Goal: Task Accomplishment & Management: Manage account settings

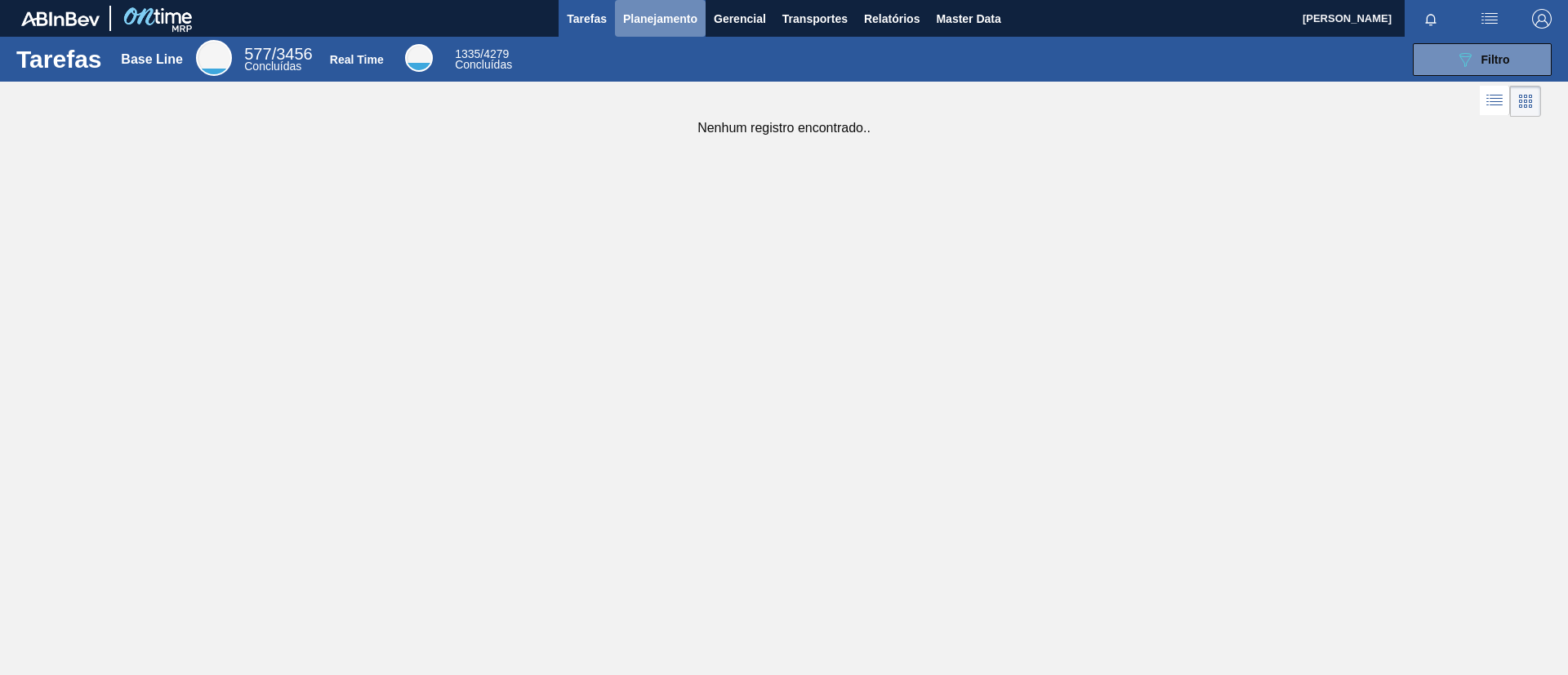
click at [658, 26] on span "Planejamento" at bounding box center [660, 18] width 75 height 20
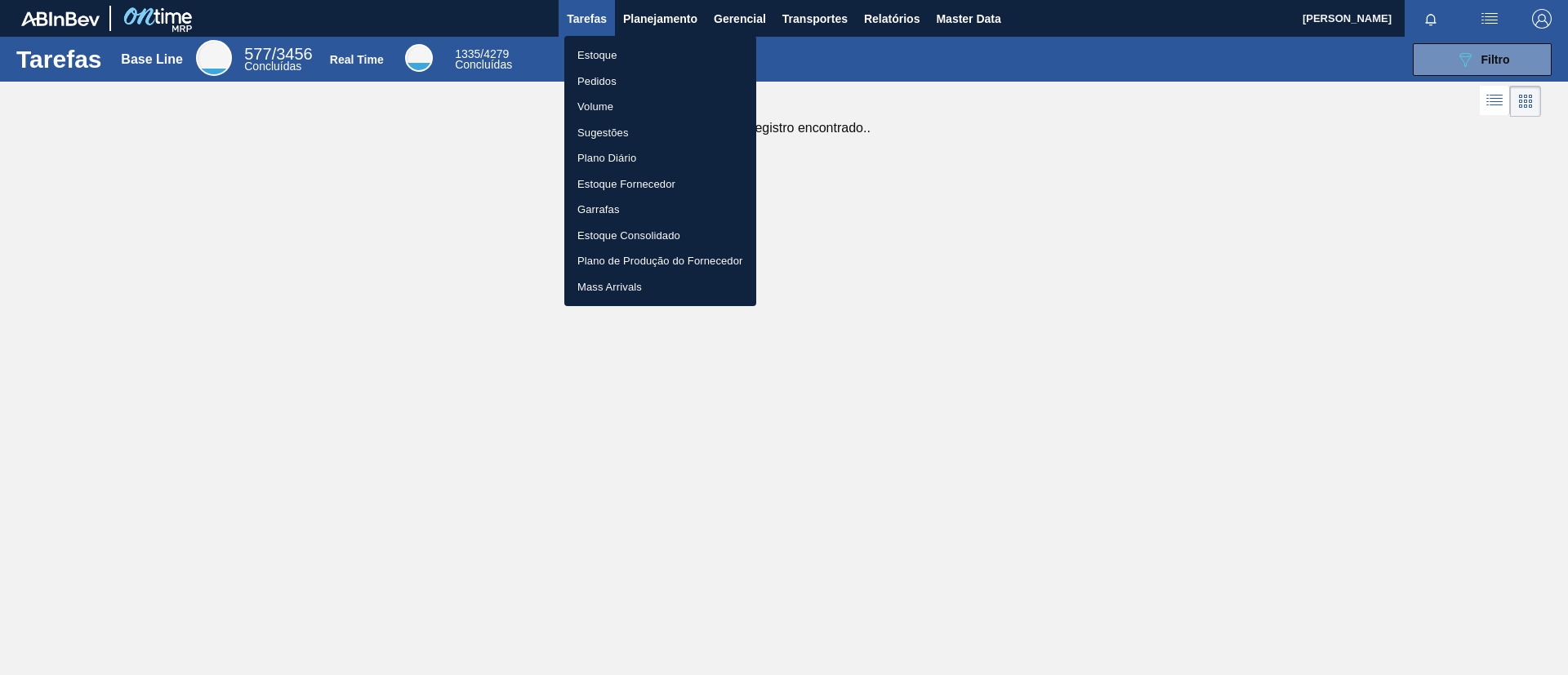
click at [642, 50] on li "Estoque" at bounding box center [660, 55] width 192 height 26
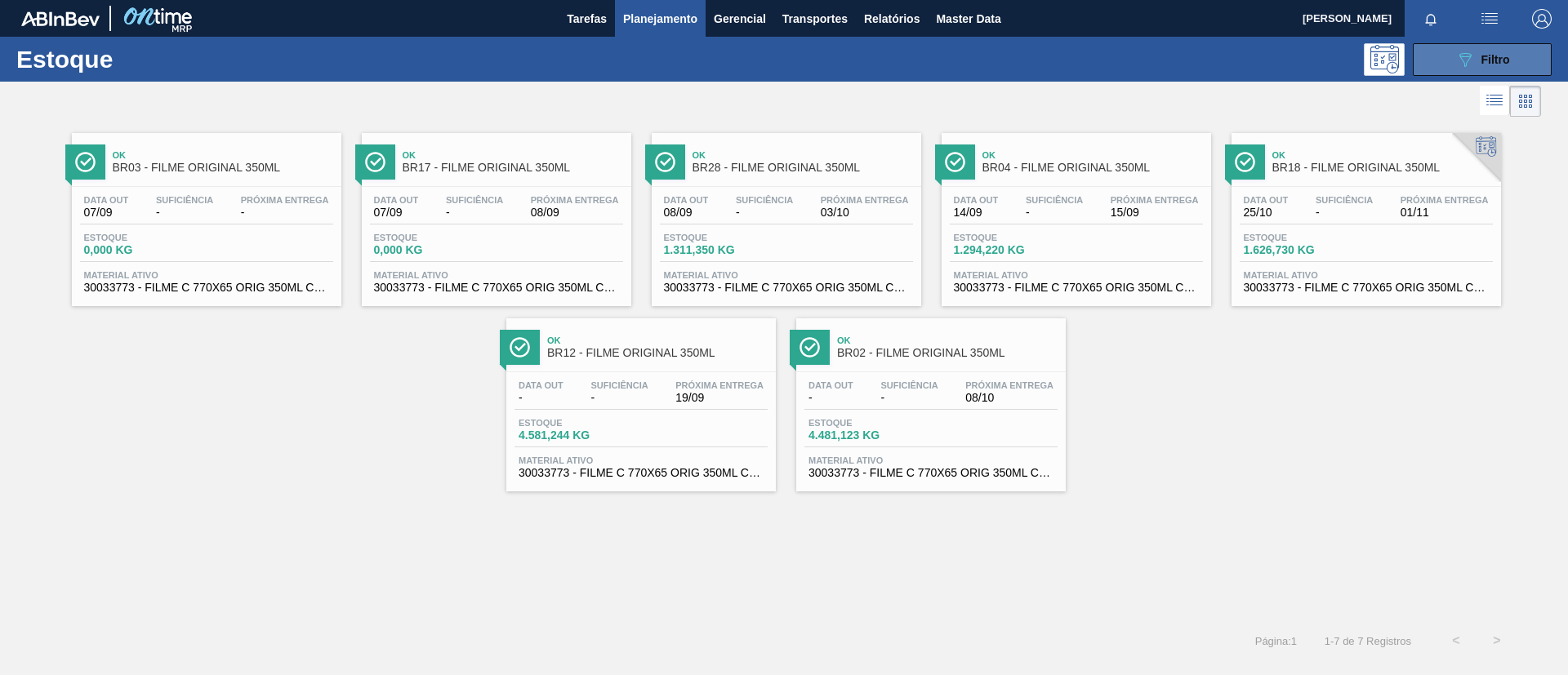
click at [1467, 62] on icon at bounding box center [1465, 60] width 12 height 14
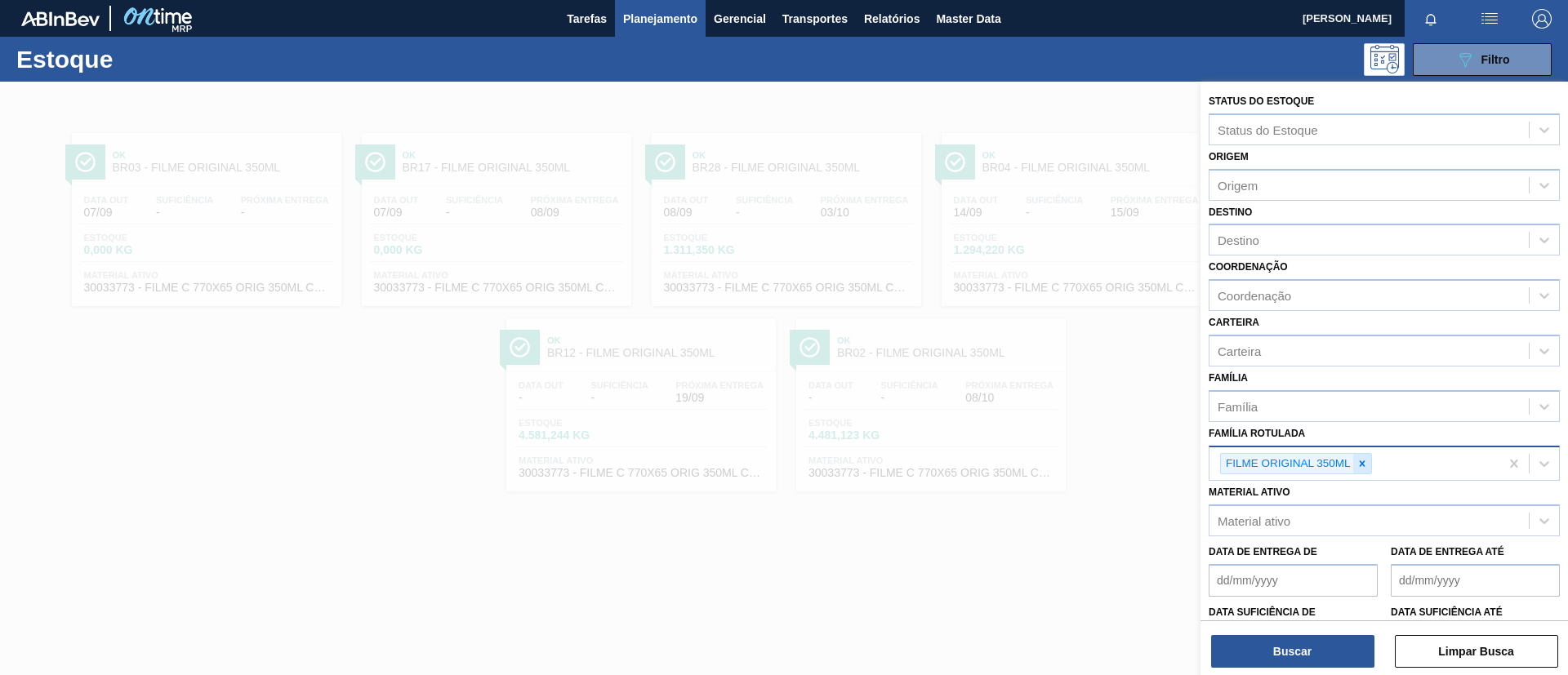
click at [1362, 470] on div at bounding box center [1361, 464] width 18 height 21
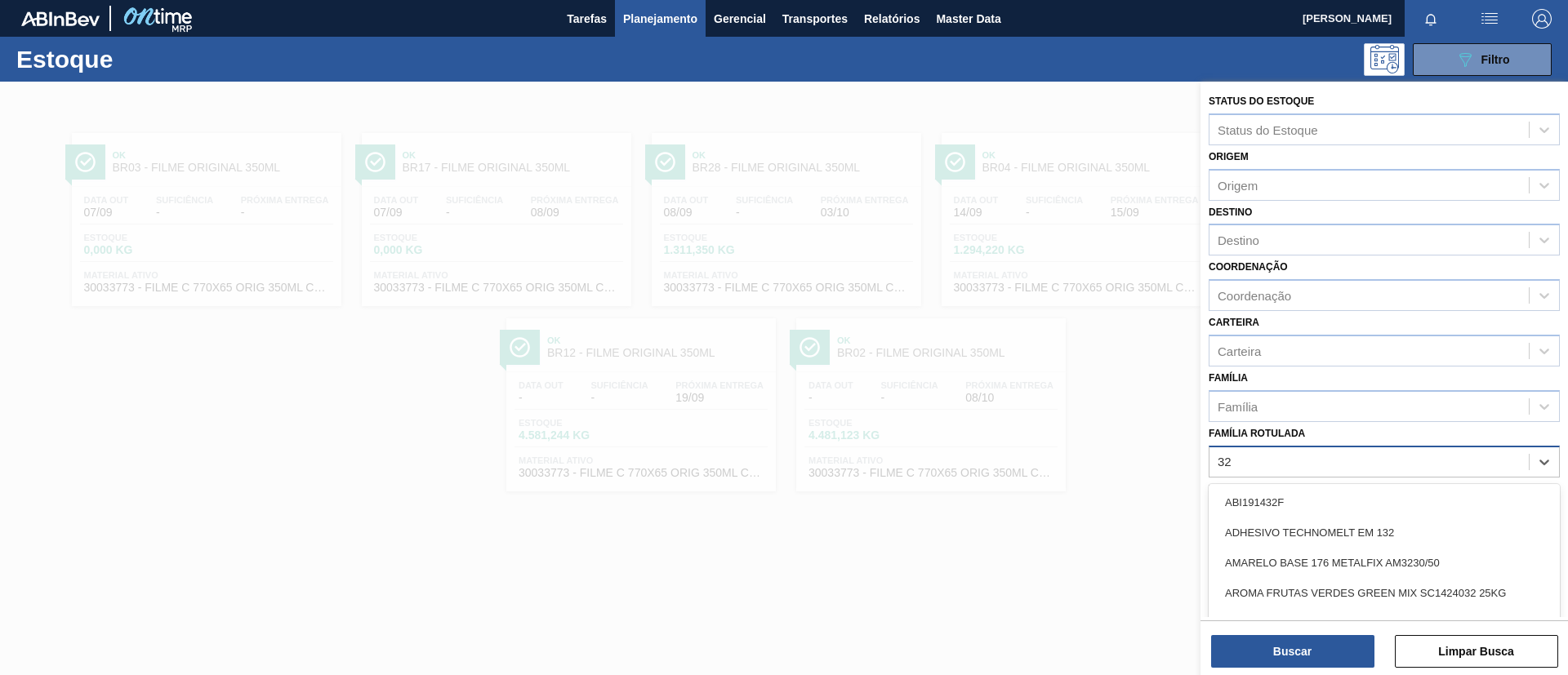
type Rotulada "3"
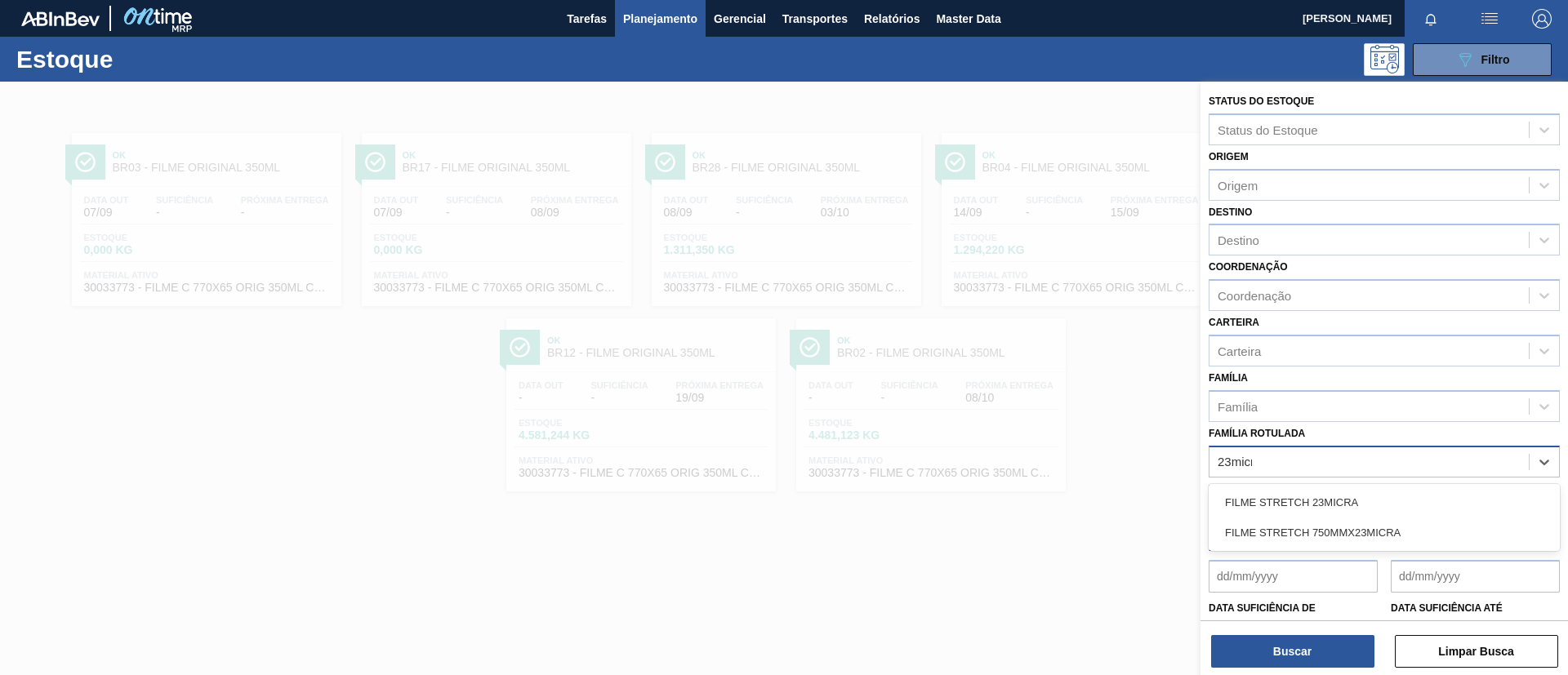
type Rotulada "23micra"
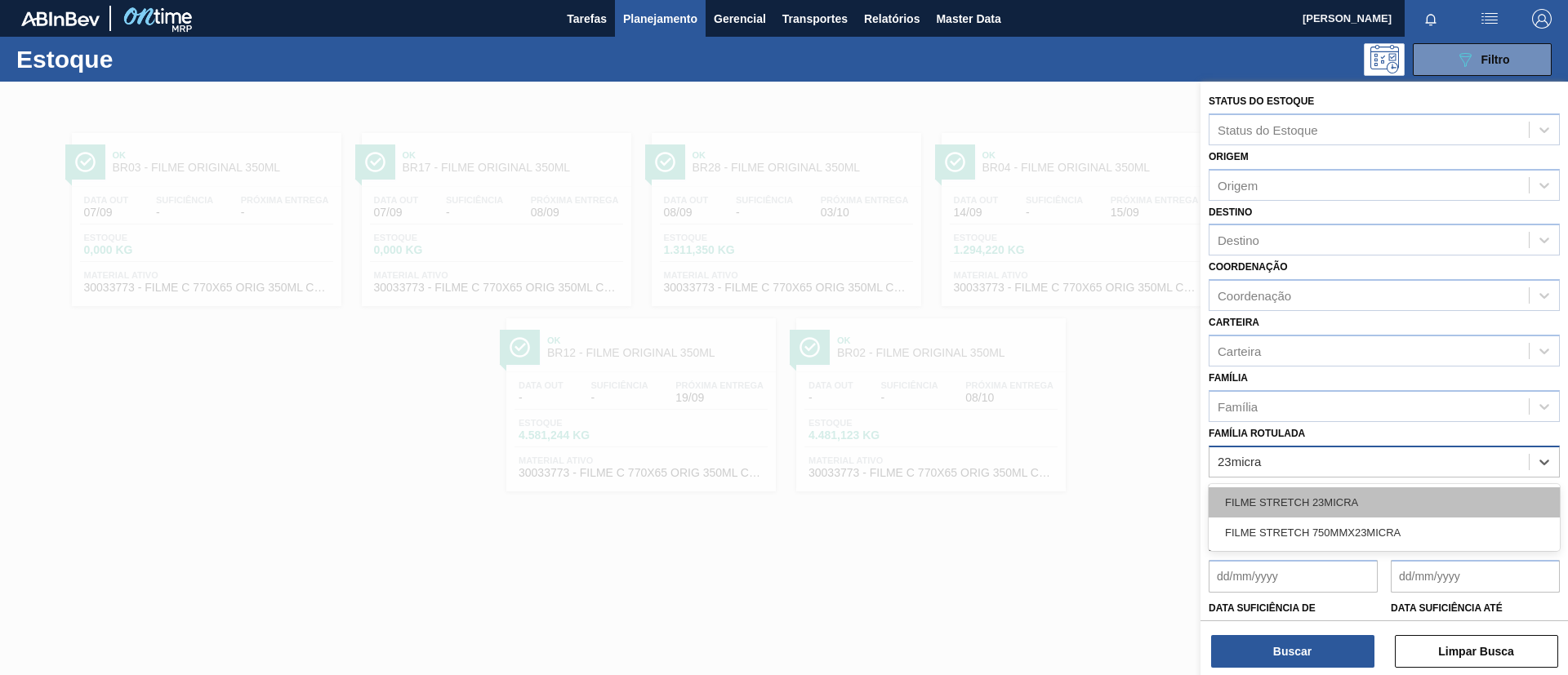
click at [1395, 497] on div "FILME STRETCH 23MICRA" at bounding box center [1384, 502] width 351 height 30
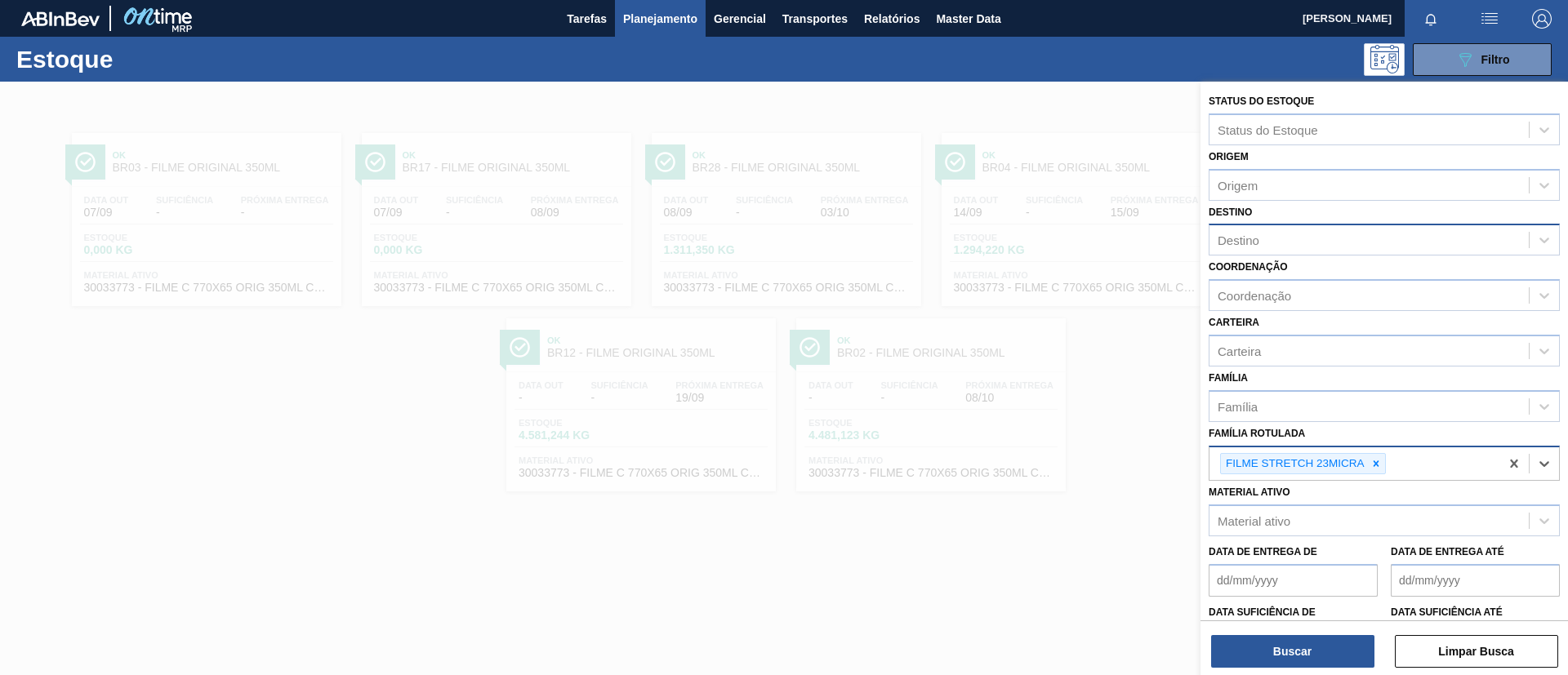
click at [1334, 231] on div "Destino" at bounding box center [1369, 241] width 319 height 24
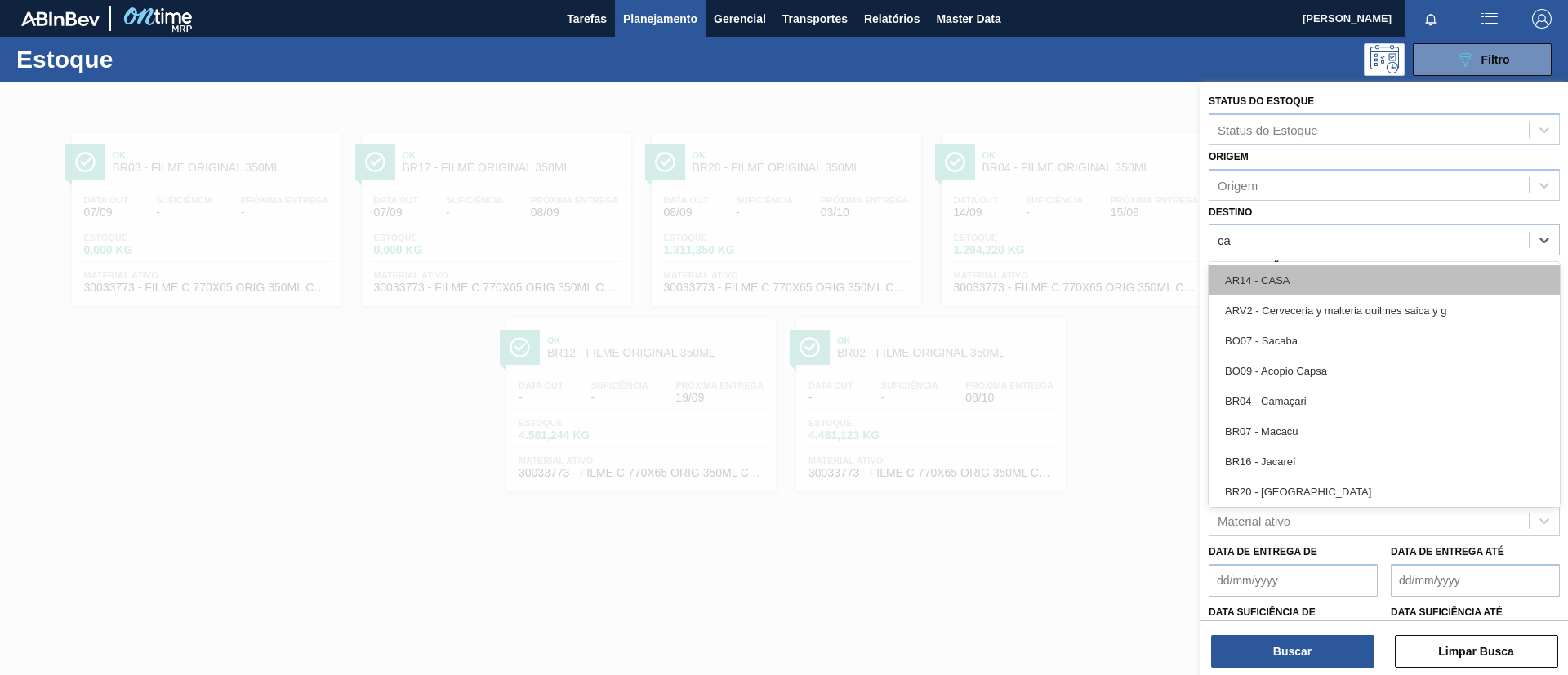
type input "cam"
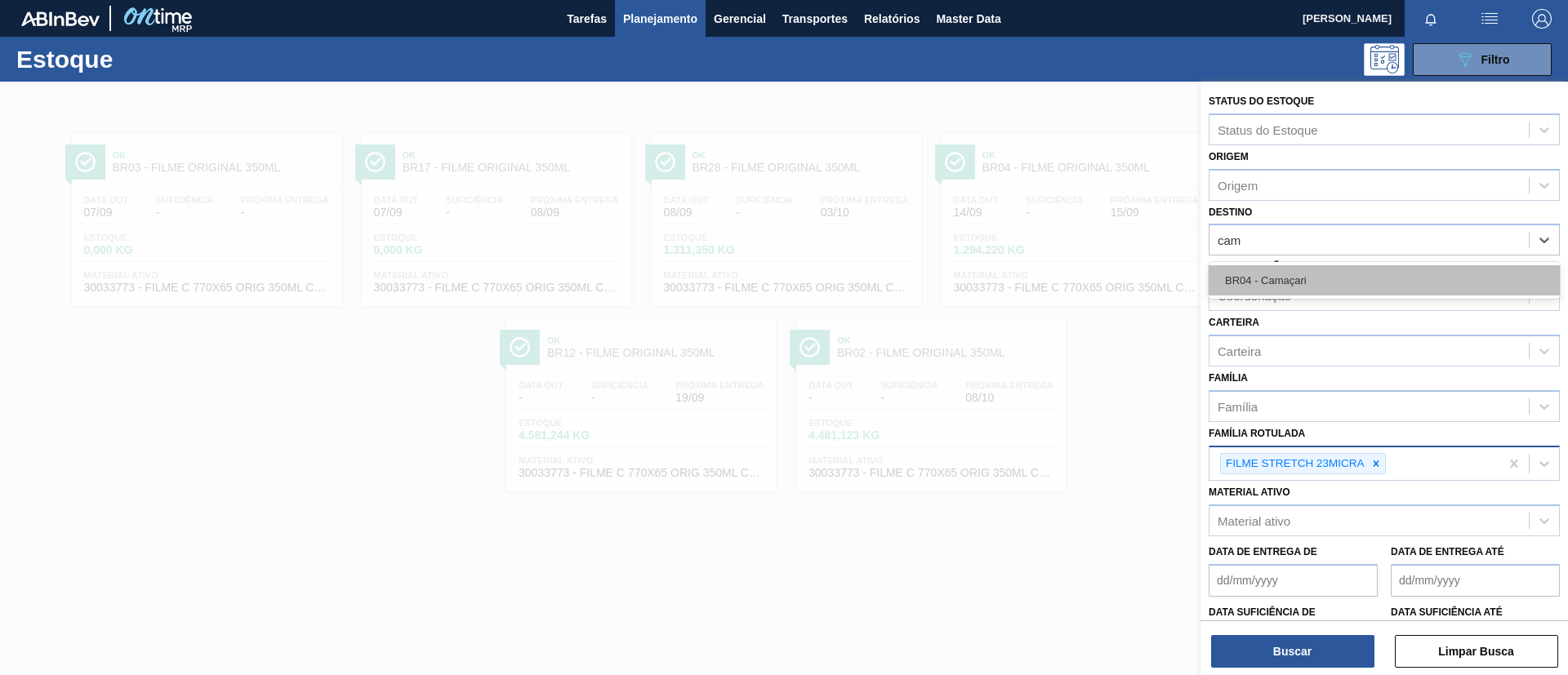
click at [1326, 280] on div "BR04 - Camaçari" at bounding box center [1384, 280] width 351 height 30
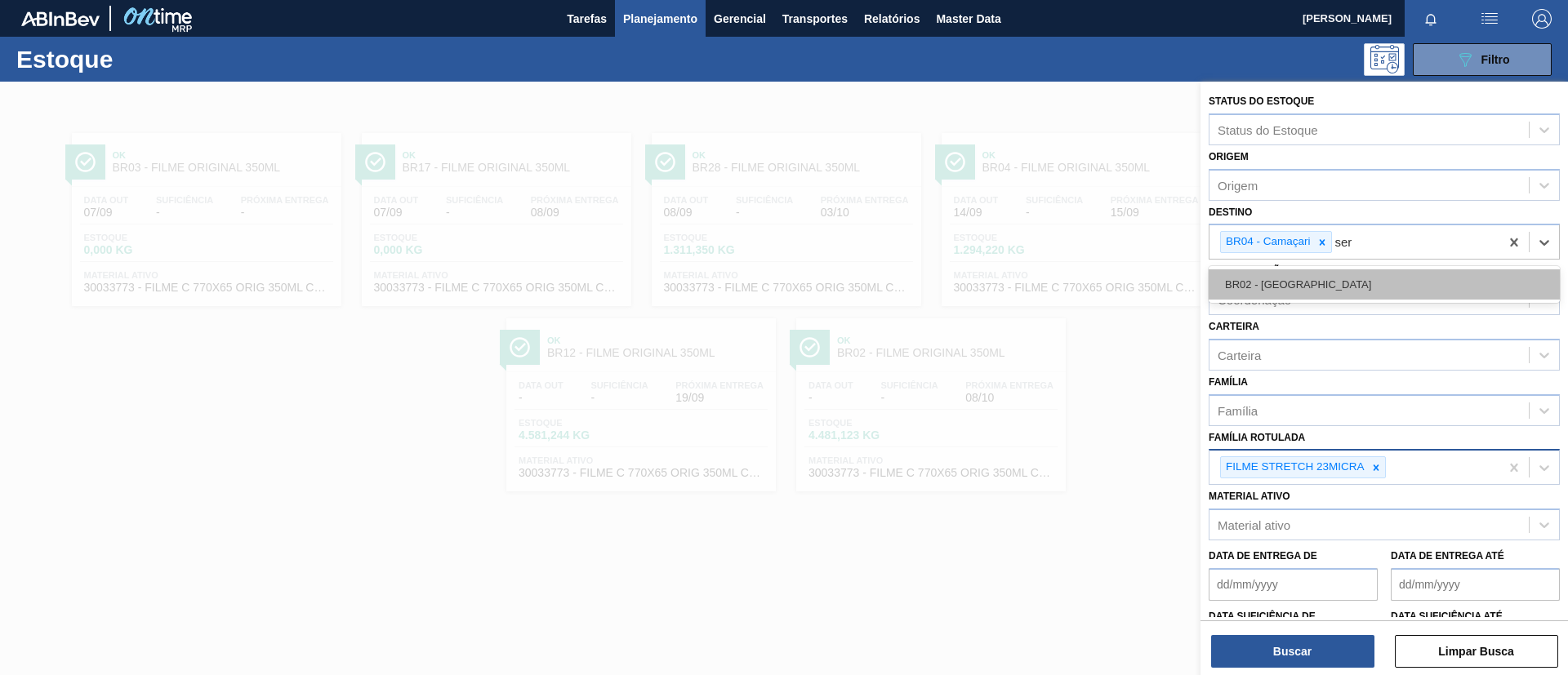
type input "serg"
click at [1325, 281] on div "BR02 - Sergipe" at bounding box center [1384, 284] width 351 height 30
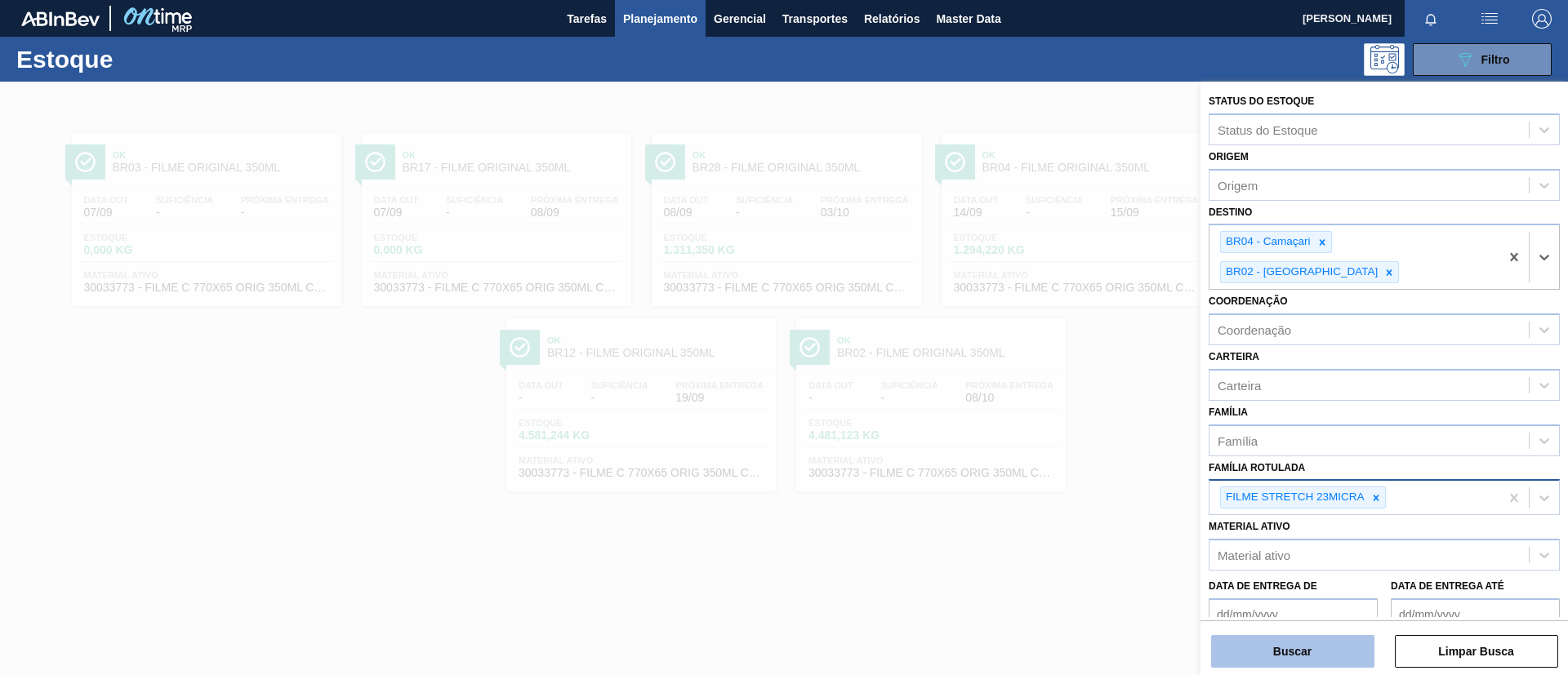
click at [1336, 642] on button "Buscar" at bounding box center [1293, 652] width 163 height 33
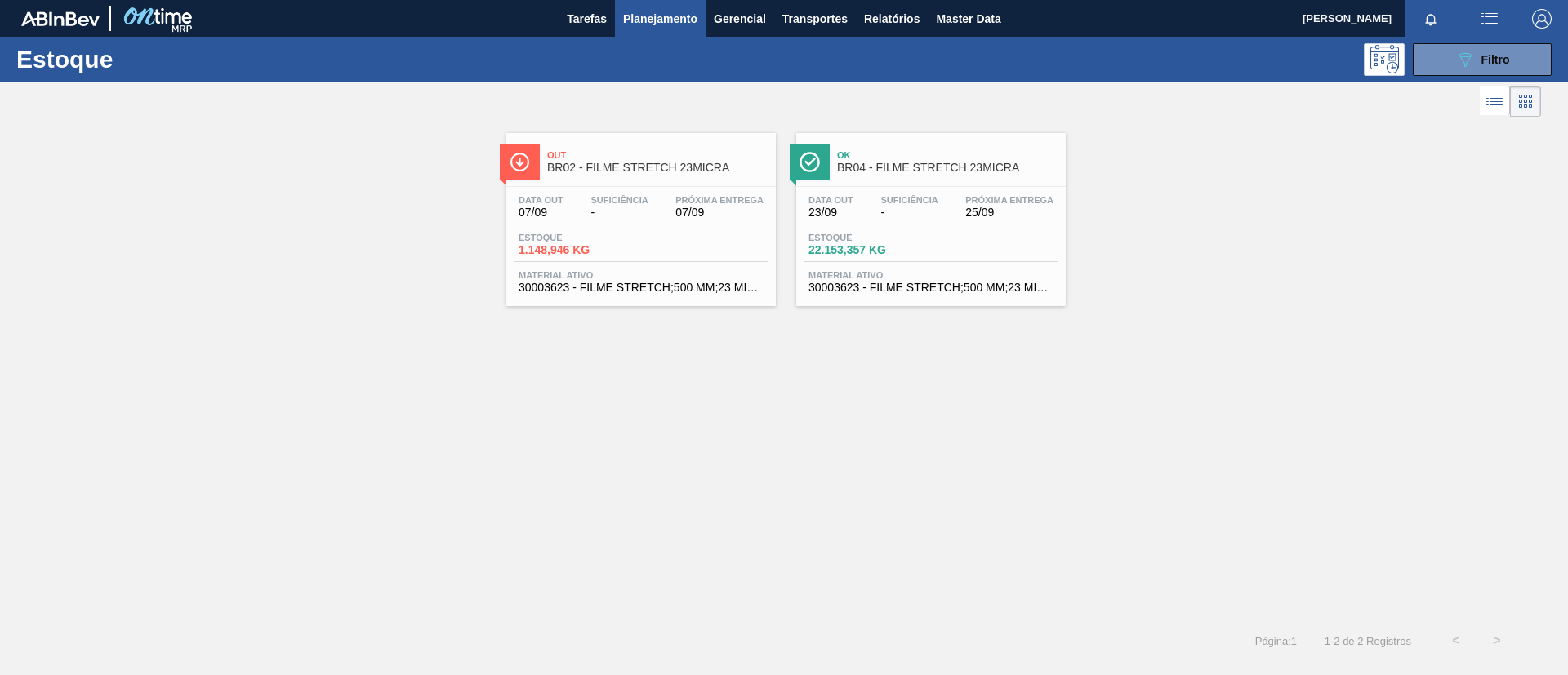
click at [666, 169] on span "BR02 - FILME STRETCH 23MICRA" at bounding box center [657, 167] width 220 height 12
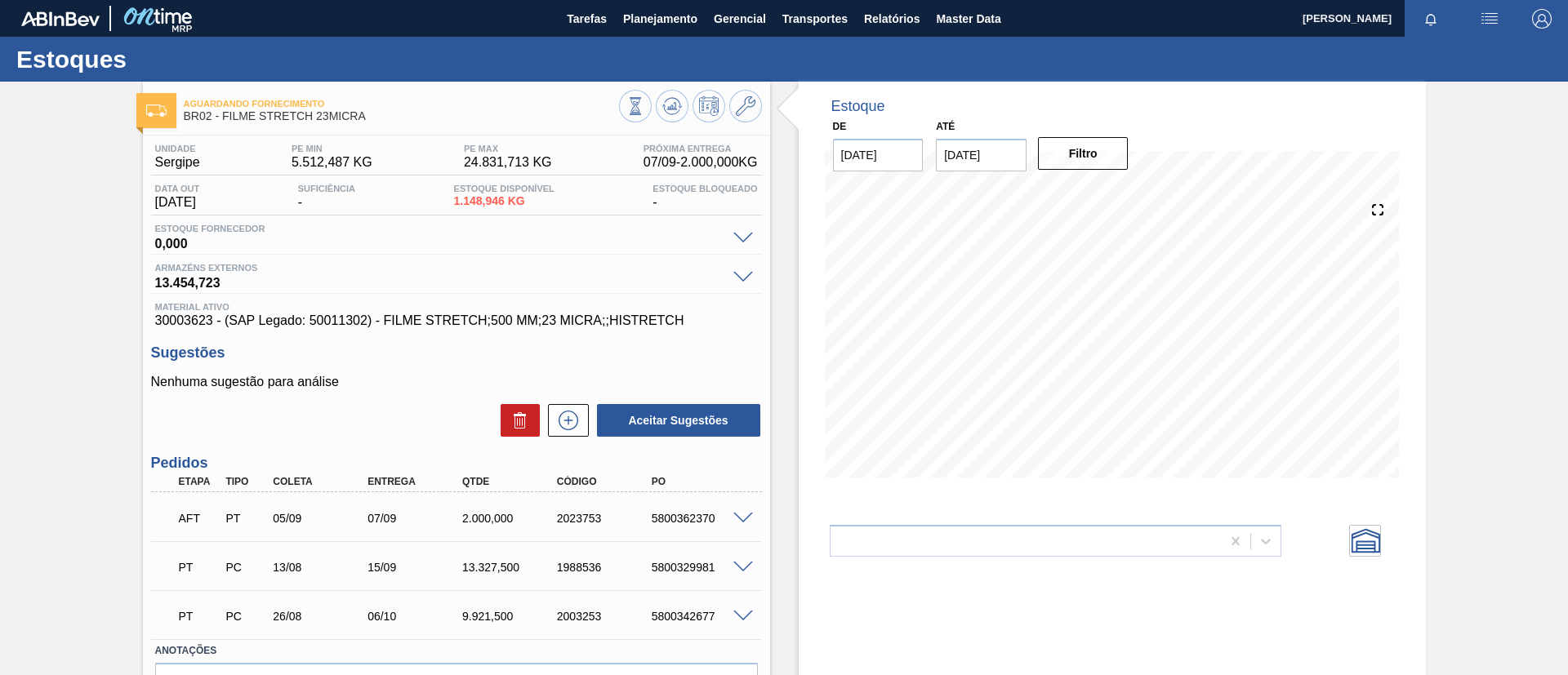
click at [737, 513] on span at bounding box center [743, 519] width 20 height 12
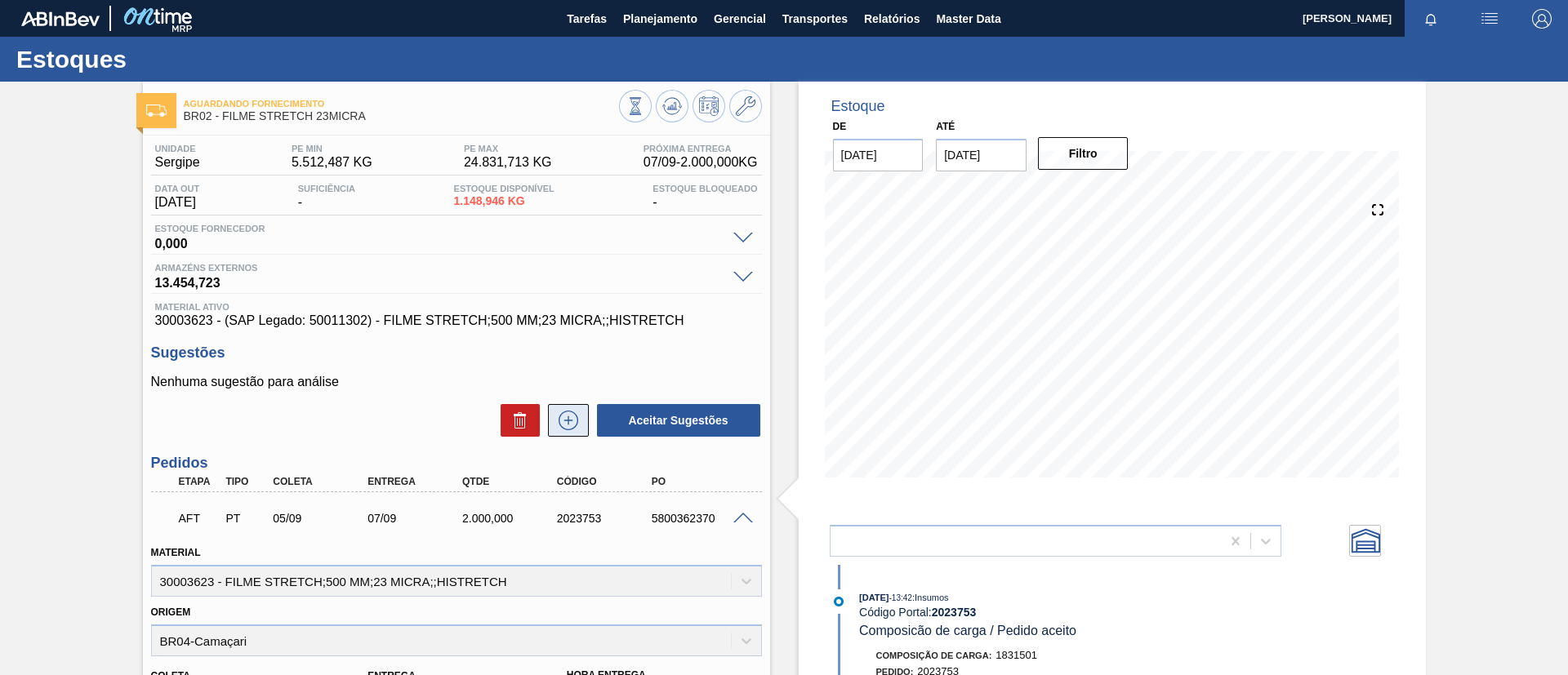
click at [577, 429] on icon at bounding box center [568, 420] width 26 height 20
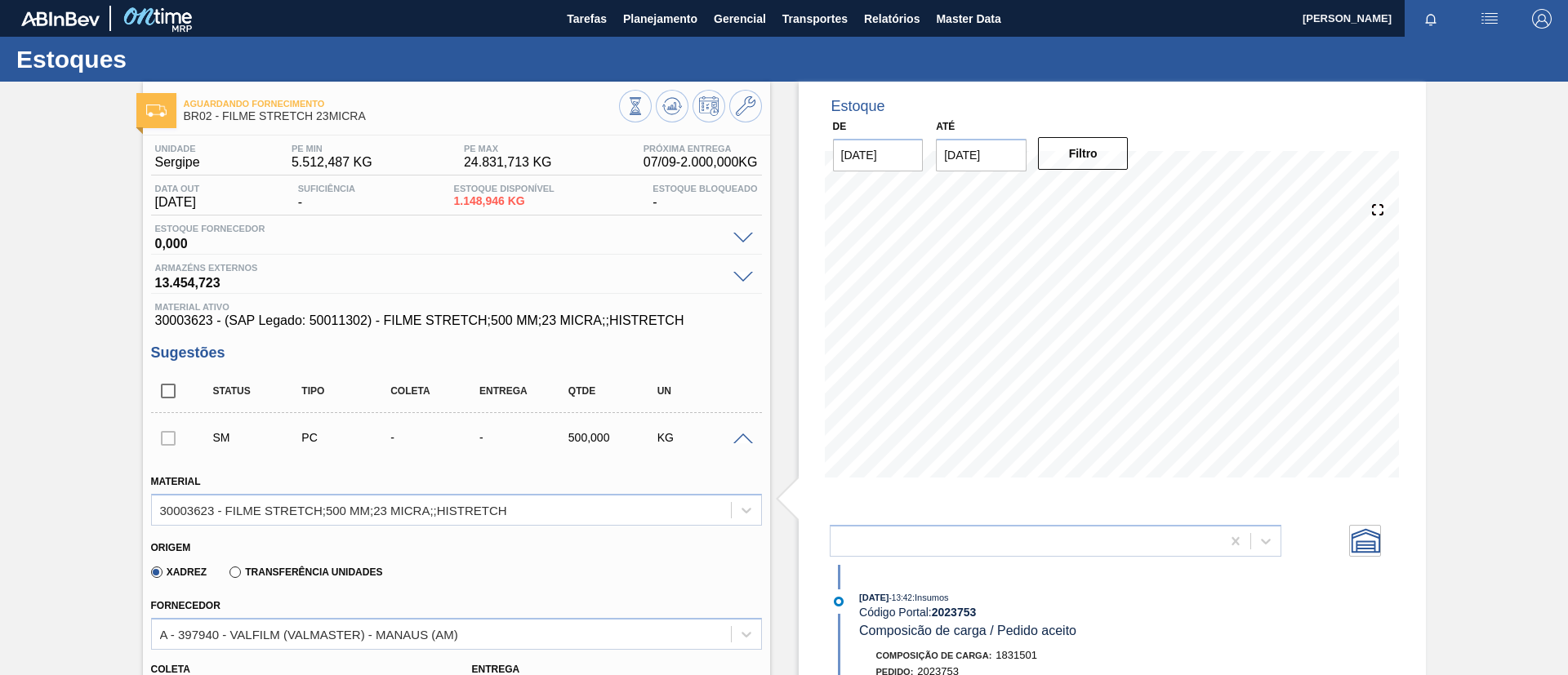
click at [299, 591] on div "Fornecedor A - 397940 - VALFILM (VALMASTER) - MANAUS (AM)" at bounding box center [455, 619] width 624 height 59
click at [298, 581] on div "Xadrez Transferência Unidades" at bounding box center [263, 571] width 238 height 27
click at [297, 579] on div "Xadrez Transferência Unidades" at bounding box center [263, 571] width 238 height 27
click at [299, 570] on label "Transferência Unidades" at bounding box center [305, 572] width 153 height 11
click at [227, 576] on input "Transferência Unidades" at bounding box center [227, 576] width 0 height 0
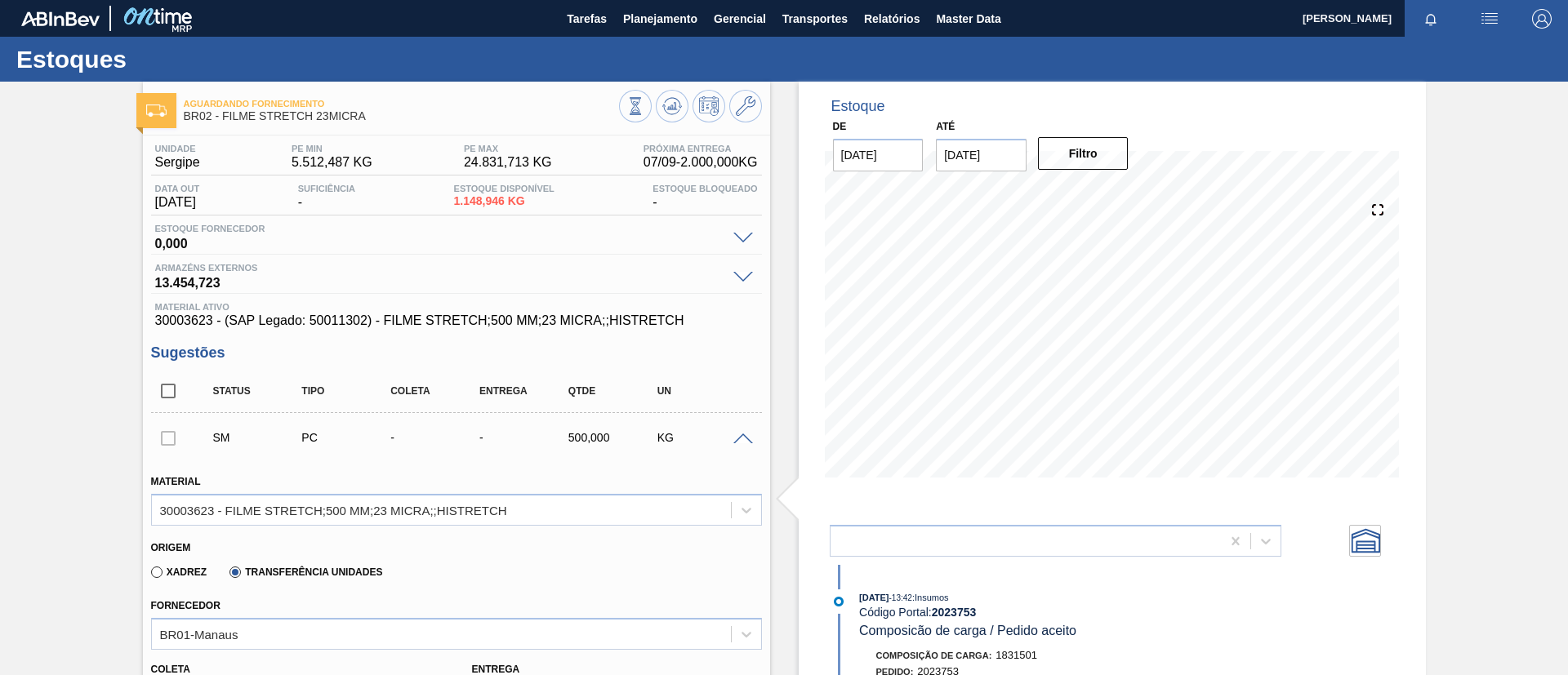
click at [303, 605] on div "Fornecedor BR01-Manaus" at bounding box center [456, 622] width 611 height 56
click at [306, 638] on div "BR01-Manaus" at bounding box center [456, 634] width 611 height 32
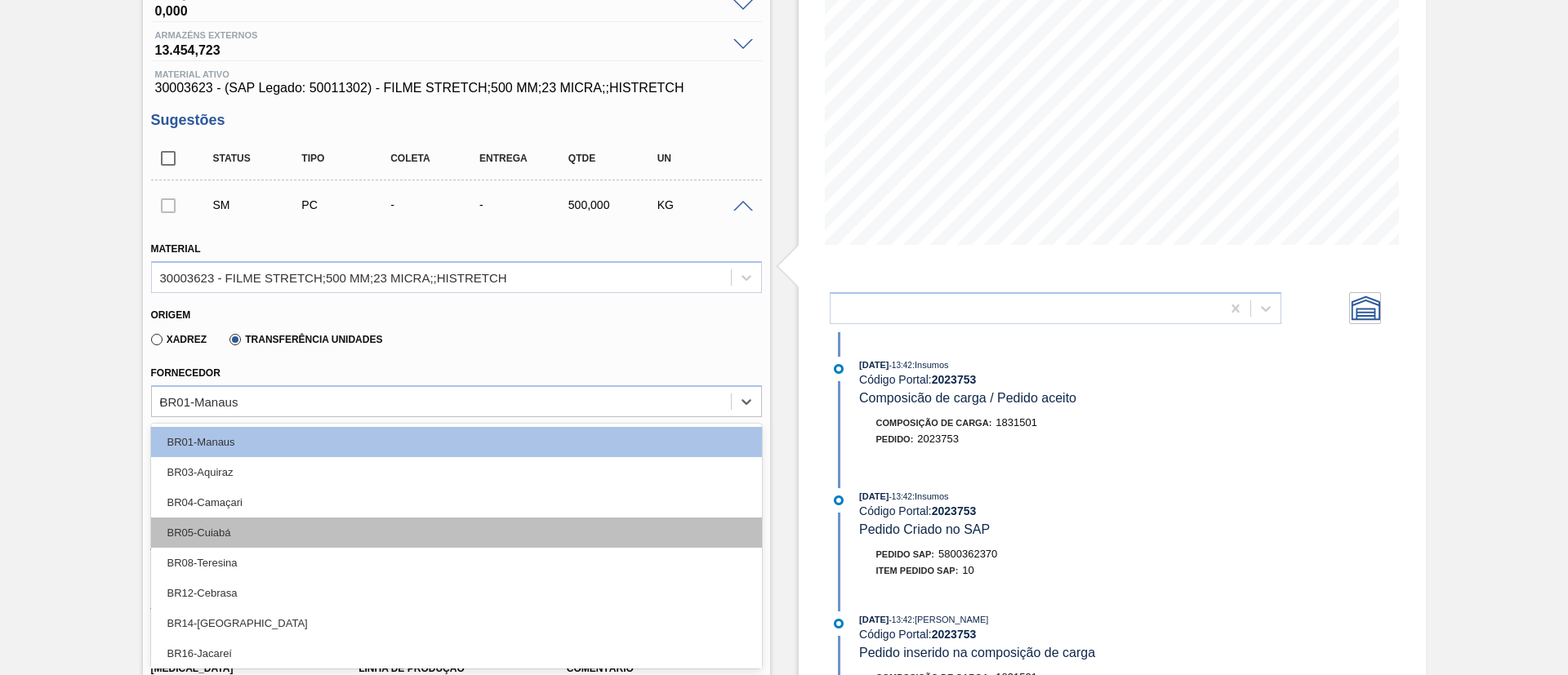
type input "ca"
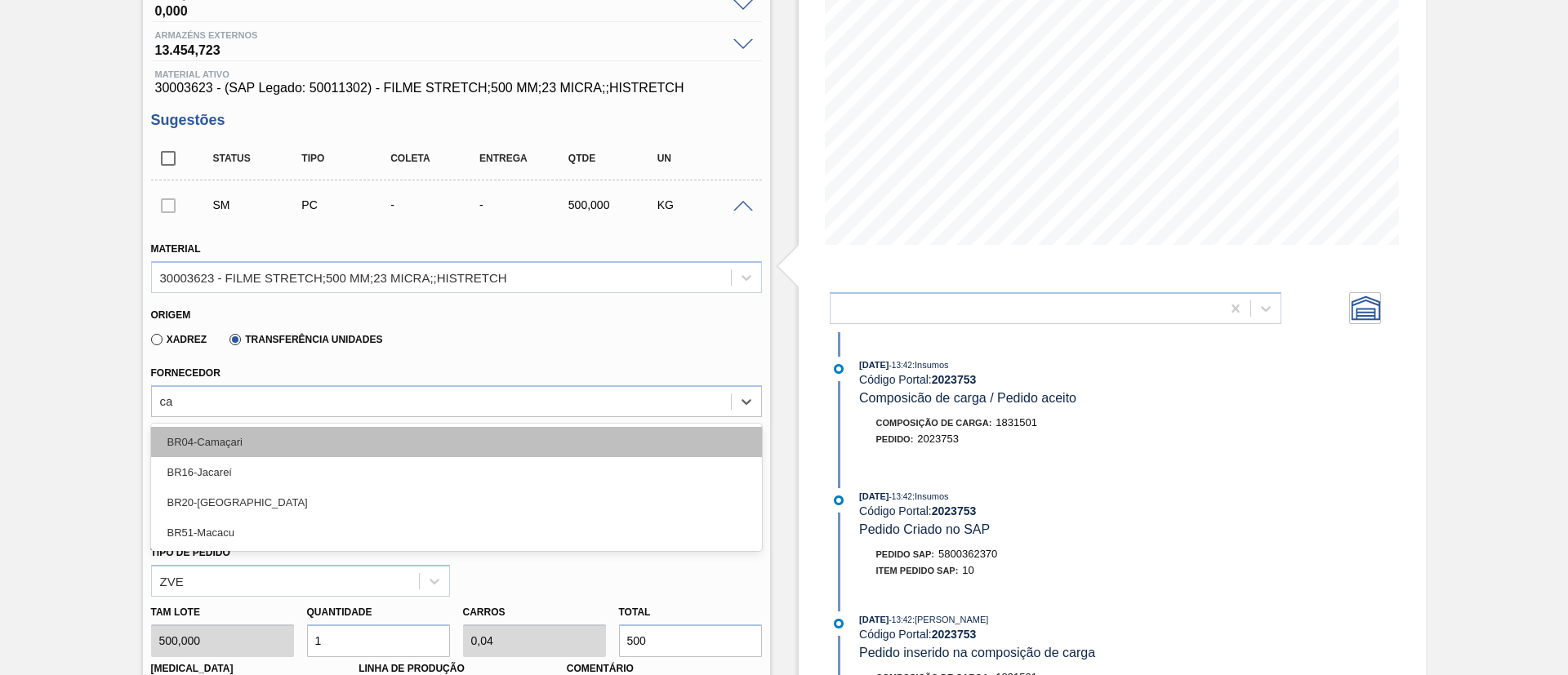
click at [321, 437] on div "BR04-Camaçari" at bounding box center [456, 442] width 611 height 30
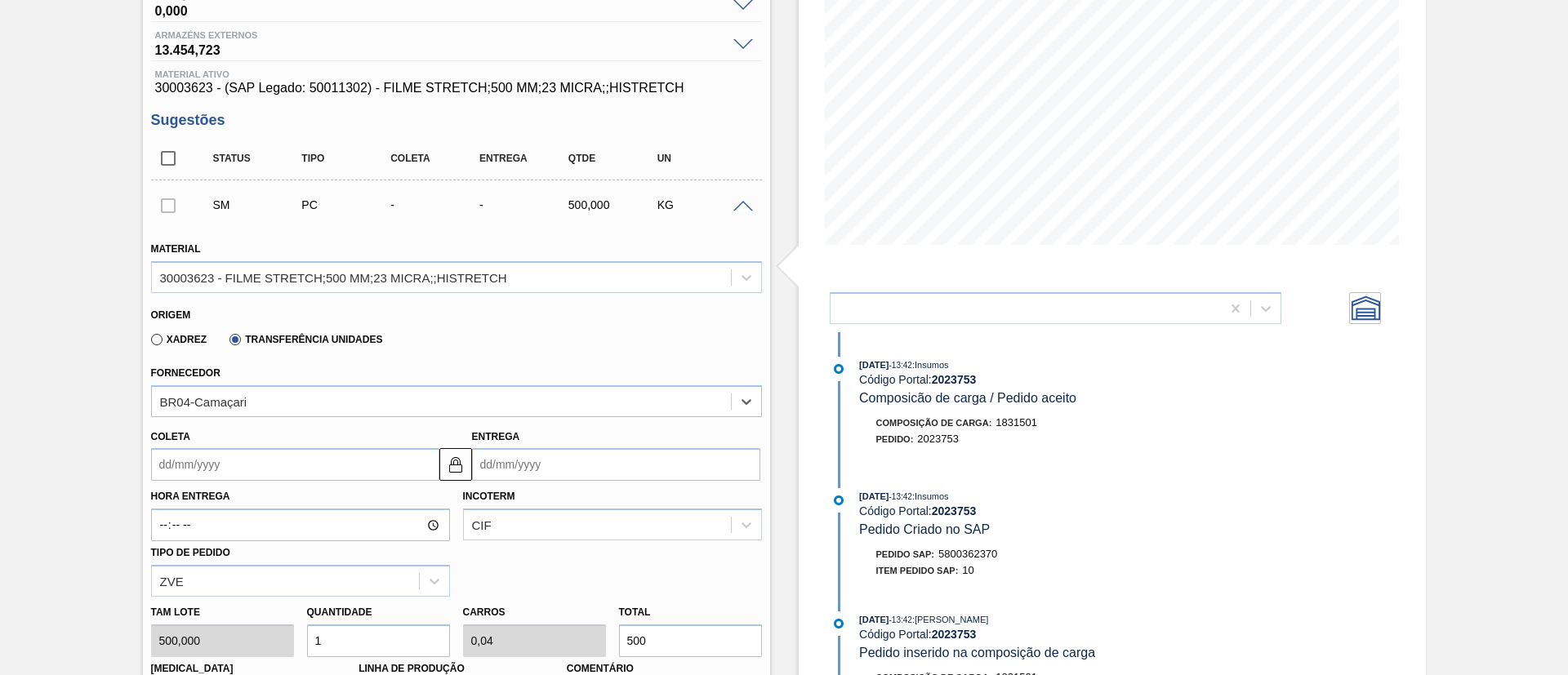
click at [259, 482] on div "Hora Entrega Incoterm CIF Tipo de pedido ZVE" at bounding box center [455, 539] width 624 height 116
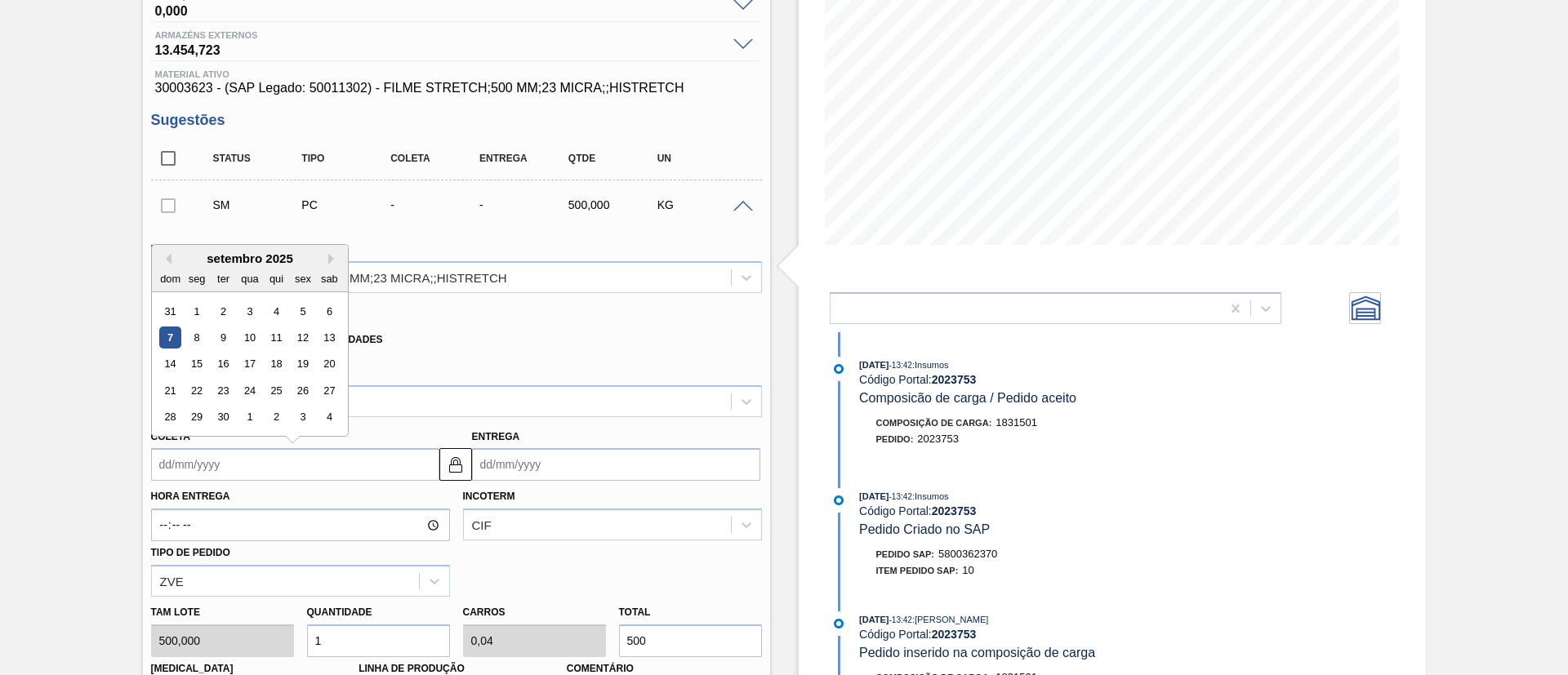
click at [262, 476] on input "Coleta" at bounding box center [295, 465] width 288 height 33
click at [178, 333] on div "7" at bounding box center [171, 338] width 22 height 22
type input "07/09/2025"
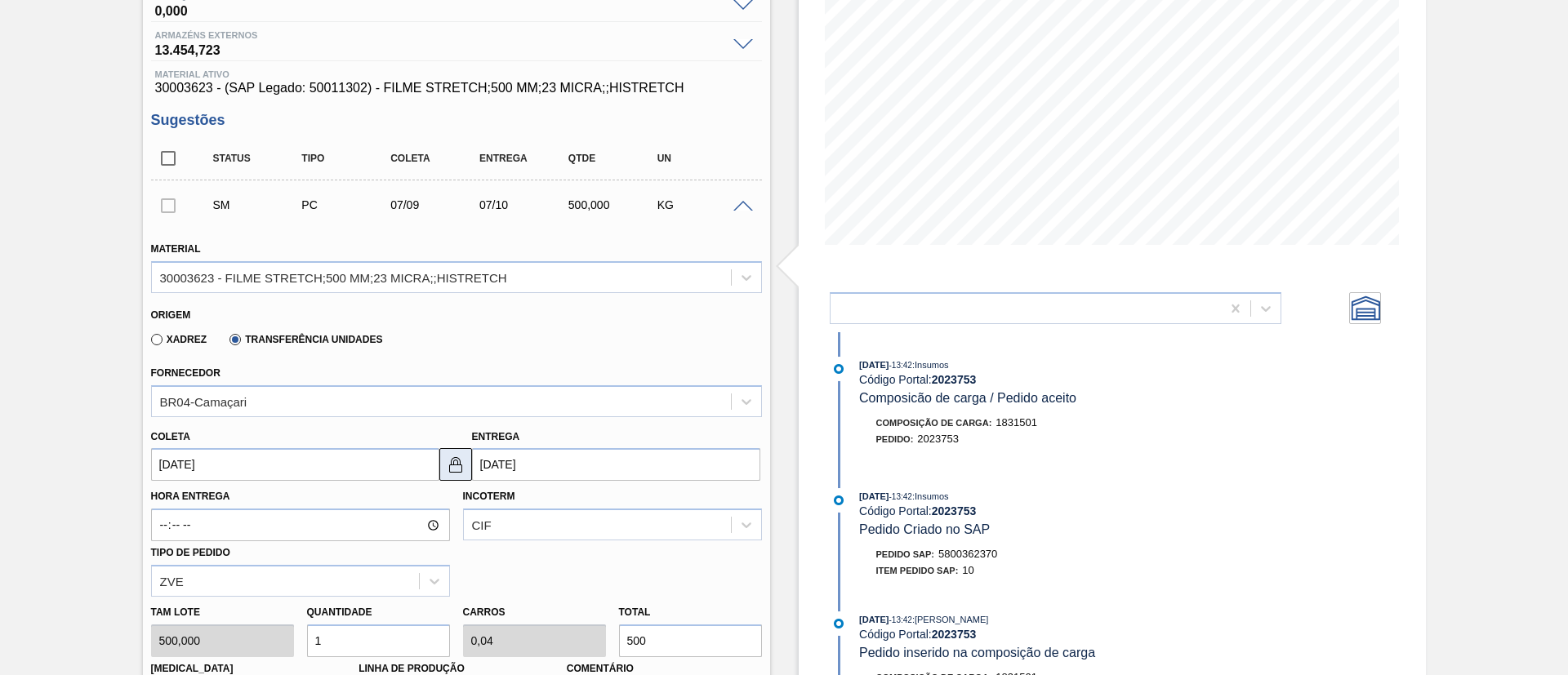
click at [455, 460] on img at bounding box center [455, 464] width 20 height 20
click at [525, 468] on input "07/10/2025" at bounding box center [616, 465] width 288 height 33
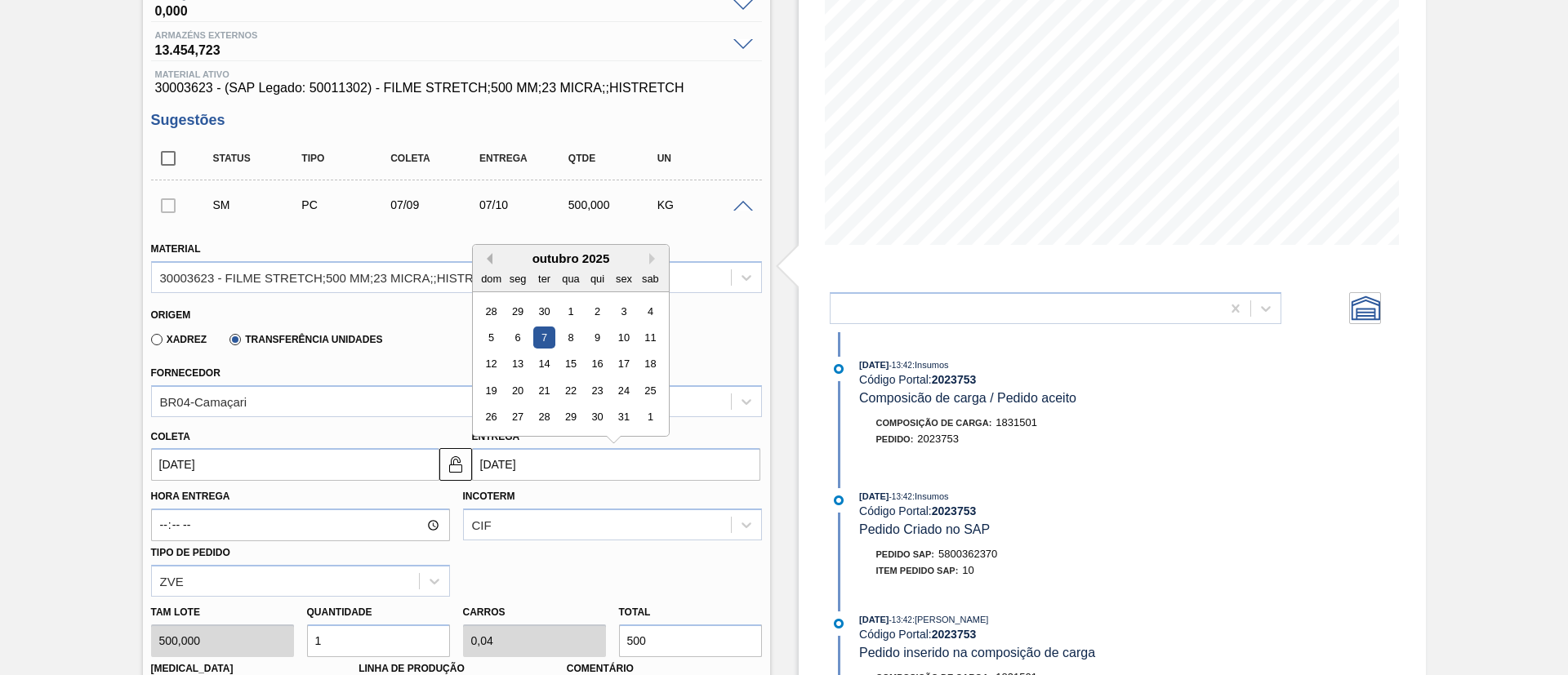
click at [491, 254] on button "Previous Month" at bounding box center [486, 258] width 11 height 11
click at [523, 334] on div "8" at bounding box center [517, 338] width 22 height 22
type input "08/09/2025"
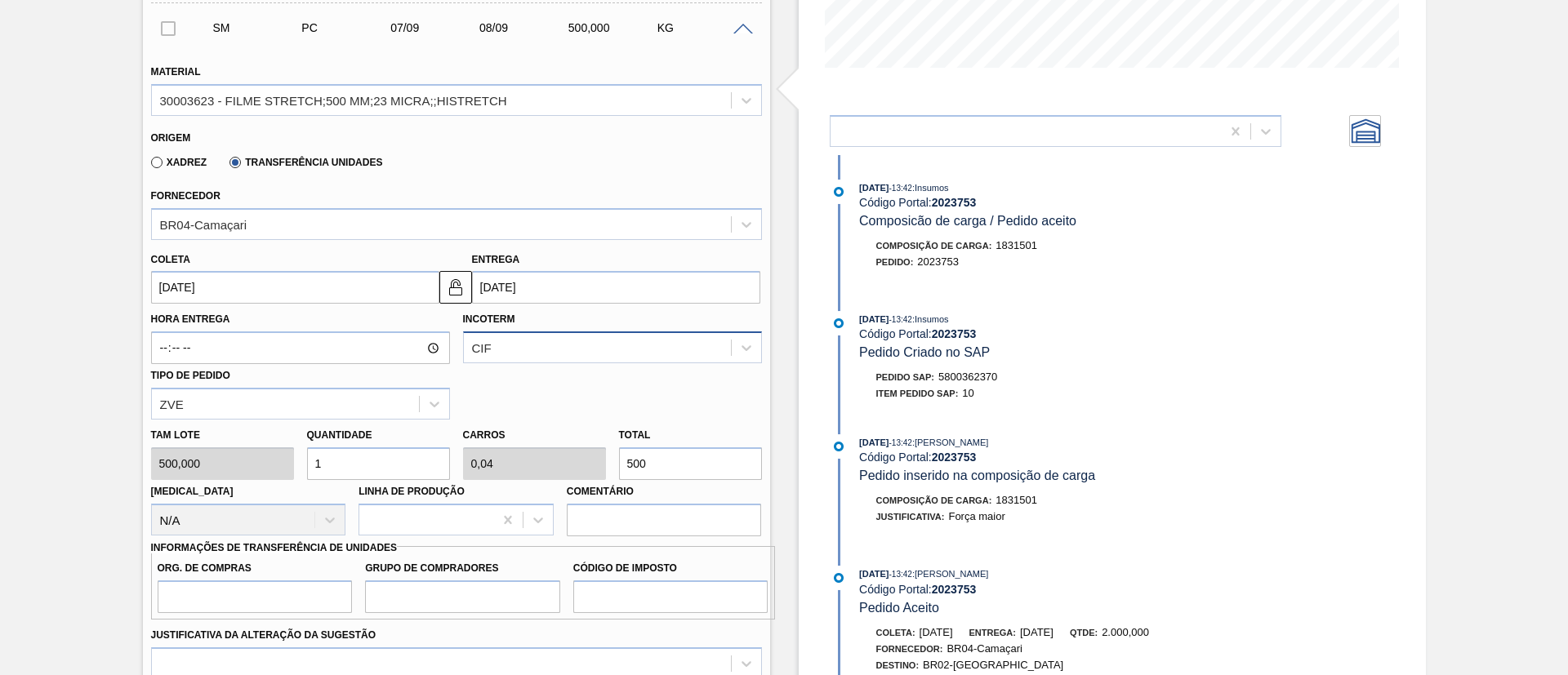
scroll to position [478, 0]
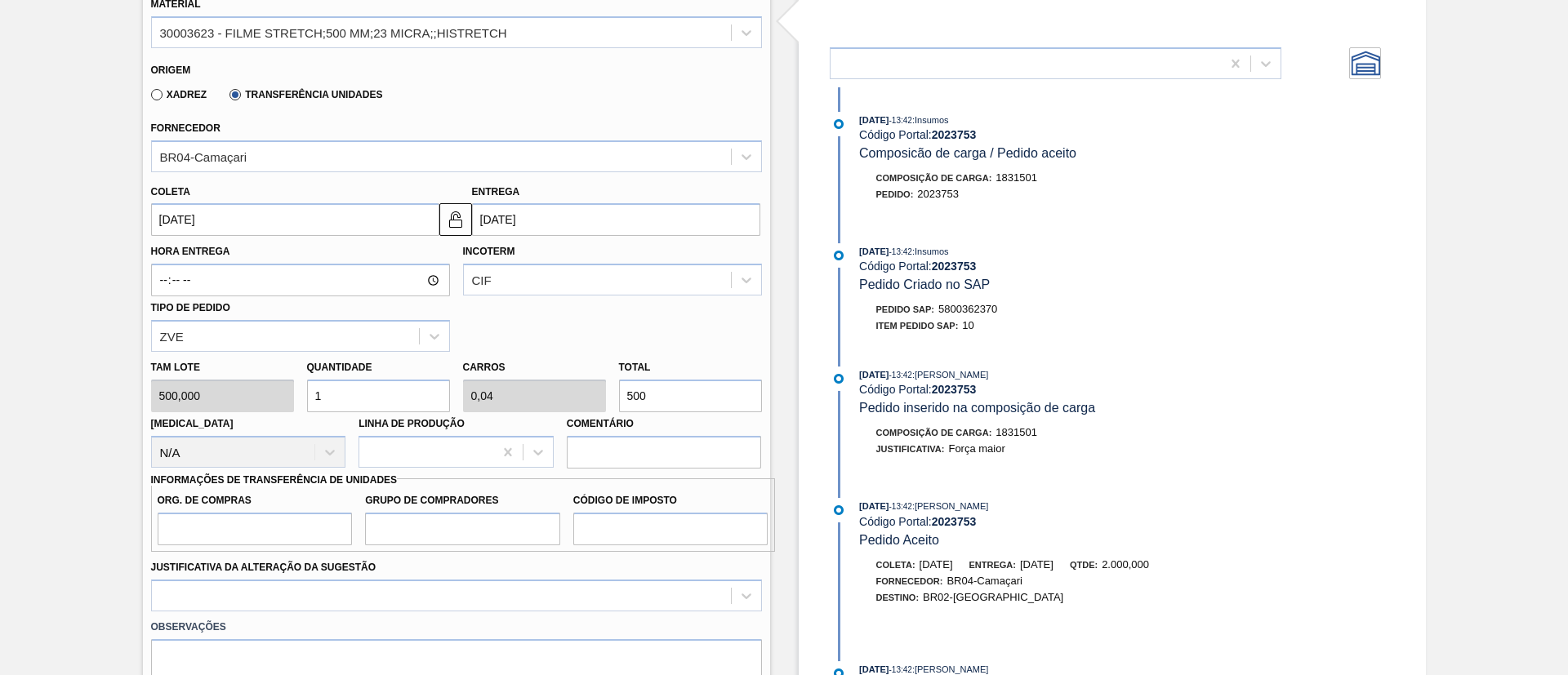
click at [554, 389] on div "Tam lote 500,000 Quantidade 1 Carros 0,04 Total 500 Doca N/A Linha de Produção …" at bounding box center [455, 410] width 624 height 117
type input "0,004"
type input "0"
type input "2"
type input "0,04"
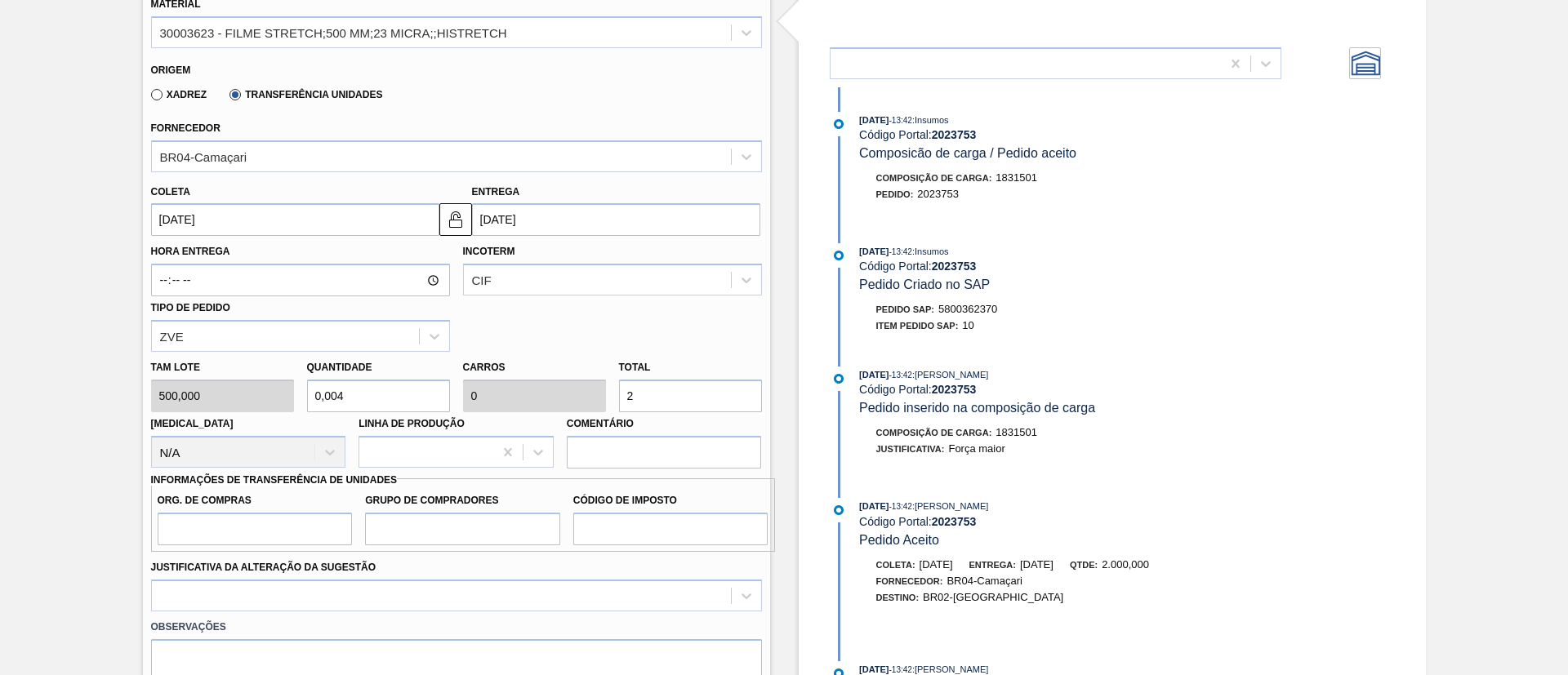
type input "0,002"
type input "20"
type input "0,4"
type input "0,016"
type input "200"
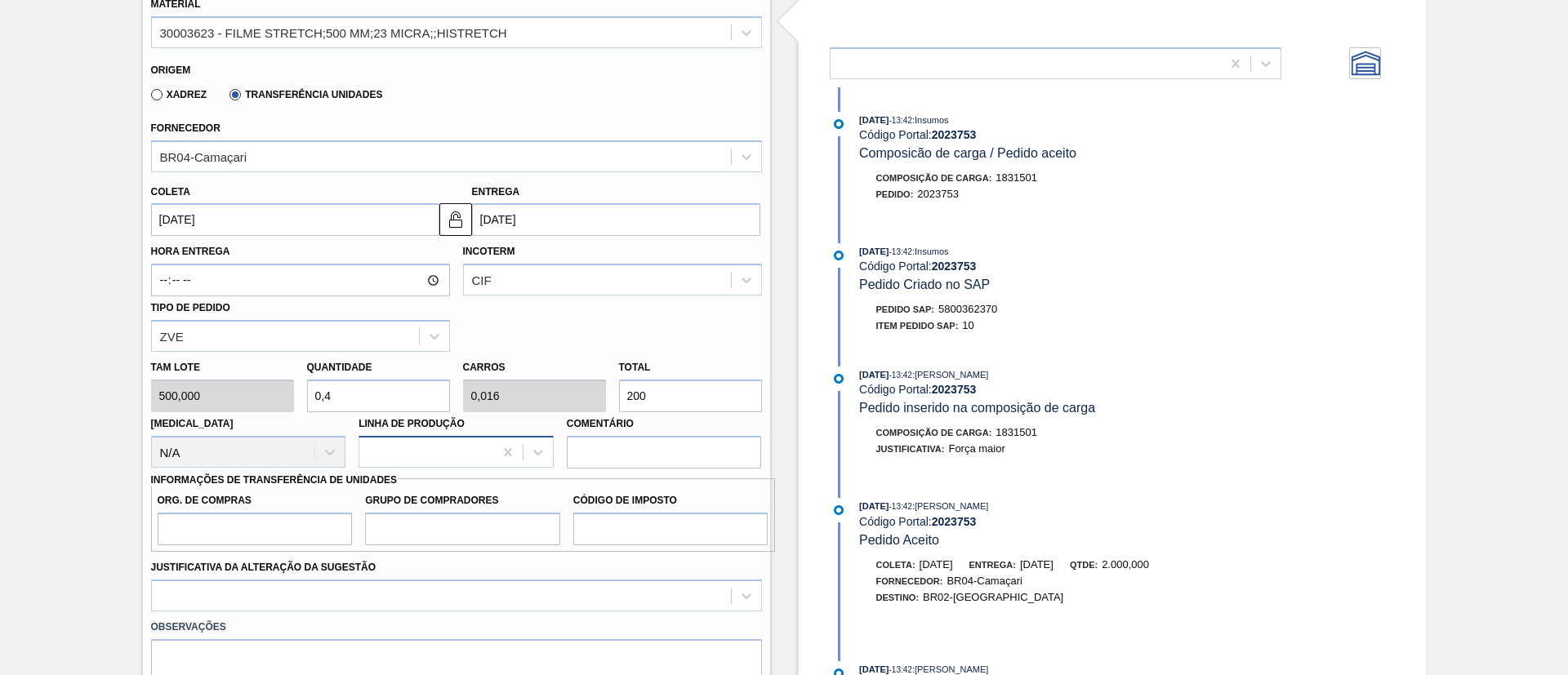
type input "4"
type input "0,16"
type input "2.000"
click at [259, 542] on input "Org. de Compras" at bounding box center [256, 529] width 196 height 33
type input "BR00"
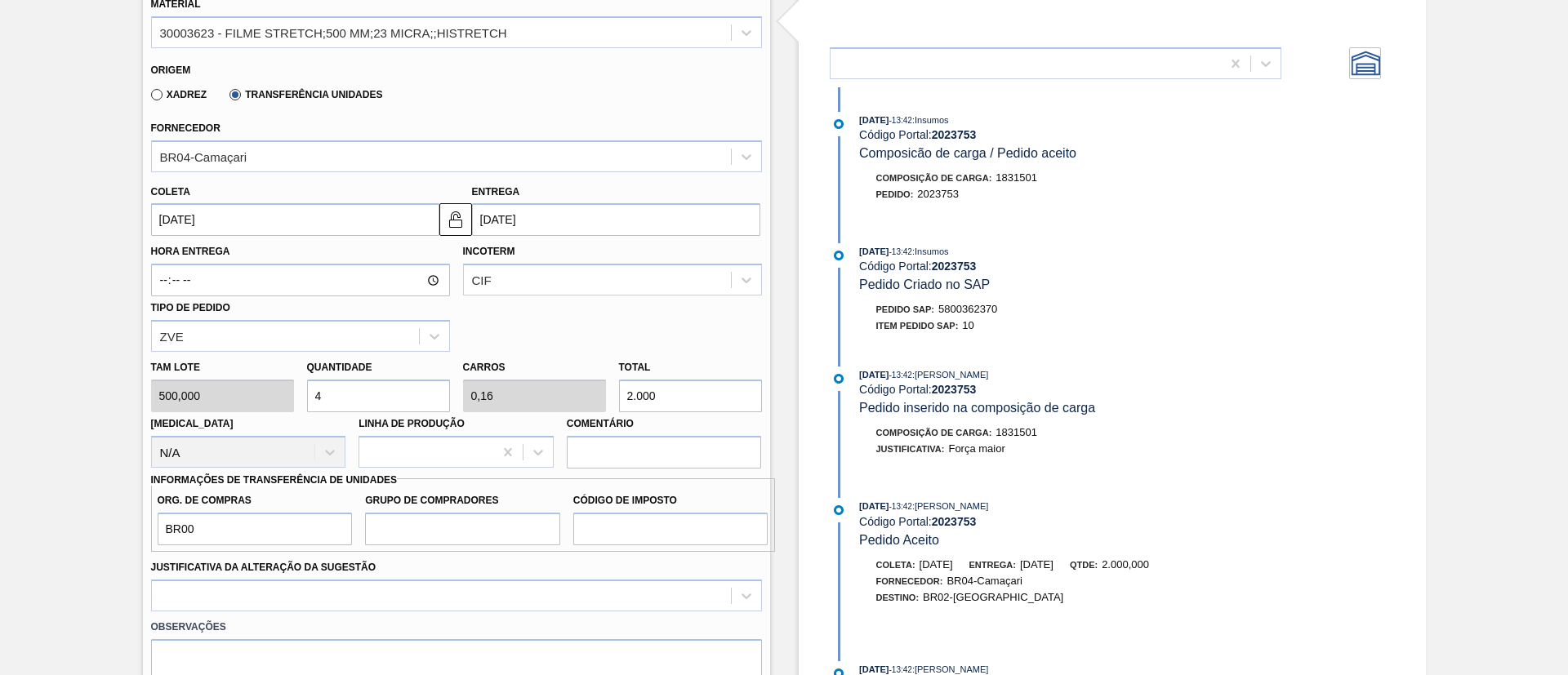
click at [281, 576] on div "Justificativa da Alteração da Sugestão" at bounding box center [456, 583] width 611 height 56
click at [498, 534] on input "Grupo de Compradores" at bounding box center [462, 529] width 196 height 33
type input "A01"
click at [648, 515] on input "Código de Imposto" at bounding box center [671, 529] width 196 height 33
type input "I1"
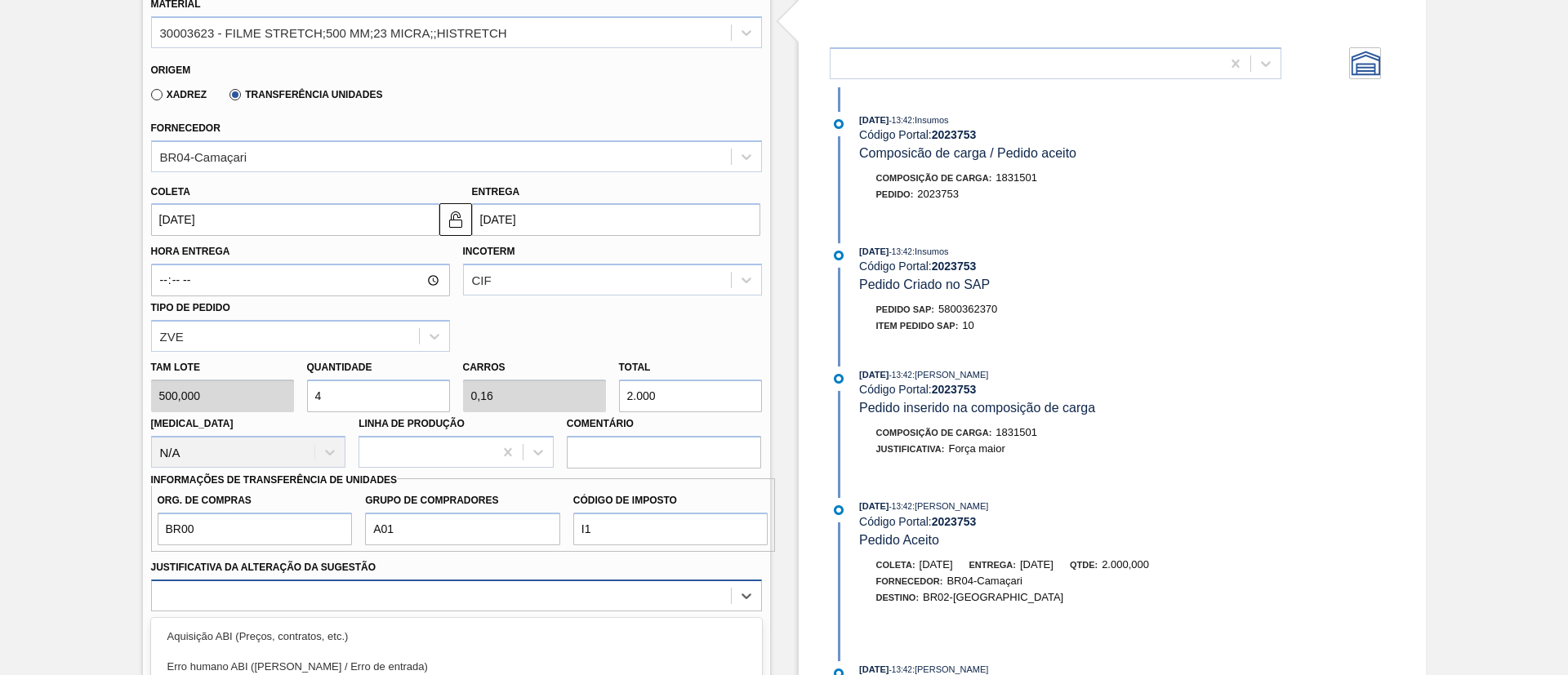
click at [540, 596] on div "option Outro focused, 6 of 18. 18 results available. Use Up and Down to choose …" at bounding box center [456, 595] width 611 height 32
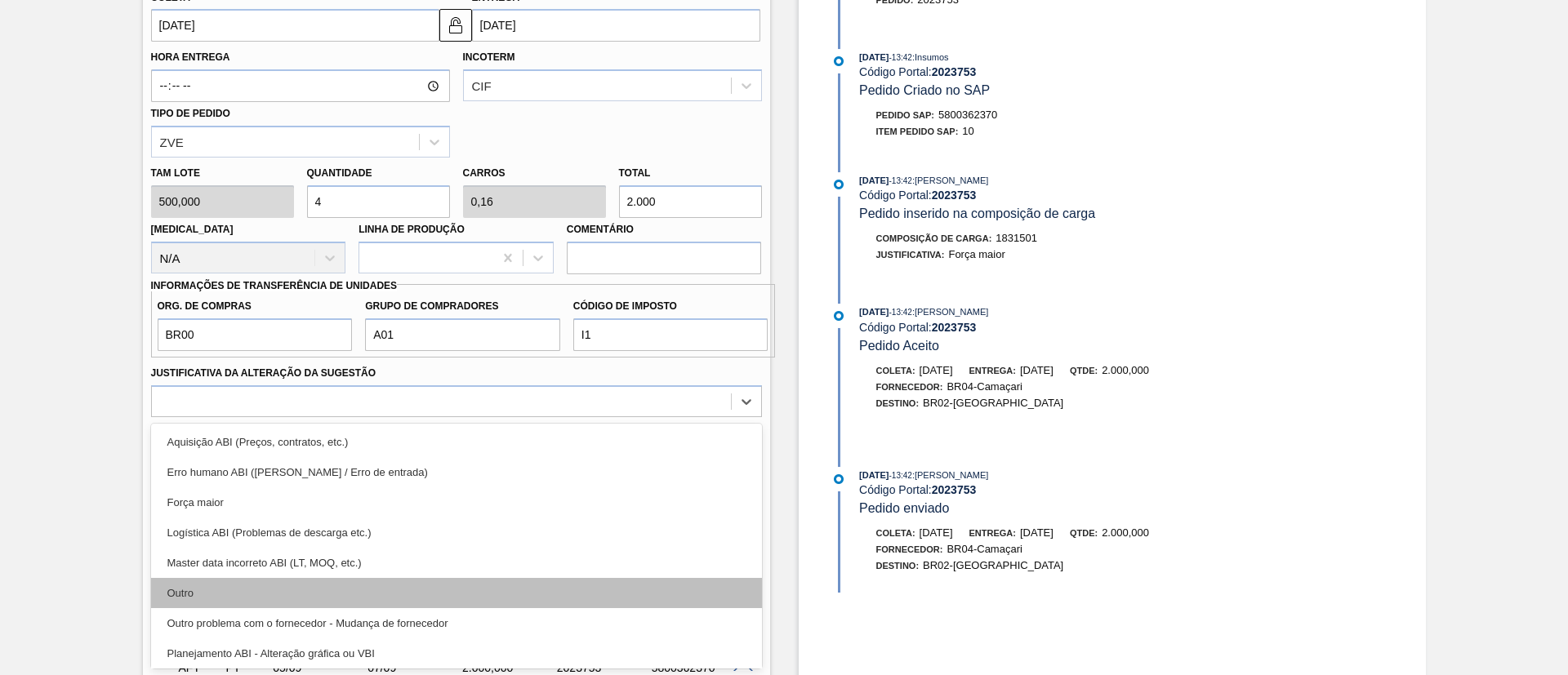
click at [366, 590] on div "Outro" at bounding box center [456, 593] width 611 height 30
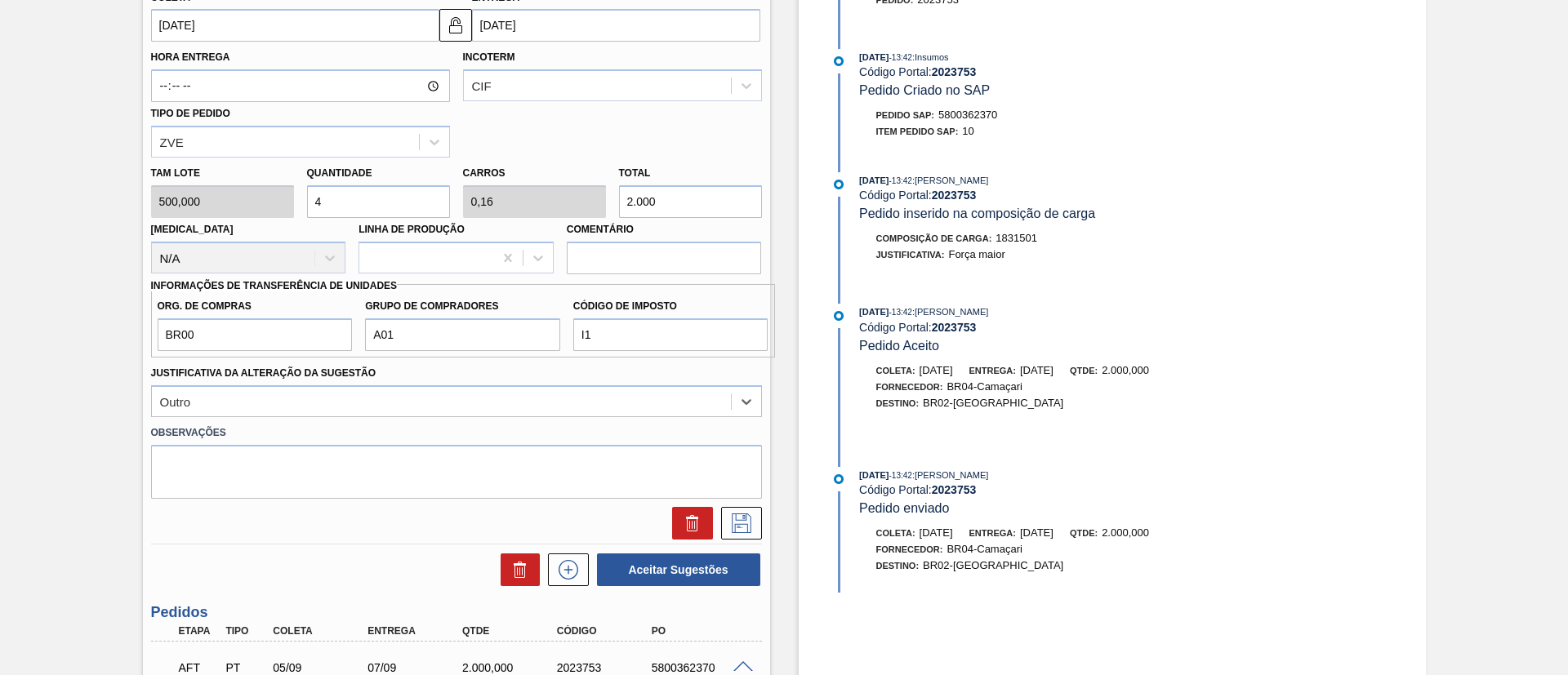
click at [378, 378] on div "Justificativa da Alteração da Sugestão option Outro, selected. Select is focuse…" at bounding box center [456, 389] width 611 height 56
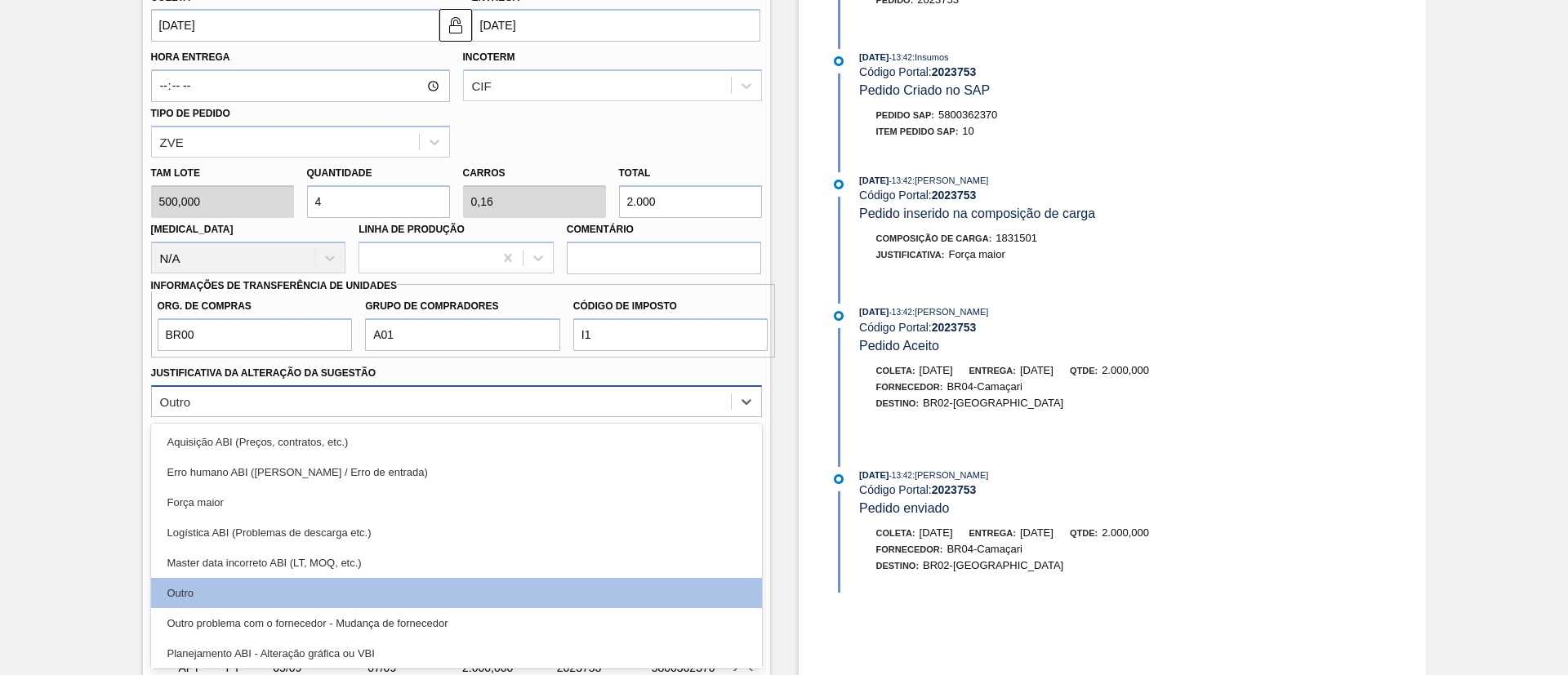
click at [378, 389] on div "Outro" at bounding box center [441, 401] width 579 height 24
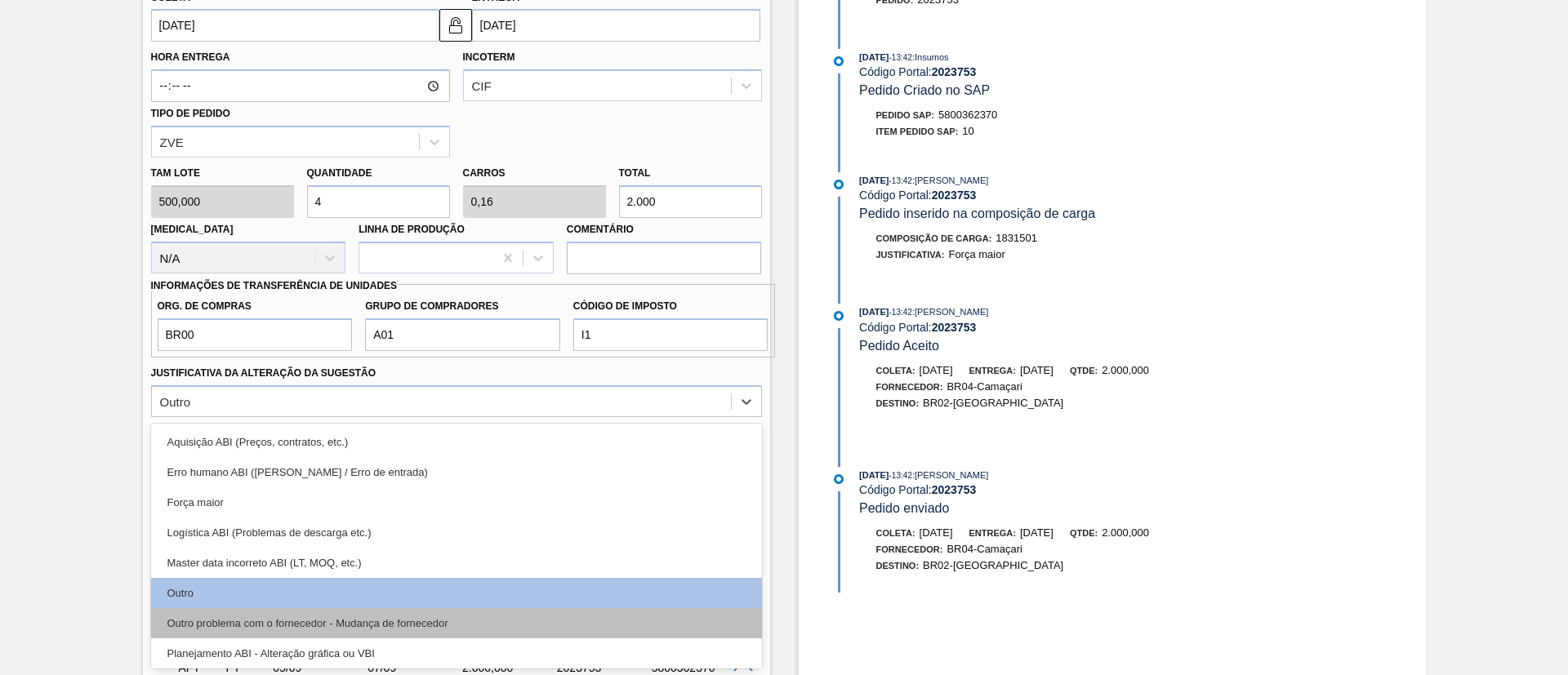
click at [280, 628] on div "Outro problema com o fornecedor - Mudança de fornecedor" at bounding box center [456, 623] width 611 height 30
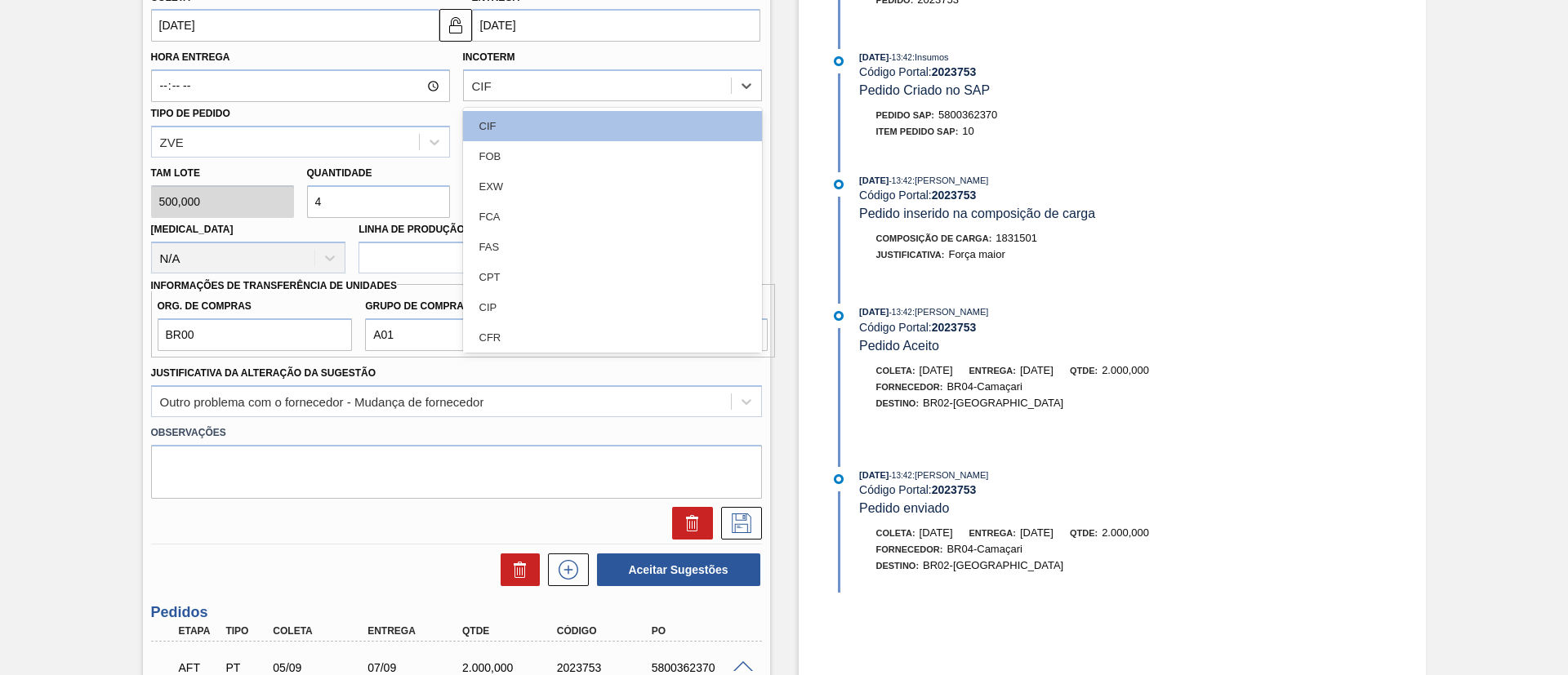
drag, startPoint x: 594, startPoint y: 94, endPoint x: 586, endPoint y: 105, distance: 13.6
click at [592, 97] on div "CIF" at bounding box center [597, 87] width 267 height 24
click at [561, 153] on div "FOB" at bounding box center [612, 156] width 299 height 30
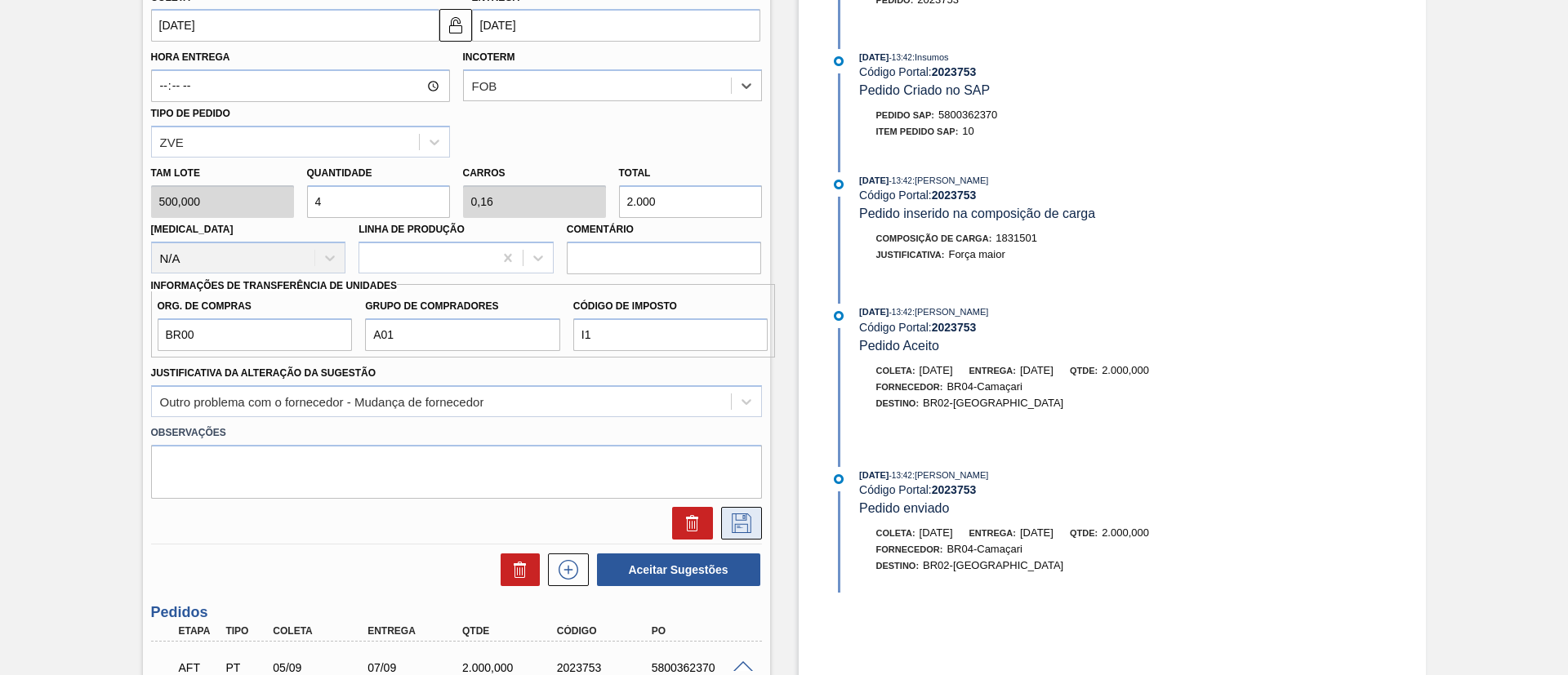
click at [752, 533] on button at bounding box center [742, 523] width 41 height 33
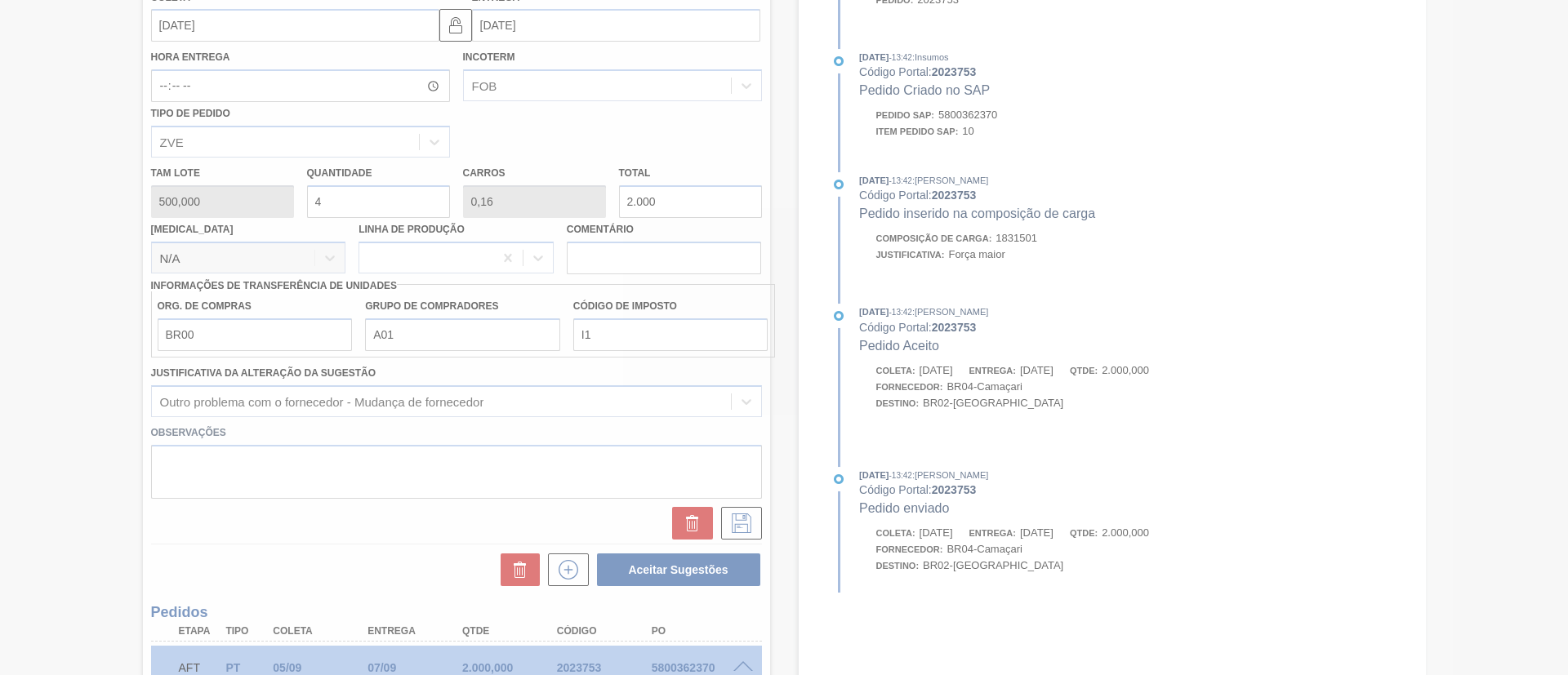
scroll to position [166, 0]
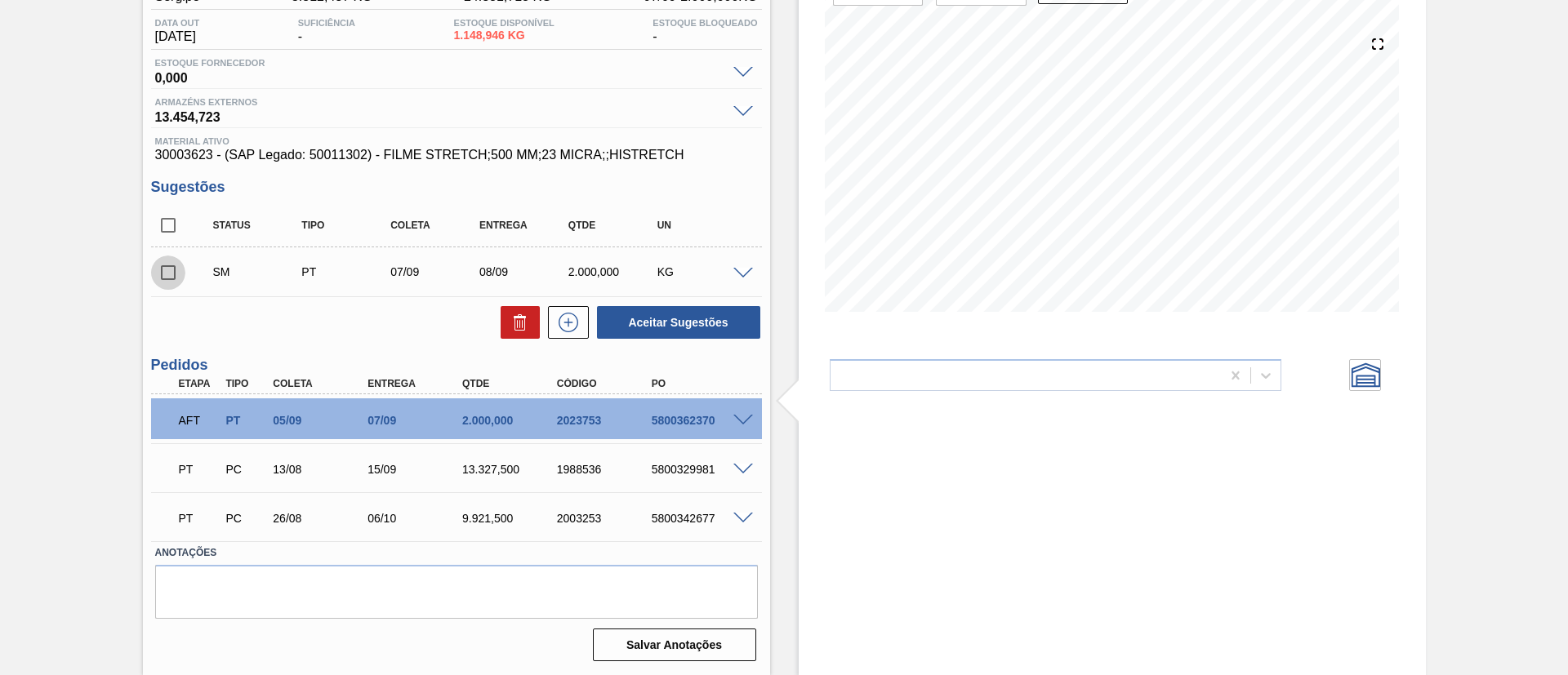
click at [156, 256] on input "checkbox" at bounding box center [168, 273] width 34 height 34
click at [712, 311] on button "Aceitar Sugestões" at bounding box center [678, 322] width 163 height 33
checkbox input "false"
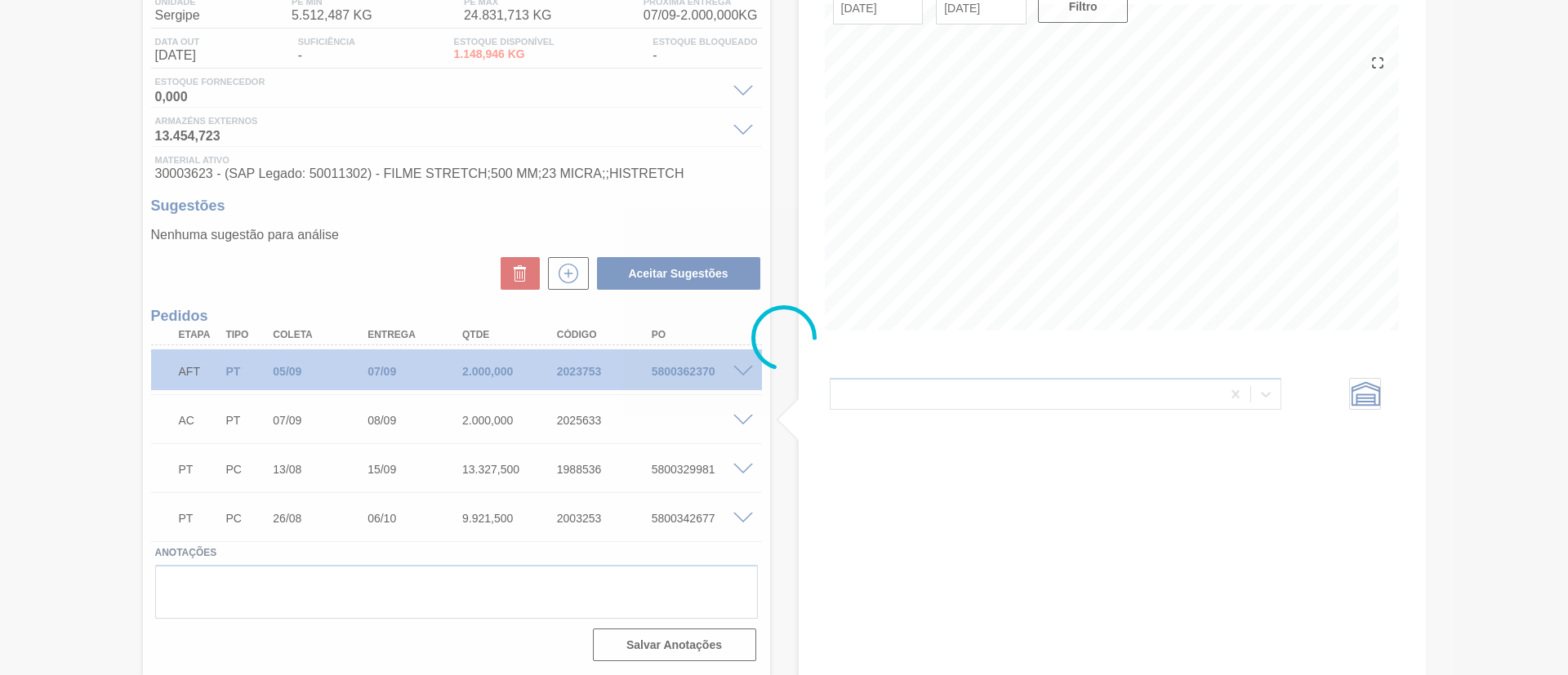
scroll to position [147, 0]
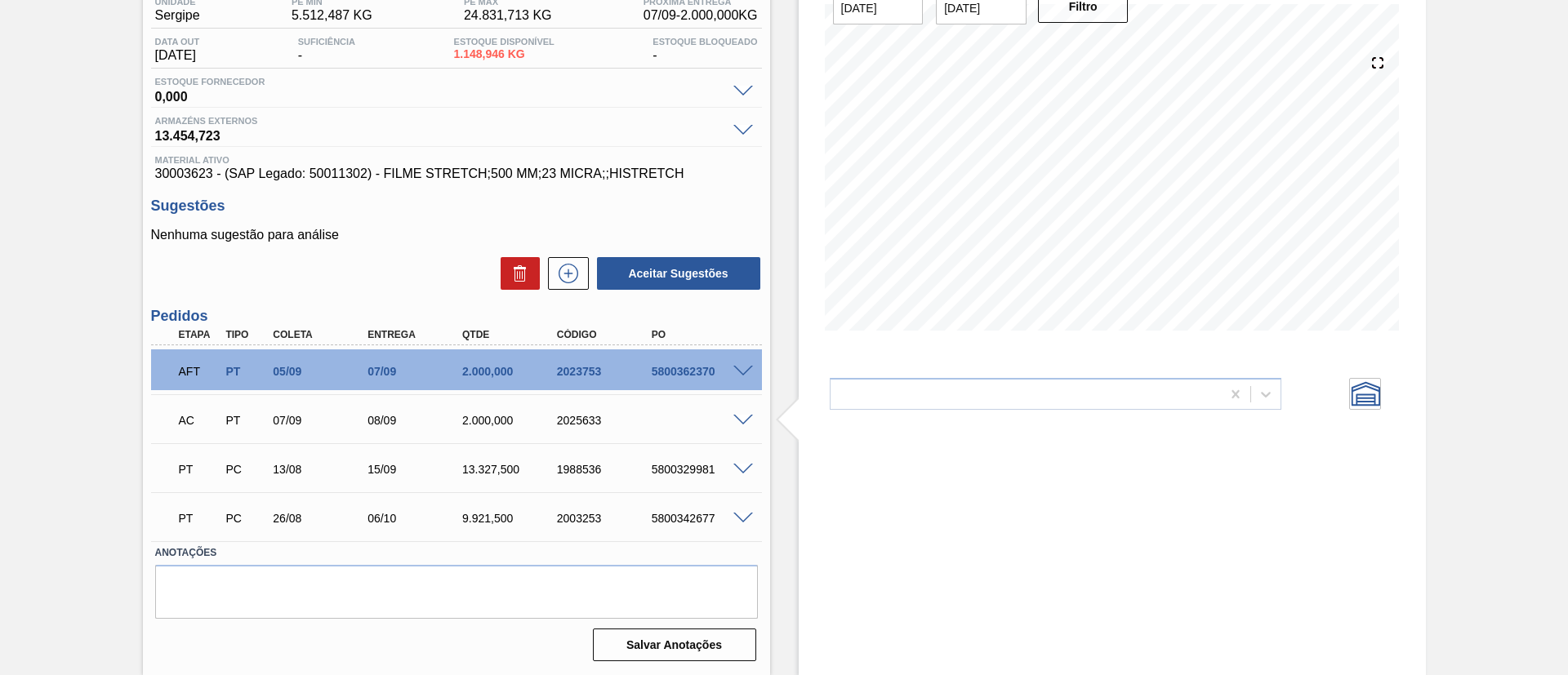
click at [745, 380] on div "AFT PT 05/09 07/09 2.000,000 2023753 5800362370" at bounding box center [456, 370] width 611 height 41
click at [745, 373] on span at bounding box center [743, 371] width 20 height 12
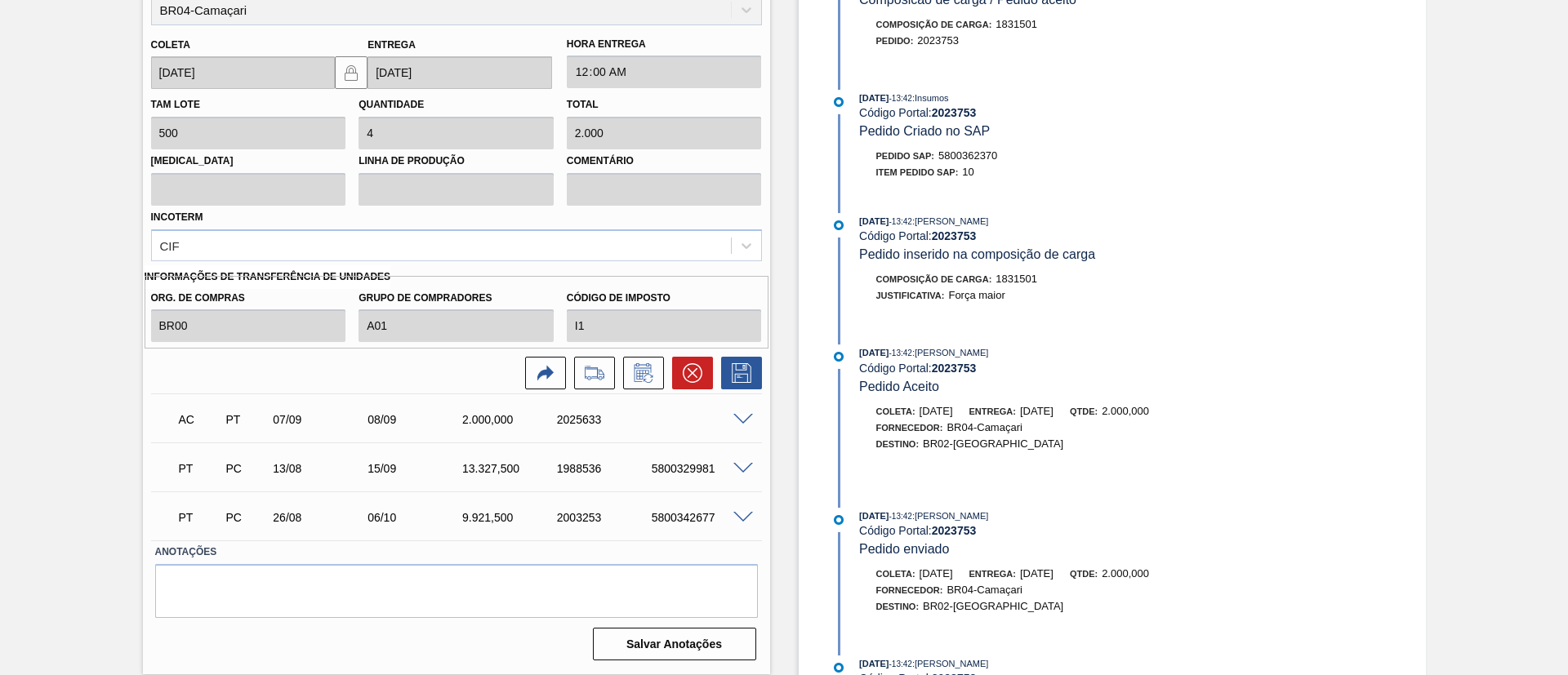
scroll to position [636, 0]
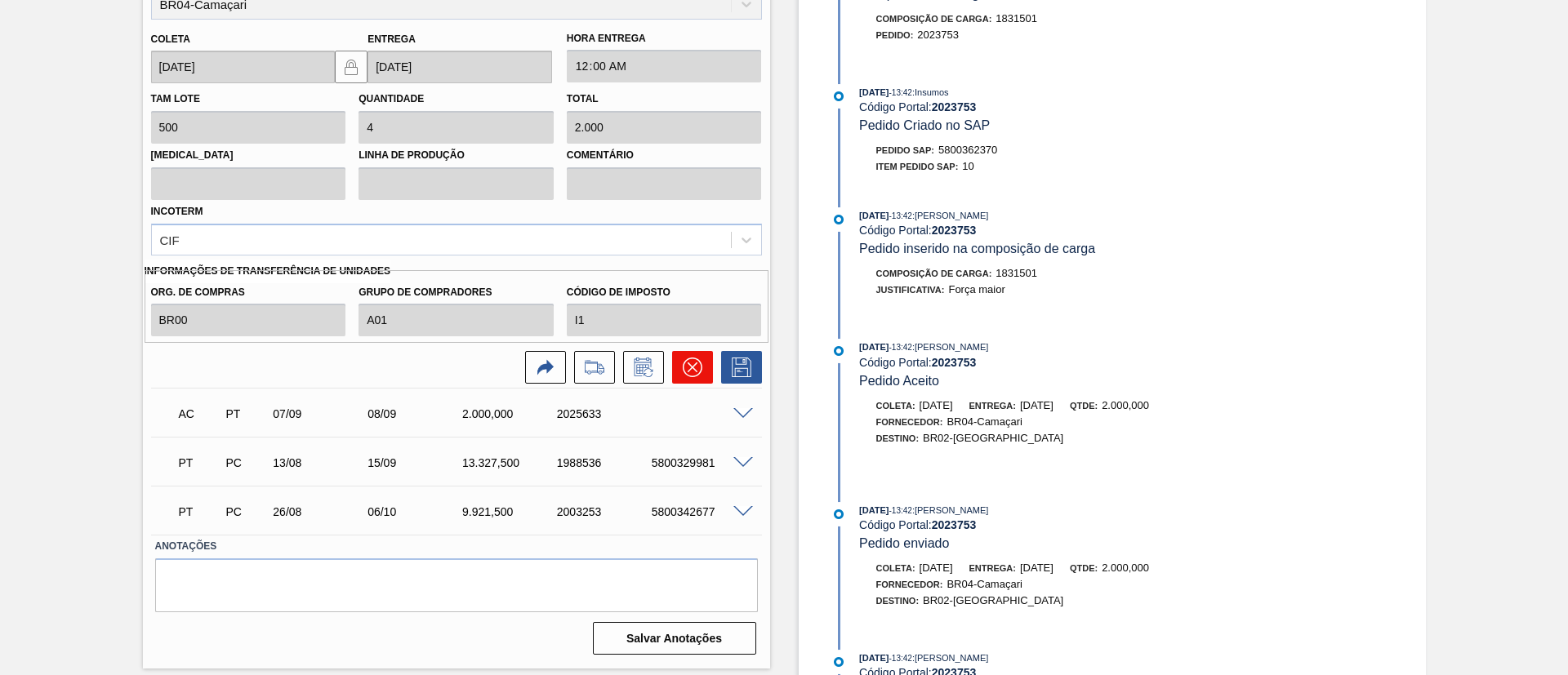
click at [691, 367] on icon at bounding box center [691, 367] width 9 height 9
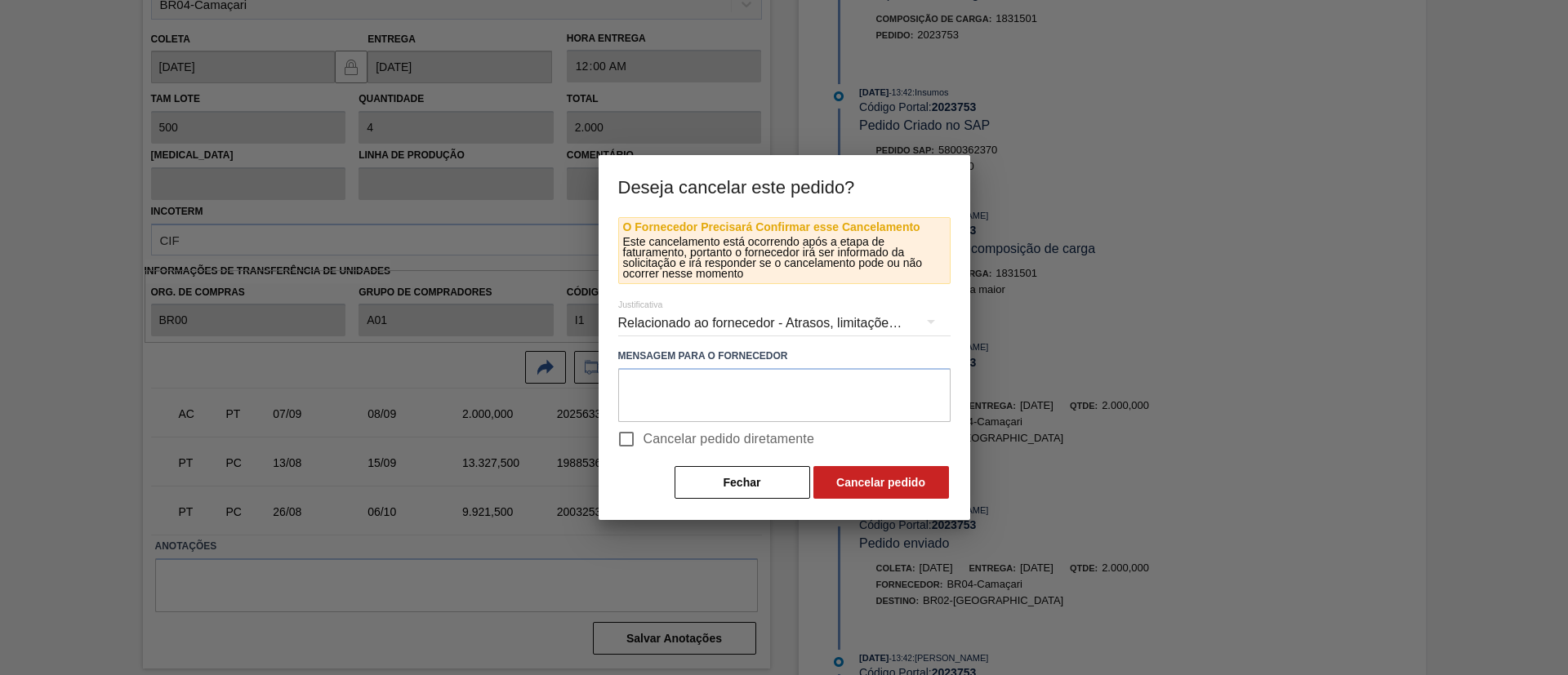
click at [753, 442] on span "Cancelar pedido diretamente" at bounding box center [729, 439] width 172 height 20
click at [643, 442] on input "Cancelar pedido diretamente" at bounding box center [626, 439] width 34 height 34
checkbox input "true"
click at [865, 482] on button "Cancelar pedido" at bounding box center [881, 483] width 136 height 33
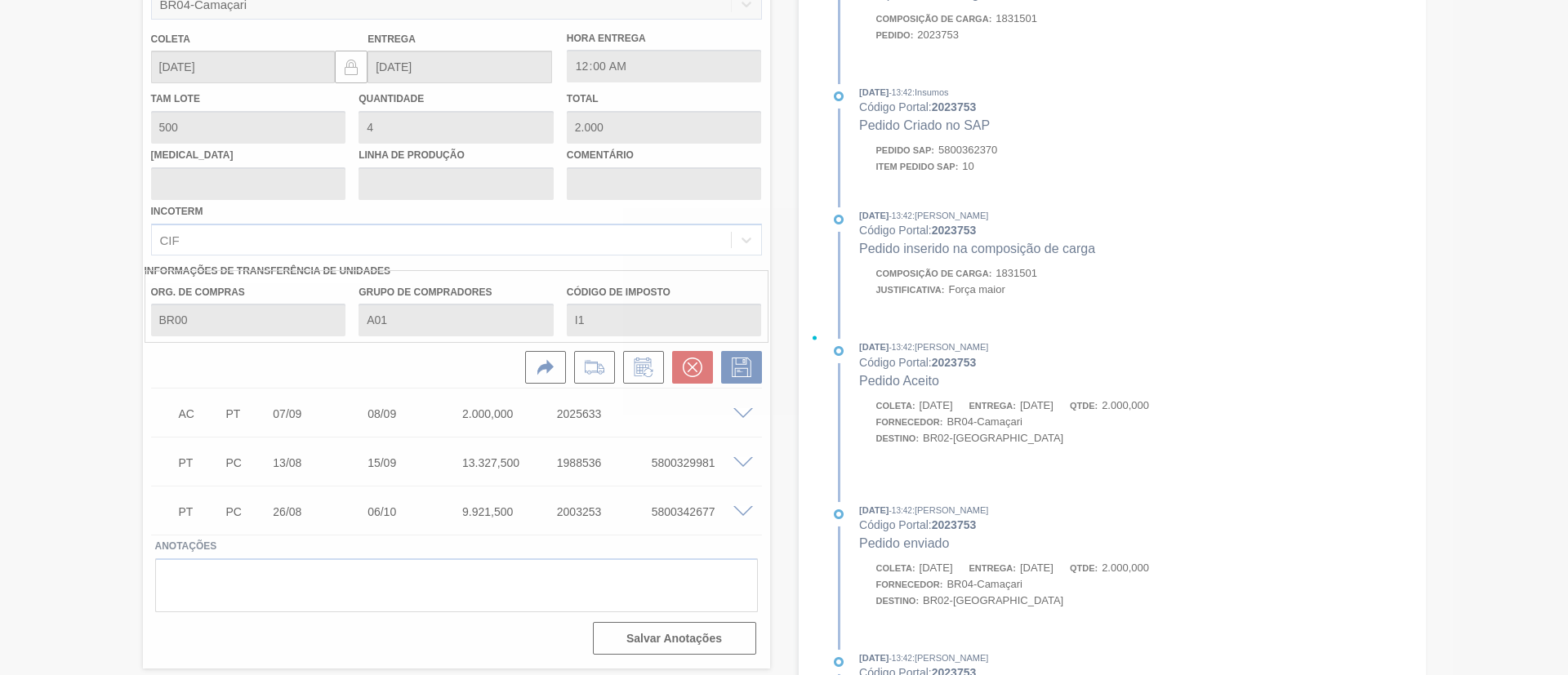
scroll to position [147, 0]
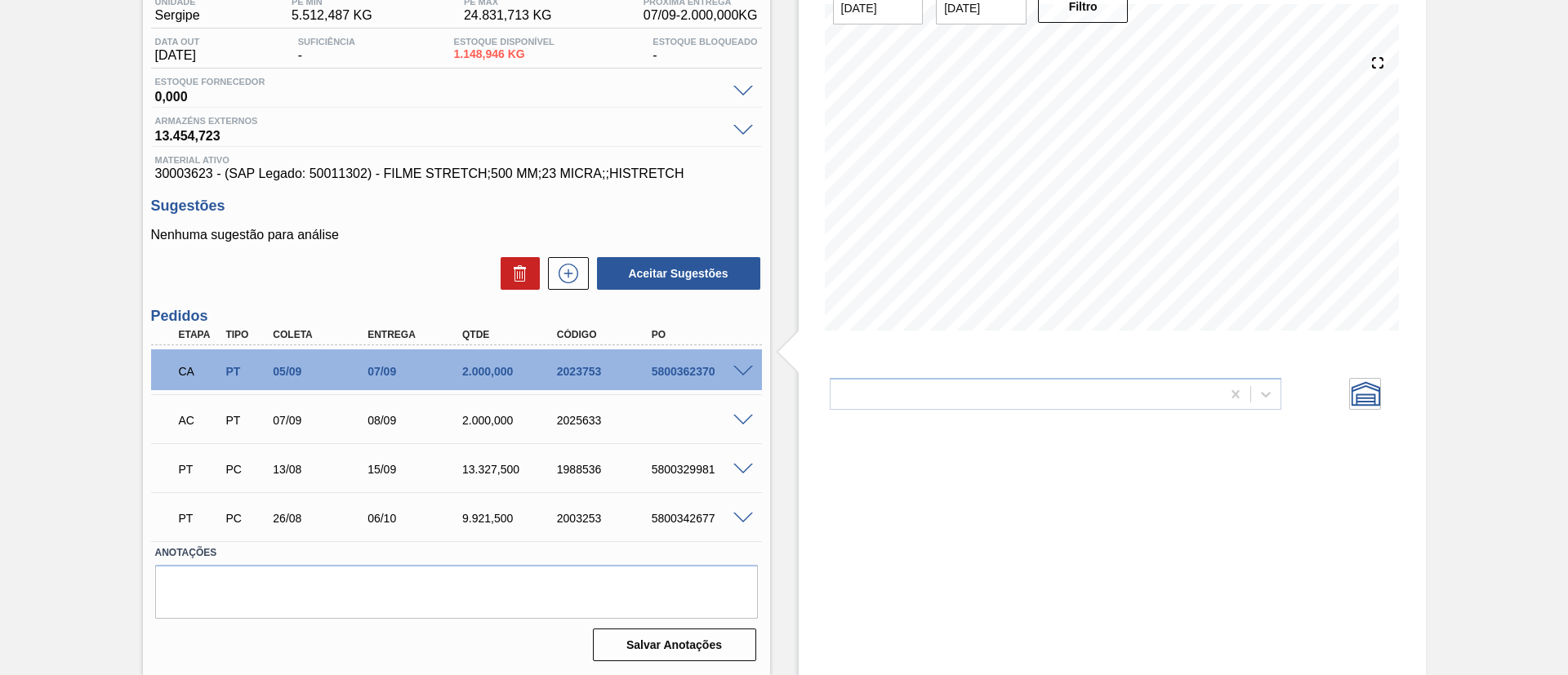
click at [740, 417] on span at bounding box center [743, 421] width 20 height 12
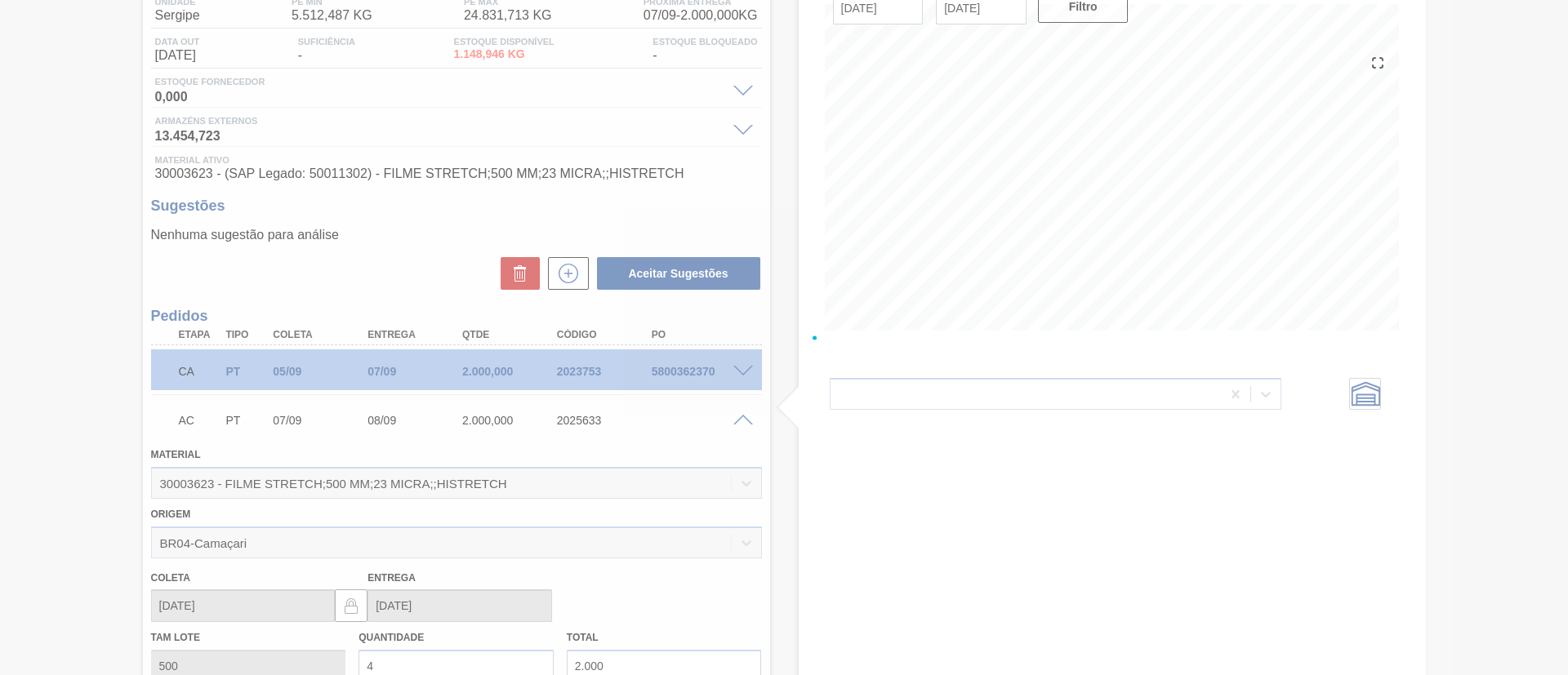
scroll to position [630, 0]
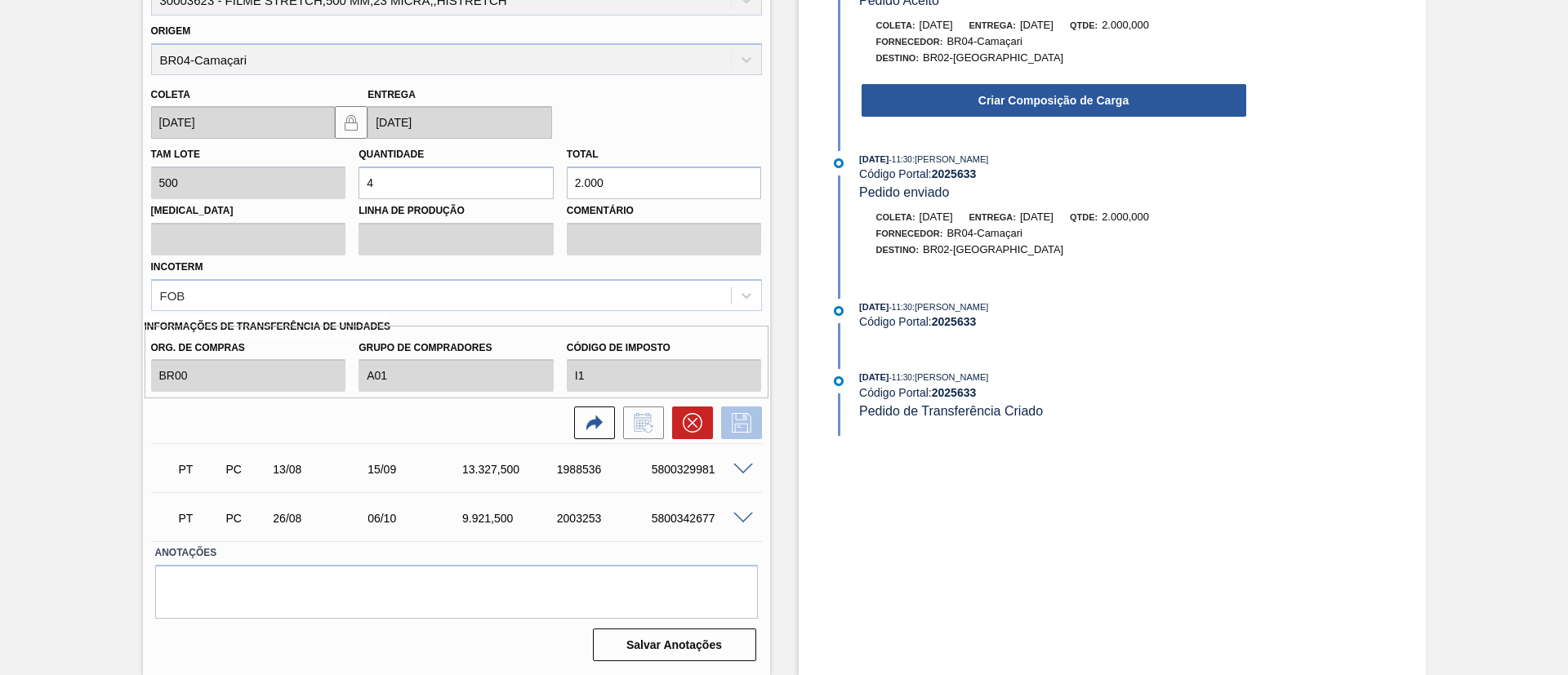
click at [738, 418] on icon at bounding box center [741, 423] width 26 height 20
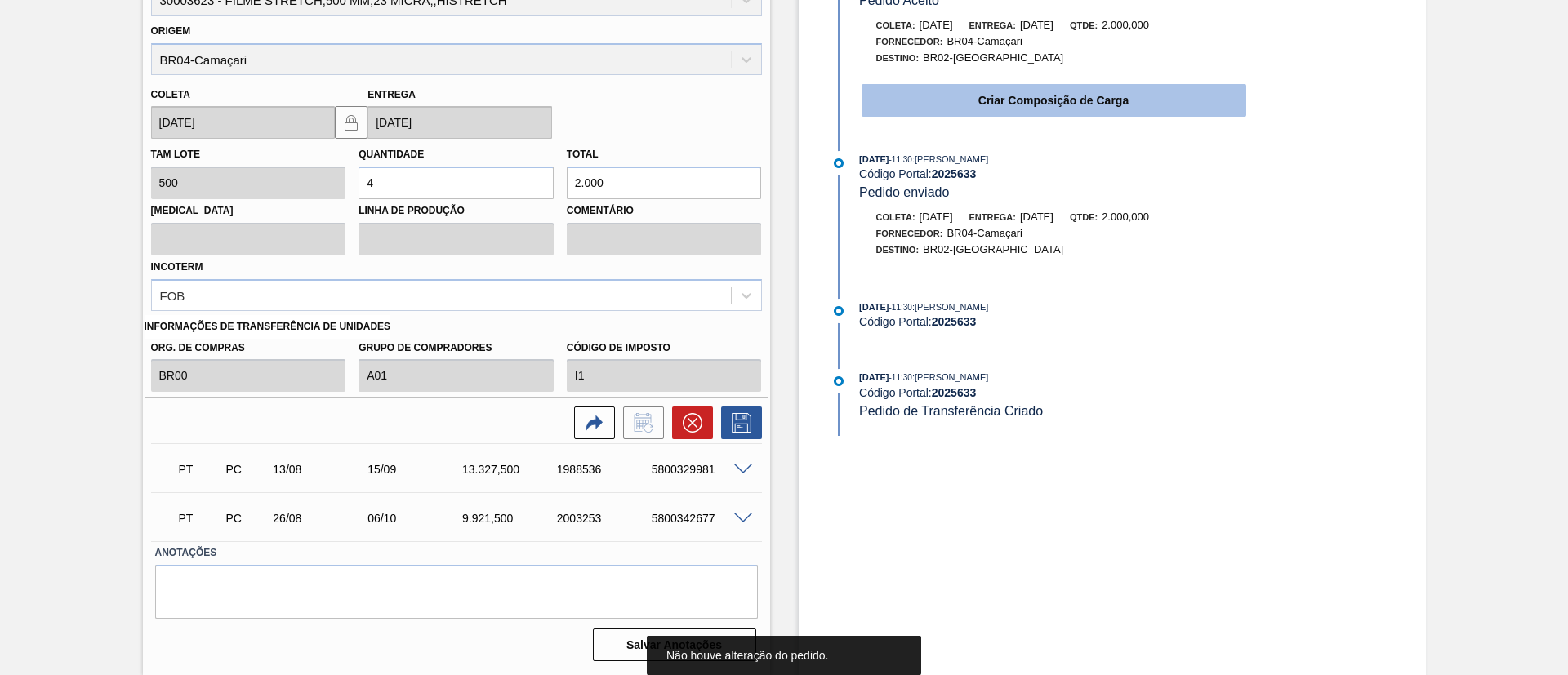
click at [1060, 96] on button "Criar Composição de Carga" at bounding box center [1053, 100] width 384 height 33
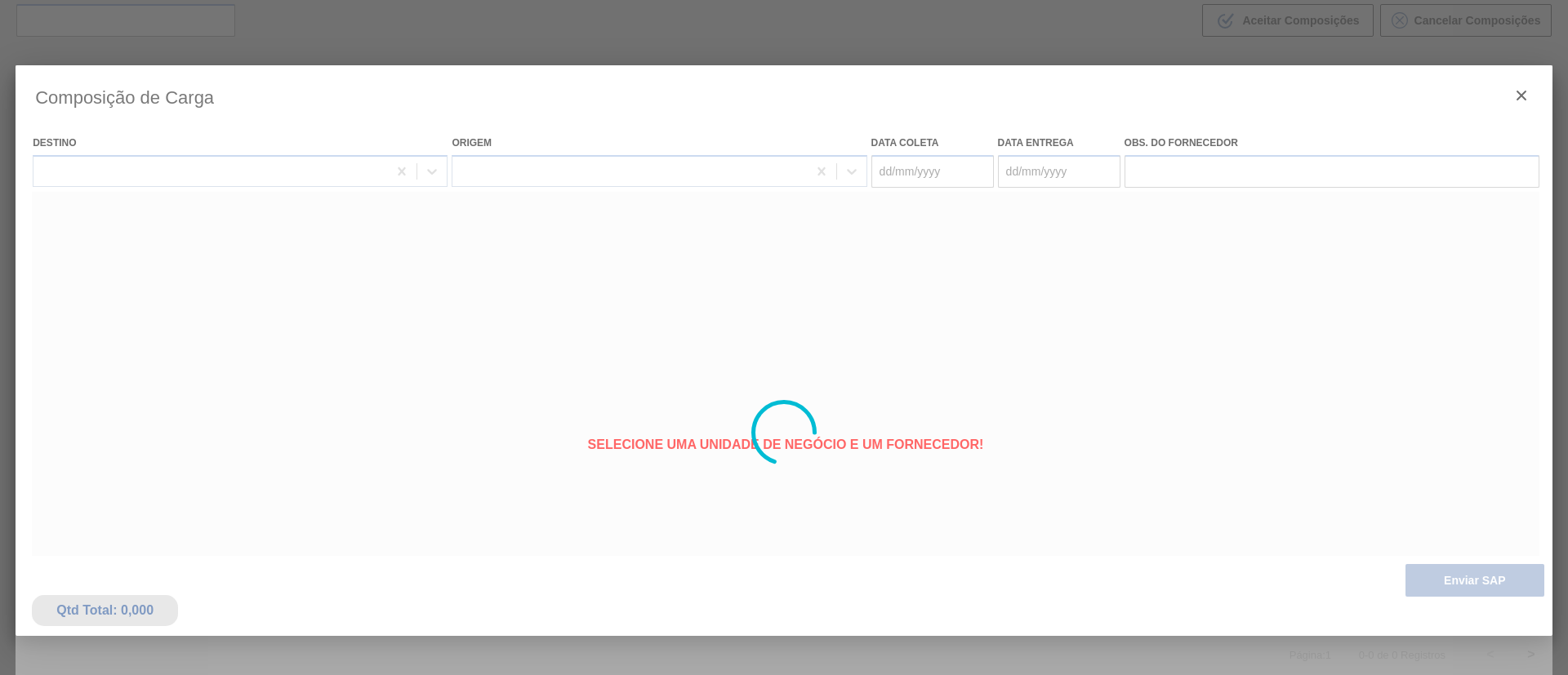
type coleta "07/09/2025"
type entrega "08/09/2025"
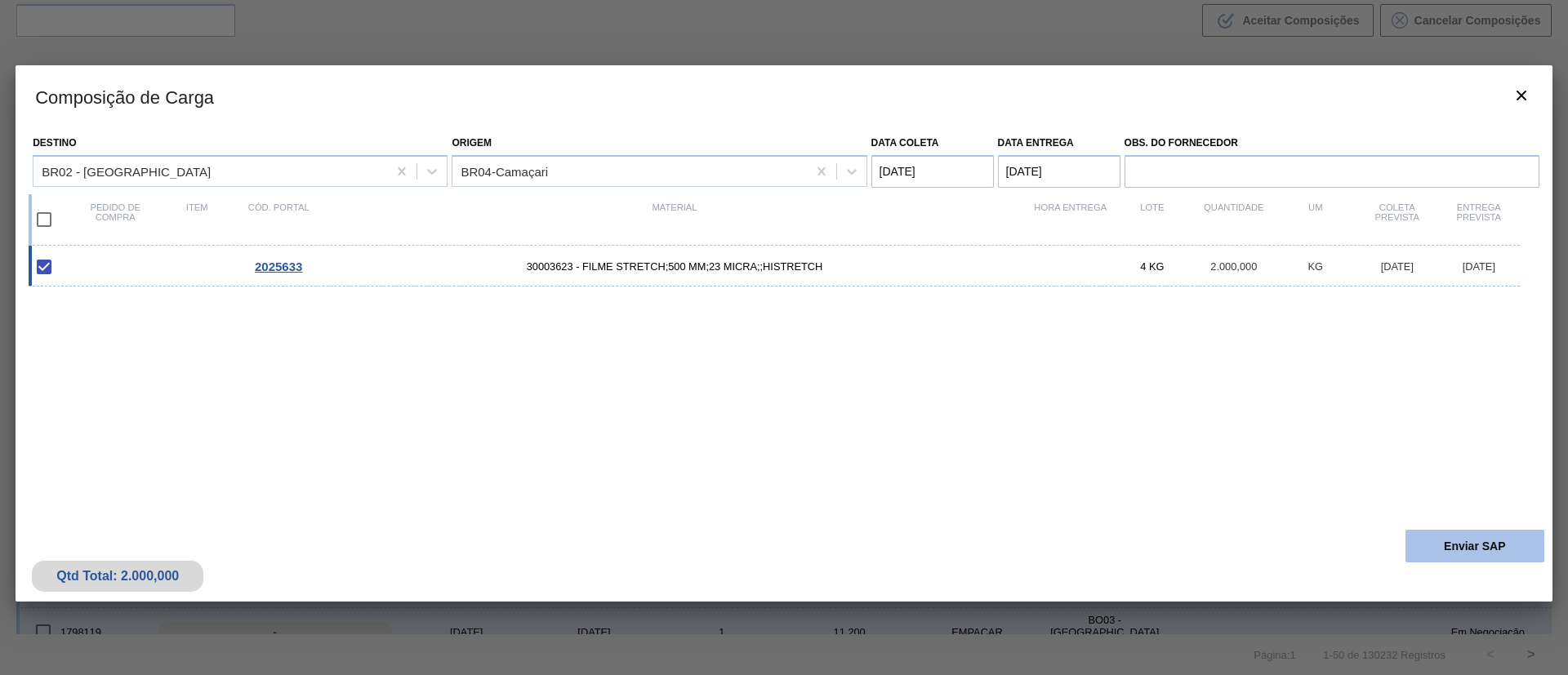
click at [1481, 534] on button "Enviar SAP" at bounding box center [1475, 546] width 139 height 33
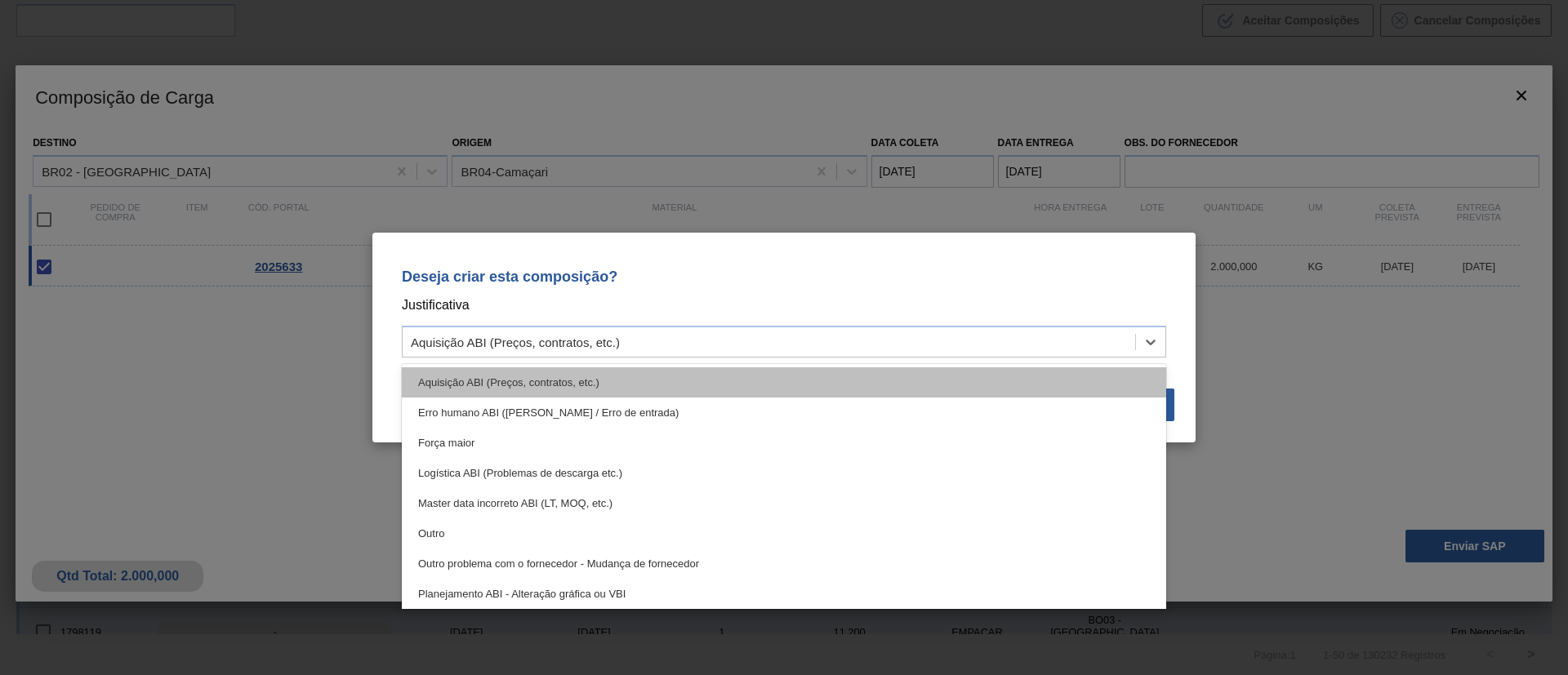
drag, startPoint x: 859, startPoint y: 333, endPoint x: 819, endPoint y: 389, distance: 68.8
click at [858, 333] on div "Aquisição ABI (Preços, contratos, etc.)" at bounding box center [769, 343] width 733 height 24
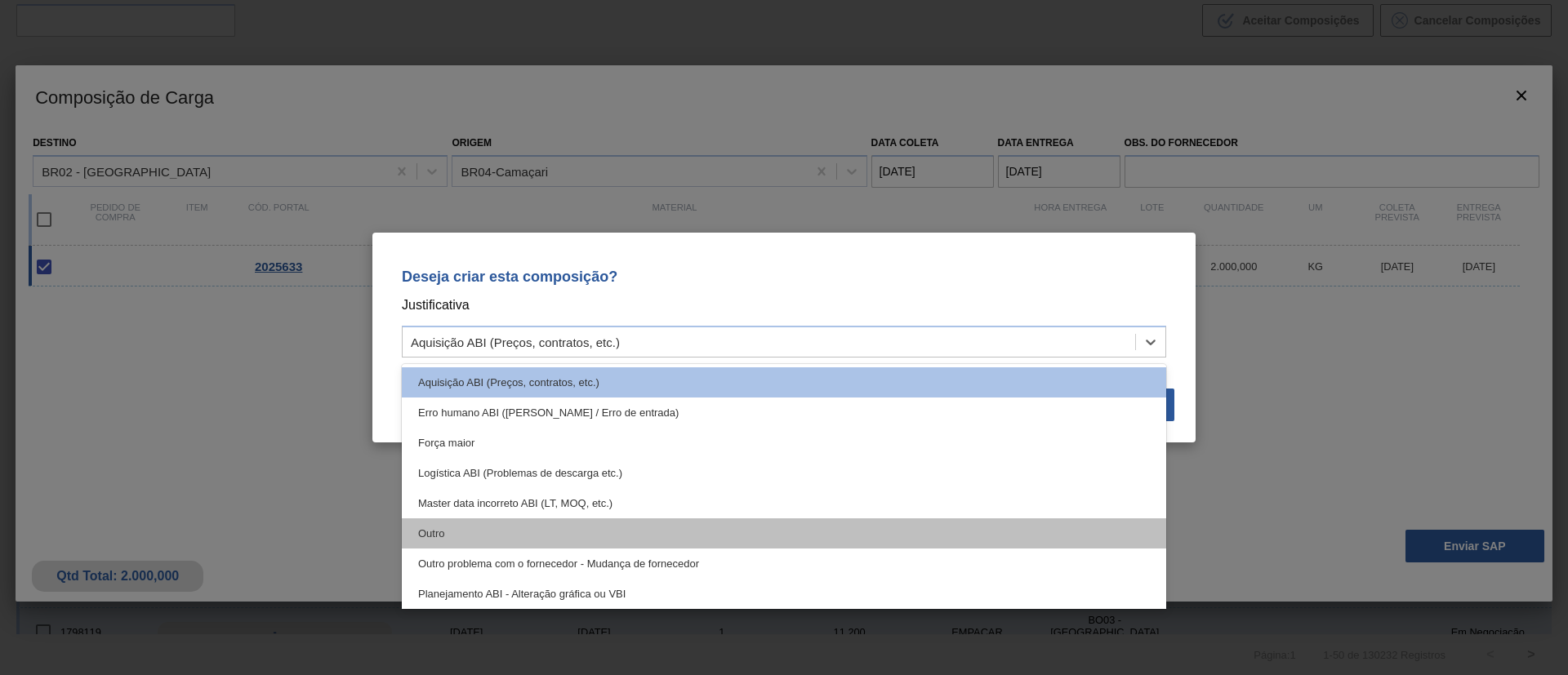
click at [612, 525] on div "Outro" at bounding box center [783, 533] width 764 height 30
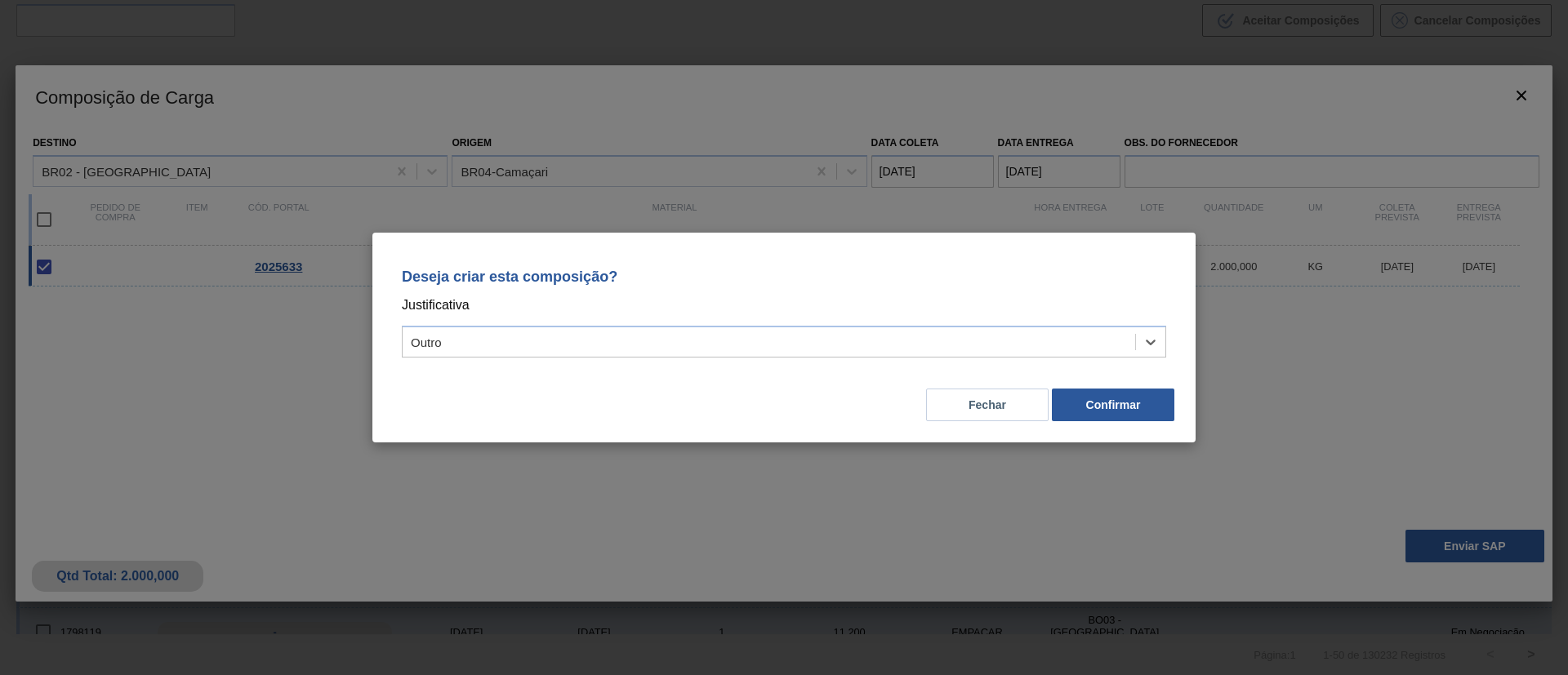
click at [1110, 426] on div "Deseja criar esta composição? Justificativa option Outro, selected. Select is f…" at bounding box center [784, 337] width 823 height 210
click at [1113, 405] on button "Confirmar" at bounding box center [1113, 405] width 123 height 33
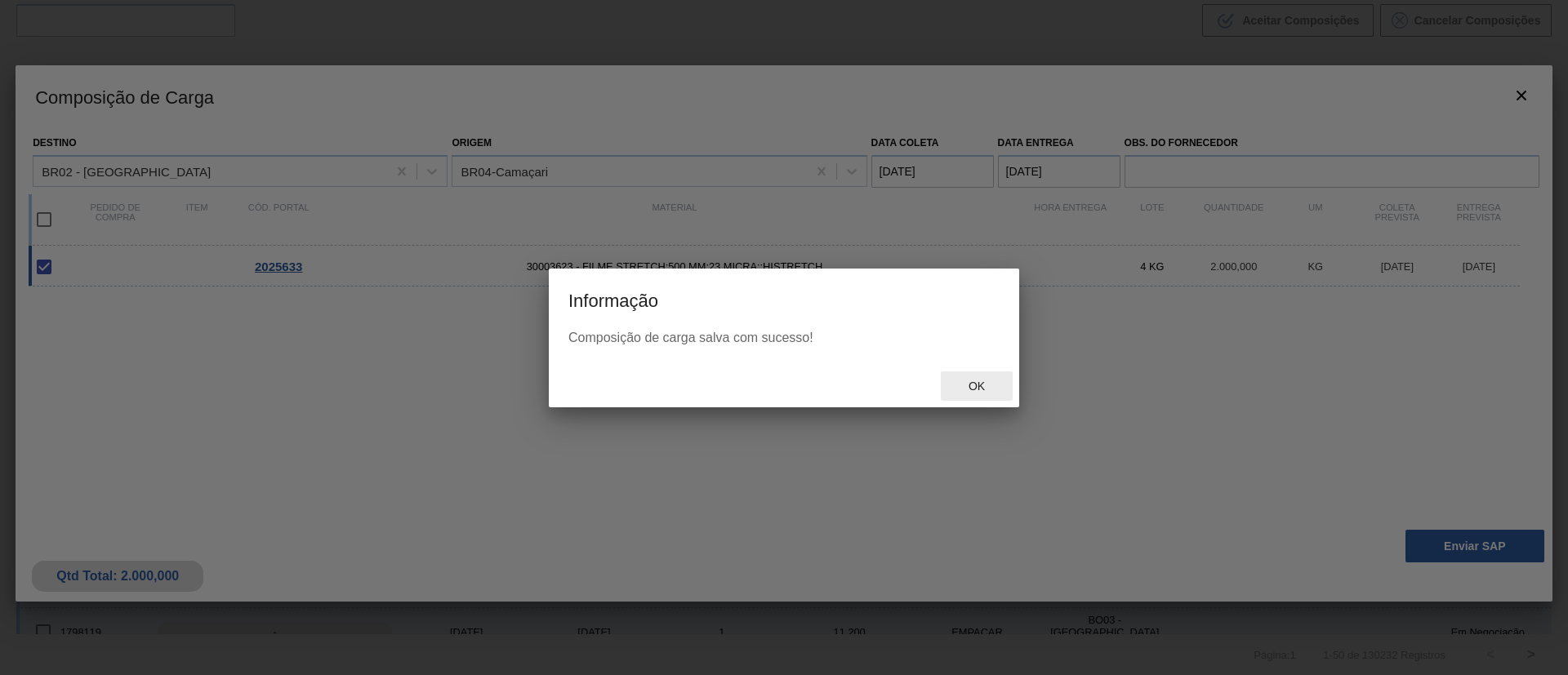
click at [965, 380] on span "Ok" at bounding box center [976, 386] width 42 height 13
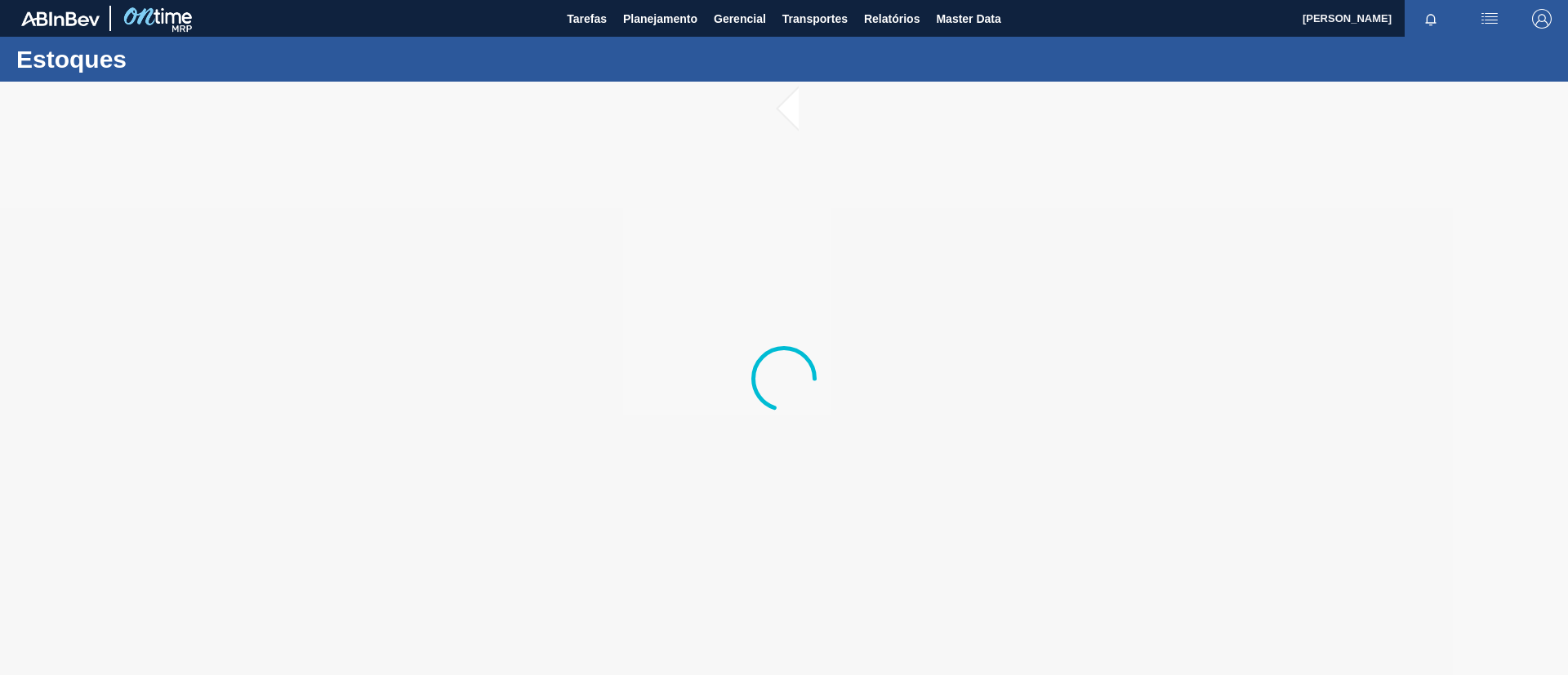
click at [0, 371] on div at bounding box center [784, 378] width 1568 height 594
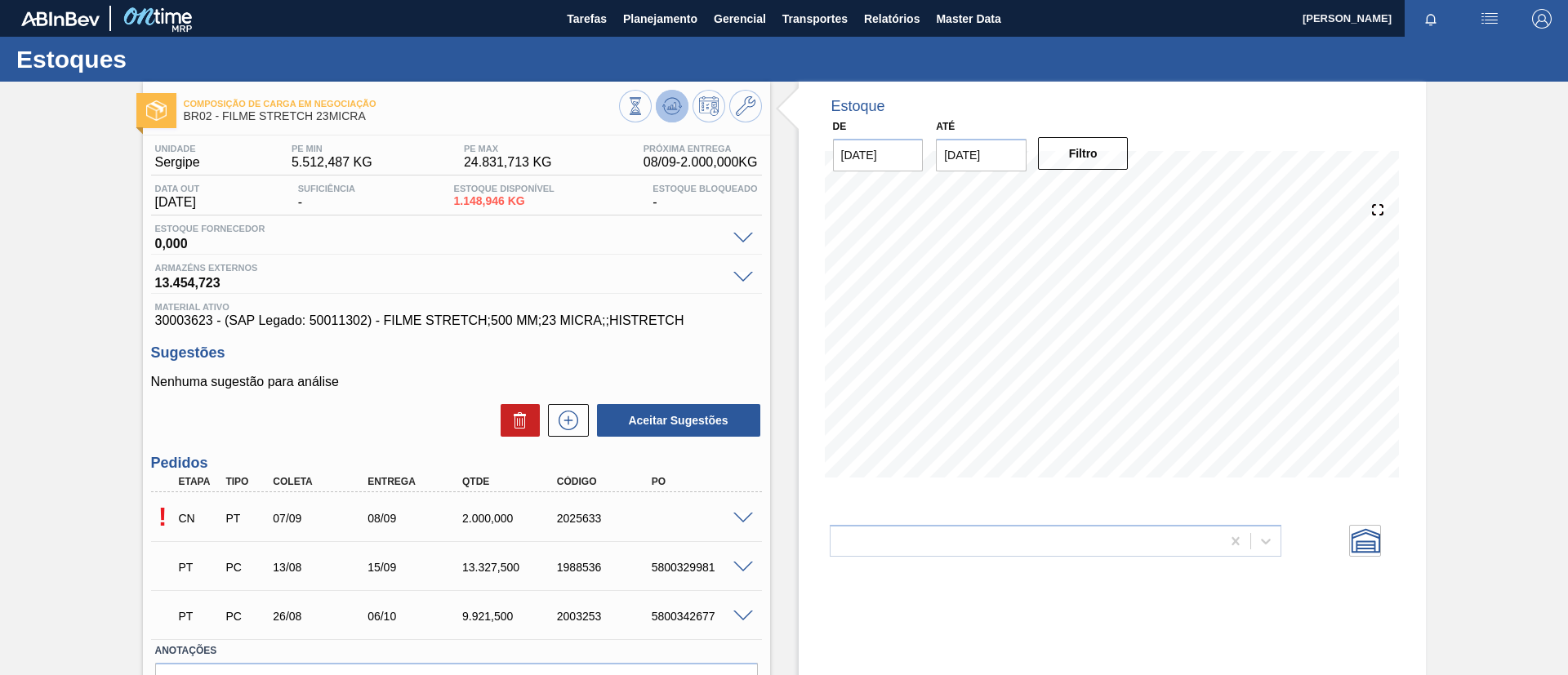
click at [663, 105] on icon at bounding box center [672, 105] width 20 height 20
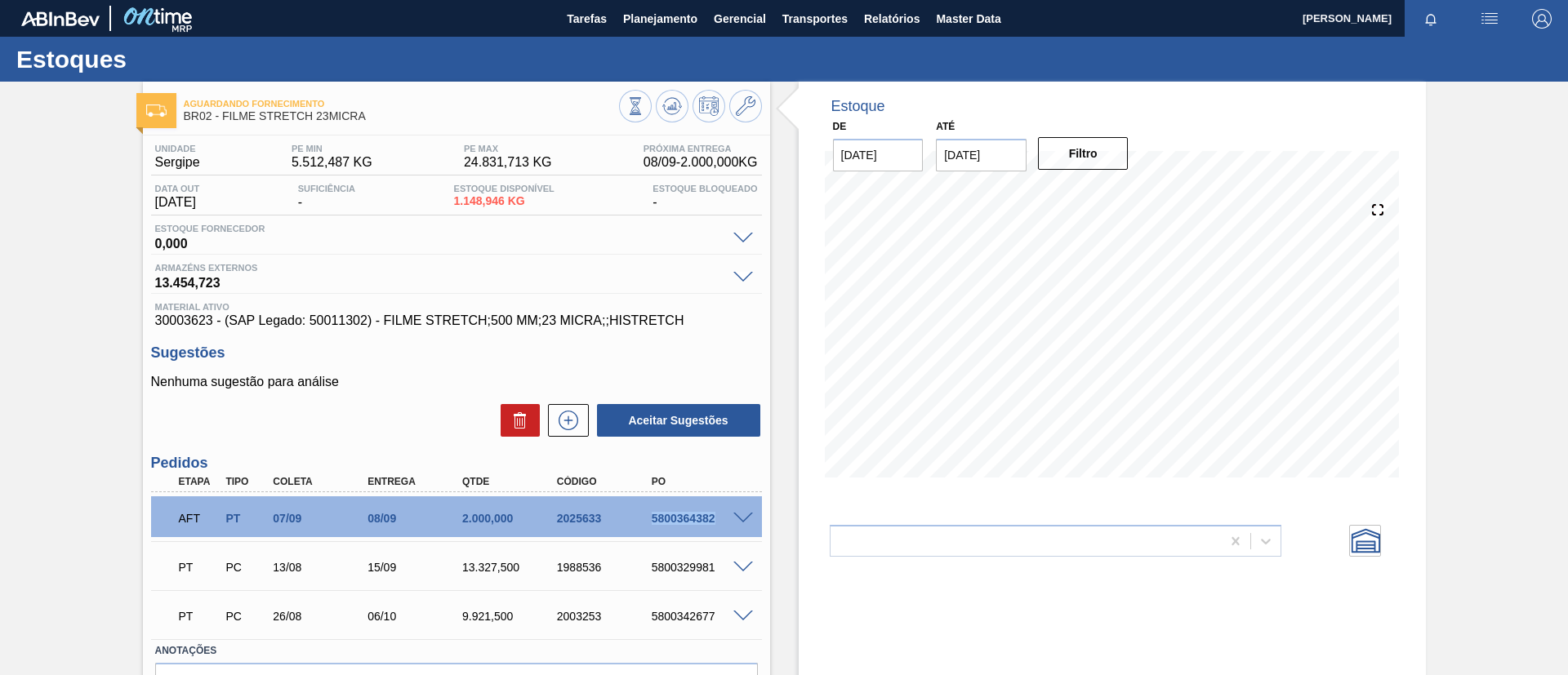
drag, startPoint x: 647, startPoint y: 524, endPoint x: 765, endPoint y: 530, distance: 118.2
click at [765, 530] on div "Unidade Sergipe PE MIN 5.512,487 KG PE MAX 24.831,713 KG Próxima Entrega 08/09 …" at bounding box center [456, 450] width 627 height 630
copy div "5800364382"
click at [636, 26] on span "Planejamento" at bounding box center [660, 18] width 75 height 20
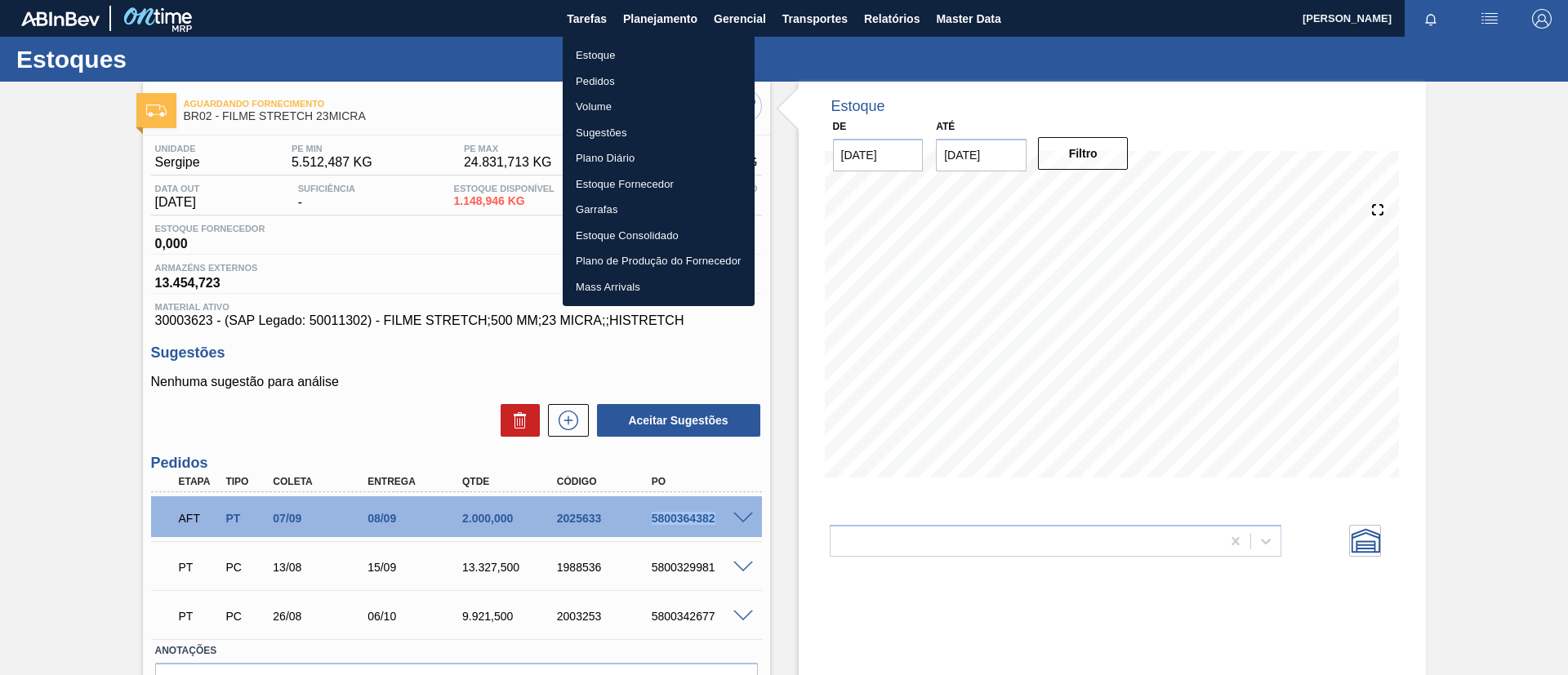
click at [652, 46] on li "Estoque" at bounding box center [659, 55] width 192 height 26
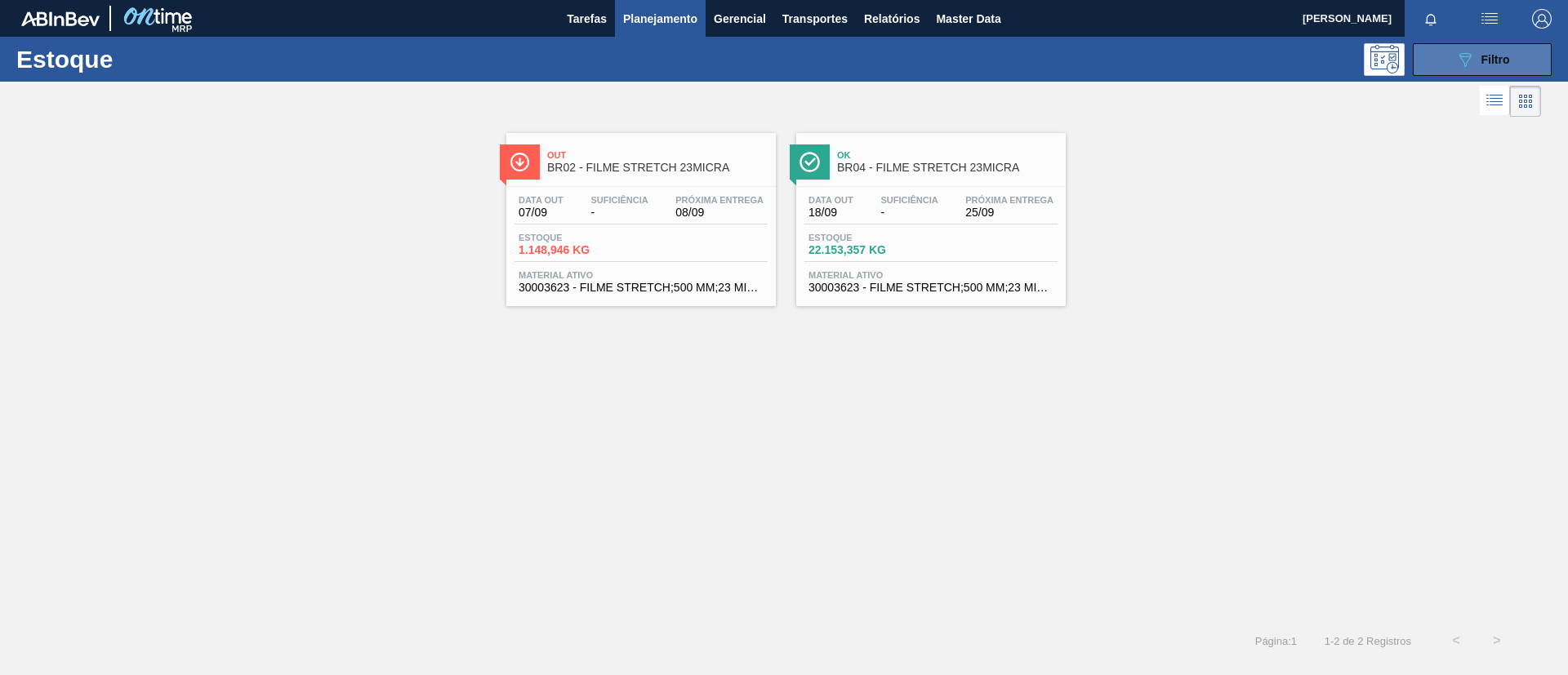
click at [1451, 57] on button "089F7B8B-B2A5-4AFE-B5C0-19BA573D28AC Filtro" at bounding box center [1482, 59] width 139 height 33
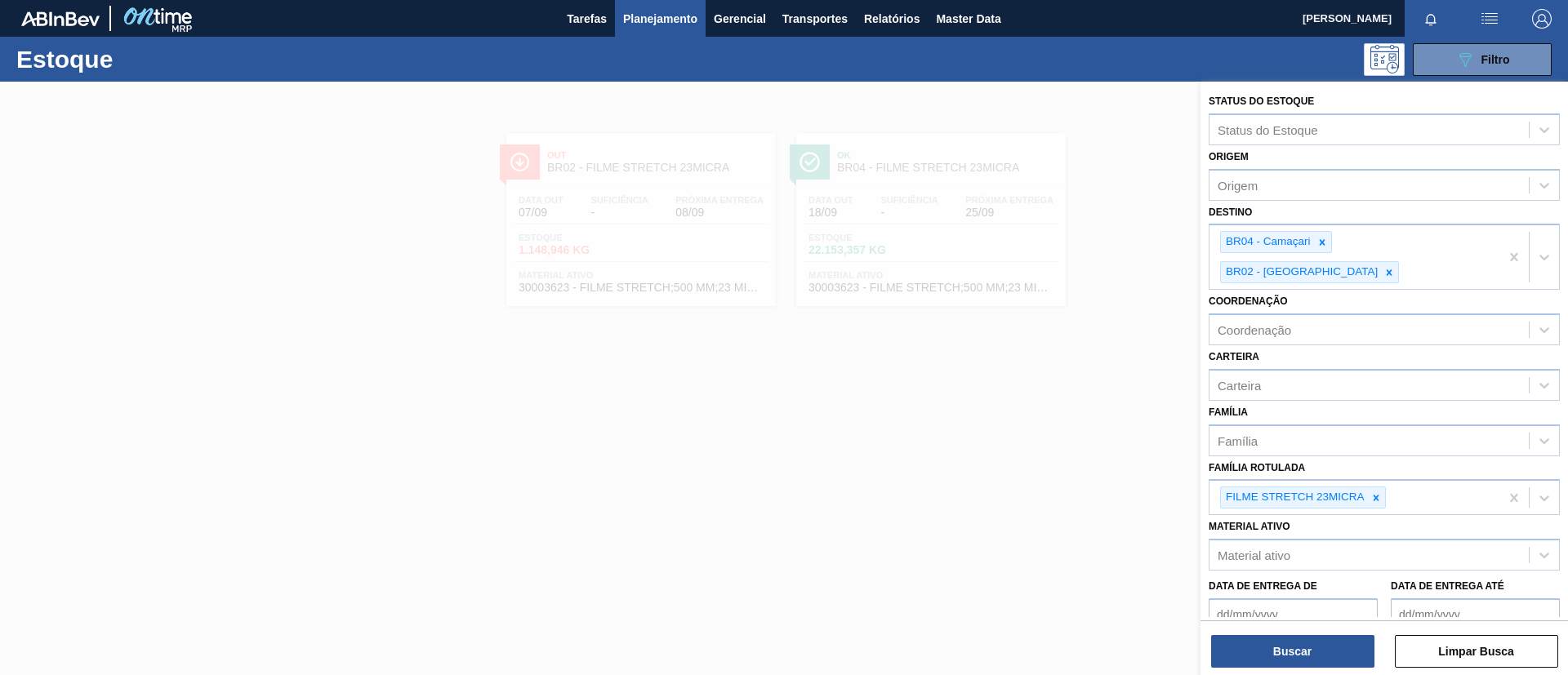
click at [1169, 81] on div at bounding box center [784, 419] width 1568 height 675
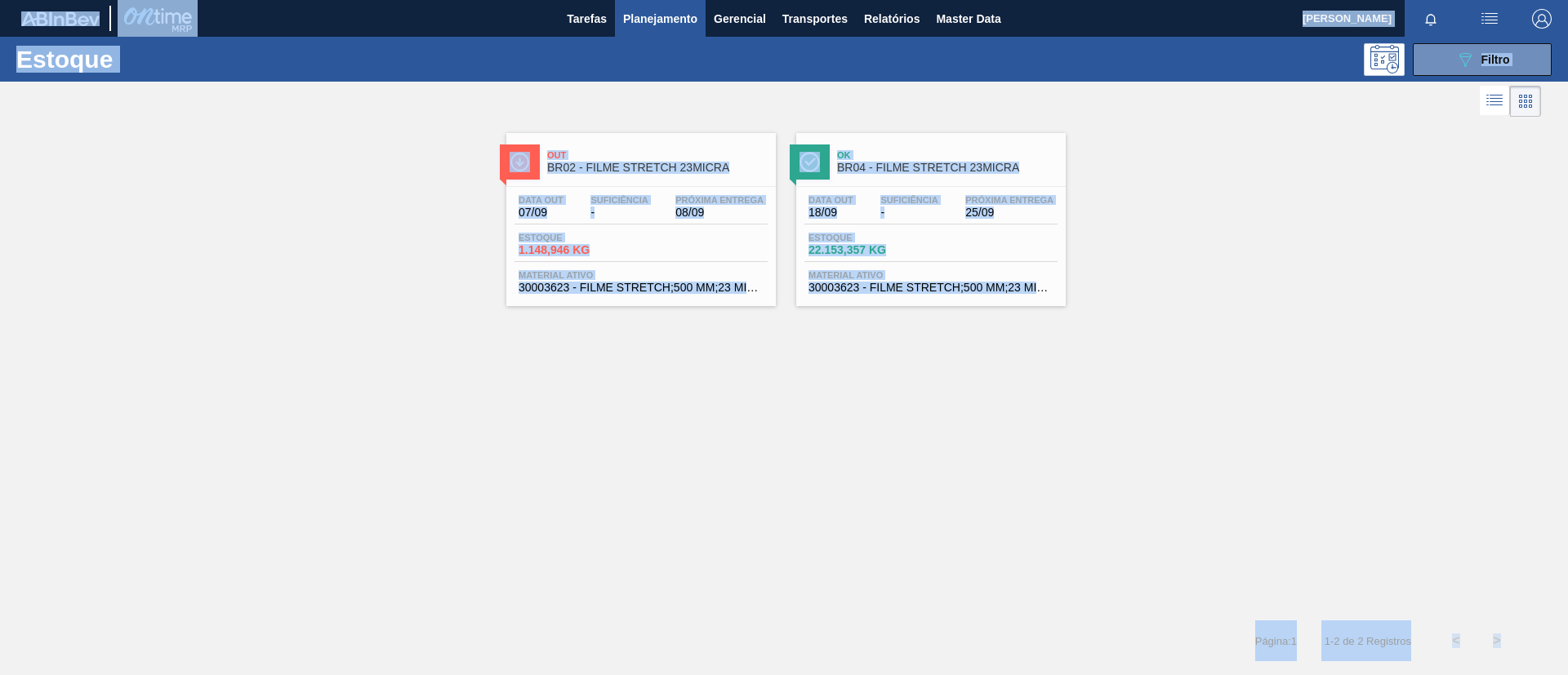
click at [1487, 0] on html "Tarefas Planejamento Gerencial Transportes Relatórios Master Data TOMAS SIMOES …" at bounding box center [784, 0] width 1568 height 0
drag, startPoint x: 1039, startPoint y: 648, endPoint x: 1038, endPoint y: 640, distance: 8.1
click at [1038, 648] on div "Página : 1 1 - 2 de 2 Registros < >" at bounding box center [758, 641] width 1517 height 41
click at [1255, 636] on span "Página : 1" at bounding box center [1276, 642] width 42 height 12
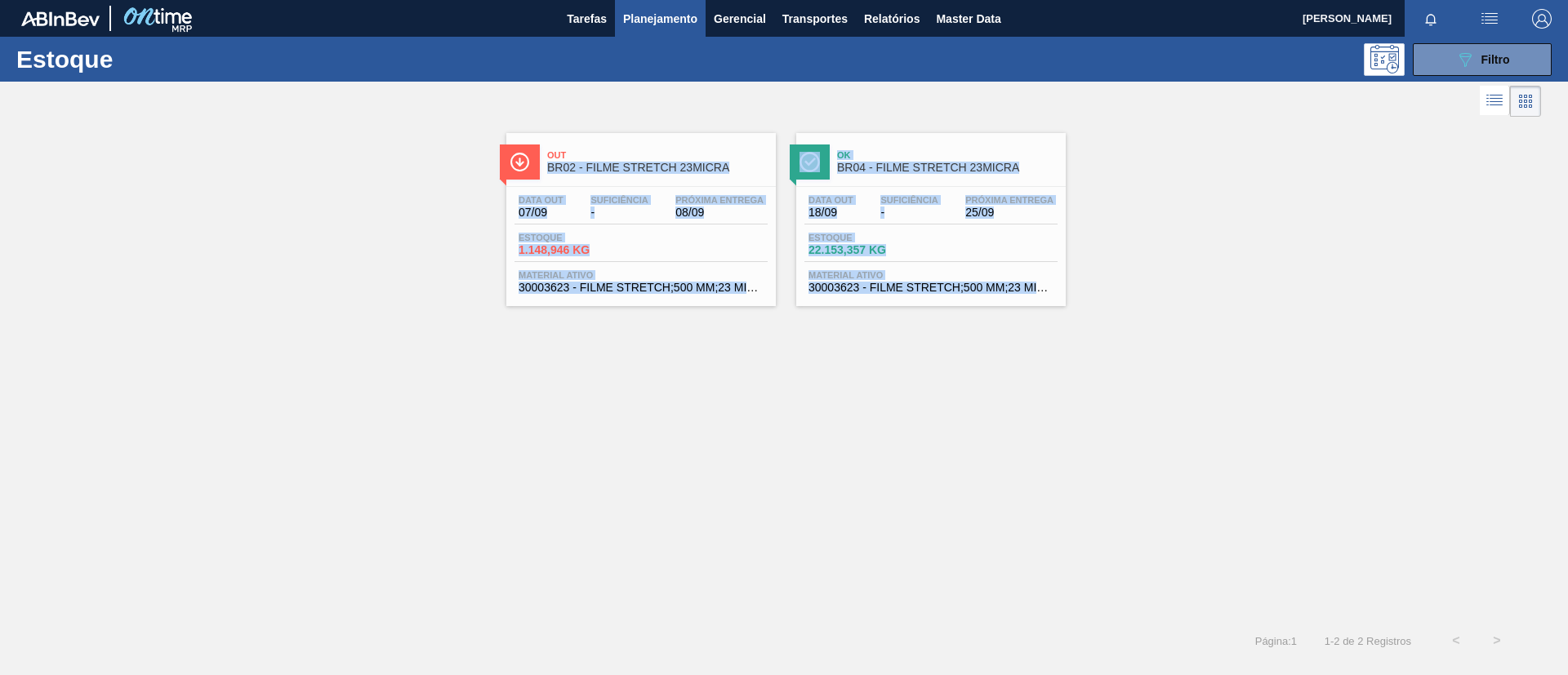
drag, startPoint x: 1190, startPoint y: 602, endPoint x: 444, endPoint y: 164, distance: 865.1
click at [444, 164] on div "Out BR02 - FILME STRETCH 23MICRA Data out 07/09 Suficiência - Próxima Entrega 0…" at bounding box center [784, 371] width 1568 height 500
click at [444, 164] on div "Out BR02 - FILME STRETCH 23MICRA Data out 07/09 Suficiência - Próxima Entrega 0…" at bounding box center [784, 214] width 1568 height 185
drag, startPoint x: 1171, startPoint y: 341, endPoint x: 312, endPoint y: 111, distance: 889.3
click at [312, 111] on div "Estoque 089F7B8B-B2A5-4AFE-B5C0-19BA573D28AC Filtro Status do Estoque Status do…" at bounding box center [784, 349] width 1568 height 624
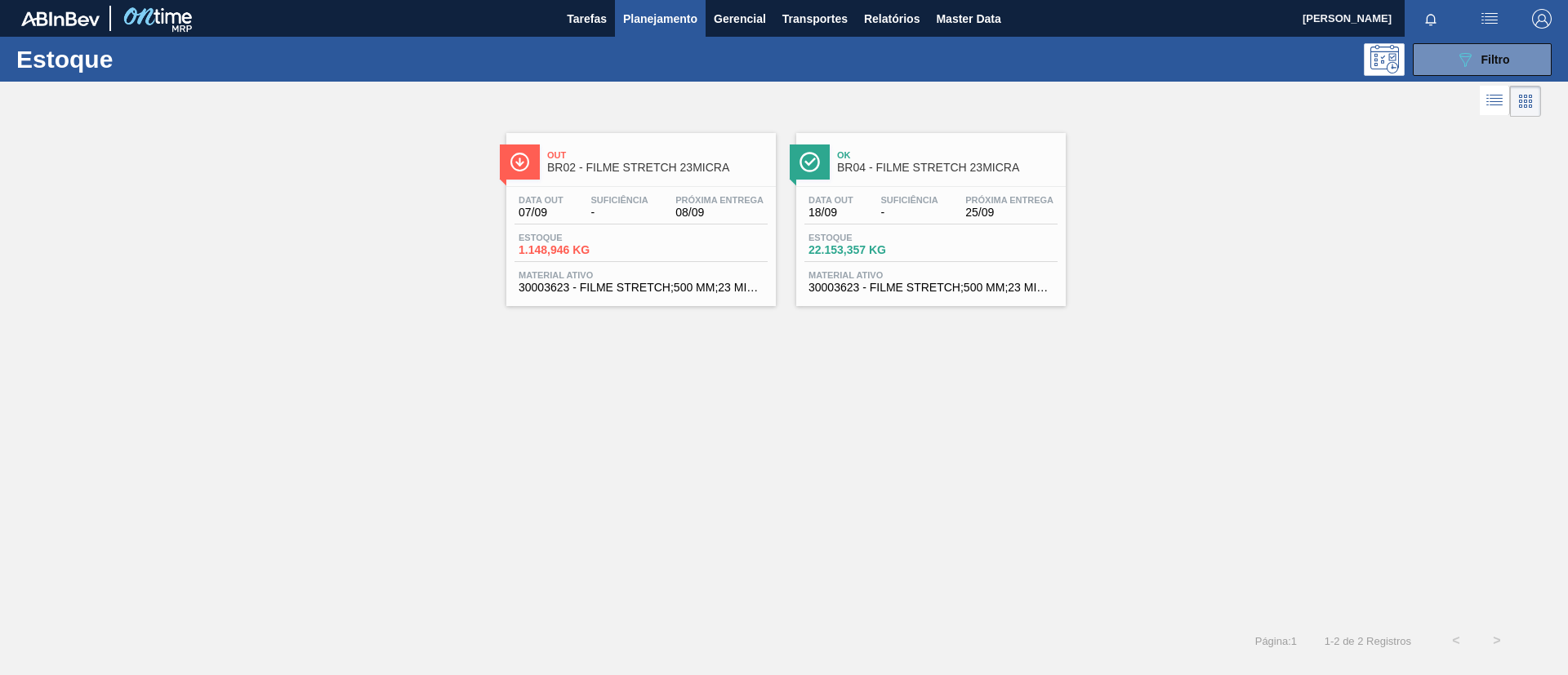
click at [312, 111] on div at bounding box center [770, 101] width 1541 height 39
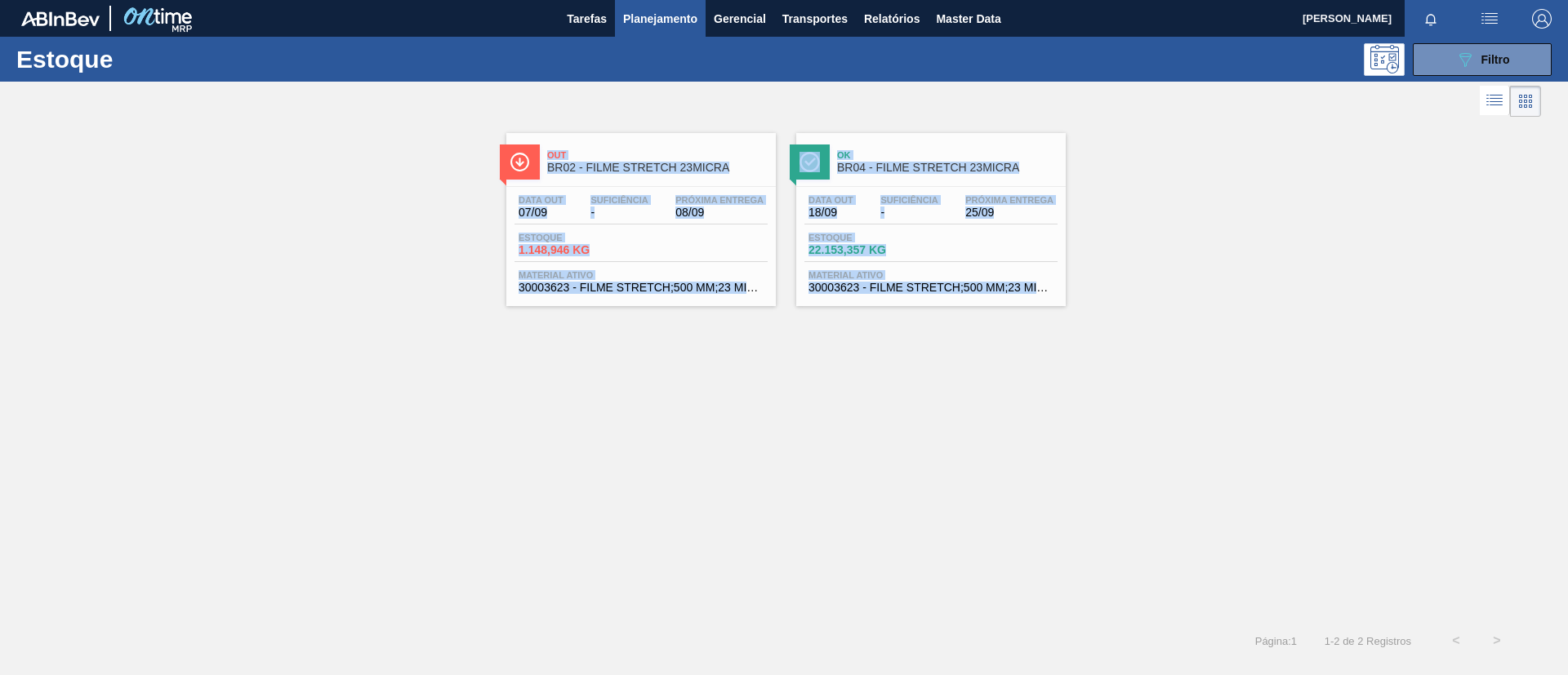
drag, startPoint x: 1091, startPoint y: 317, endPoint x: 290, endPoint y: 129, distance: 822.8
click at [290, 129] on div "Out BR02 - FILME STRETCH 23MICRA Data out 07/09 Suficiência - Próxima Entrega 0…" at bounding box center [784, 371] width 1568 height 500
click at [297, 135] on div "Out BR02 - FILME STRETCH 23MICRA Data out 07/09 Suficiência - Próxima Entrega 0…" at bounding box center [784, 214] width 1568 height 185
drag, startPoint x: 1190, startPoint y: 308, endPoint x: 506, endPoint y: 119, distance: 709.6
click at [506, 119] on div "Estoque 089F7B8B-B2A5-4AFE-B5C0-19BA573D28AC Filtro Status do Estoque Status do…" at bounding box center [784, 349] width 1568 height 624
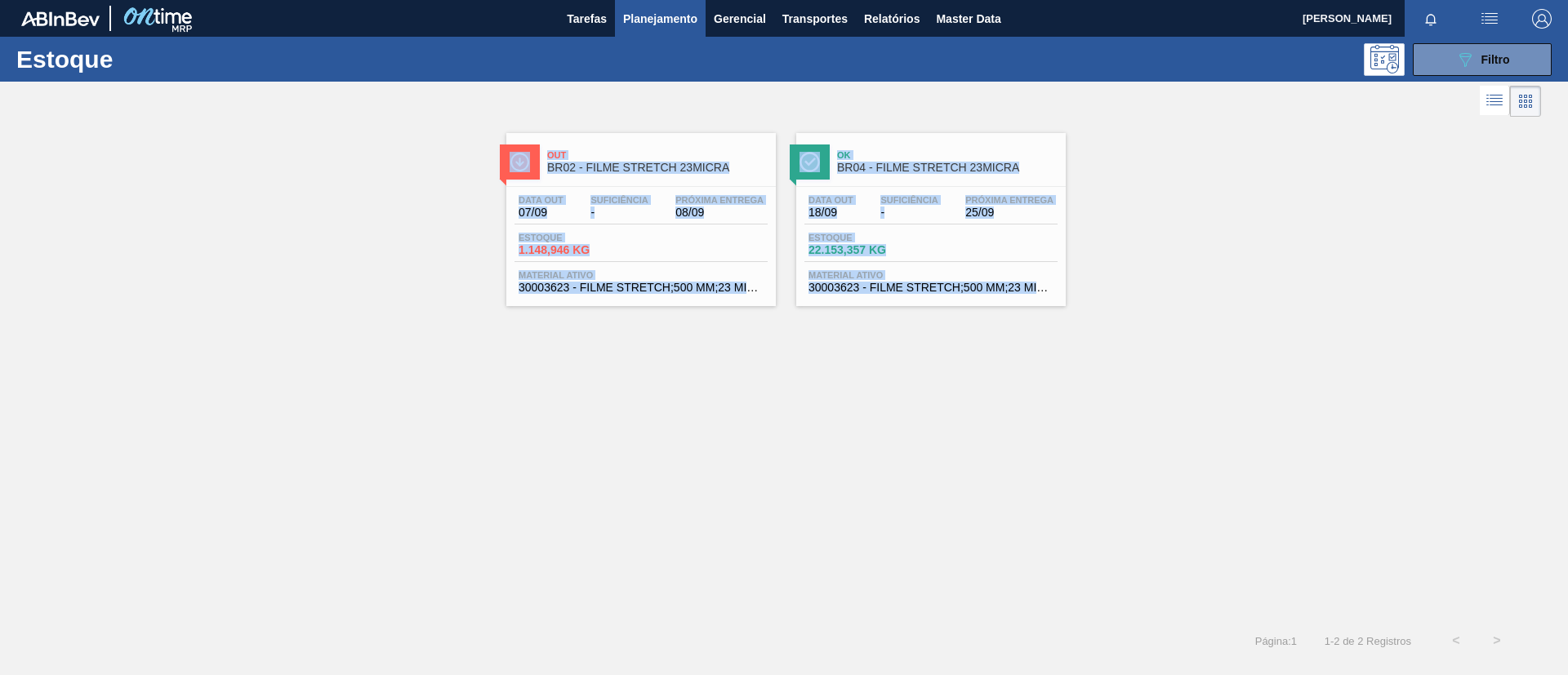
click at [484, 124] on div "Out BR02 - FILME STRETCH 23MICRA Data out 07/09 Suficiência - Próxima Entrega 0…" at bounding box center [784, 214] width 1568 height 185
drag, startPoint x: 1087, startPoint y: 287, endPoint x: 277, endPoint y: 38, distance: 847.4
click at [277, 38] on div "Estoque 089F7B8B-B2A5-4AFE-B5C0-19BA573D28AC Filtro Status do Estoque Status do…" at bounding box center [784, 349] width 1568 height 624
click at [292, 137] on div "Out BR02 - FILME STRETCH 23MICRA Data out 07/09 Suficiência - Próxima Entrega 0…" at bounding box center [784, 214] width 1568 height 185
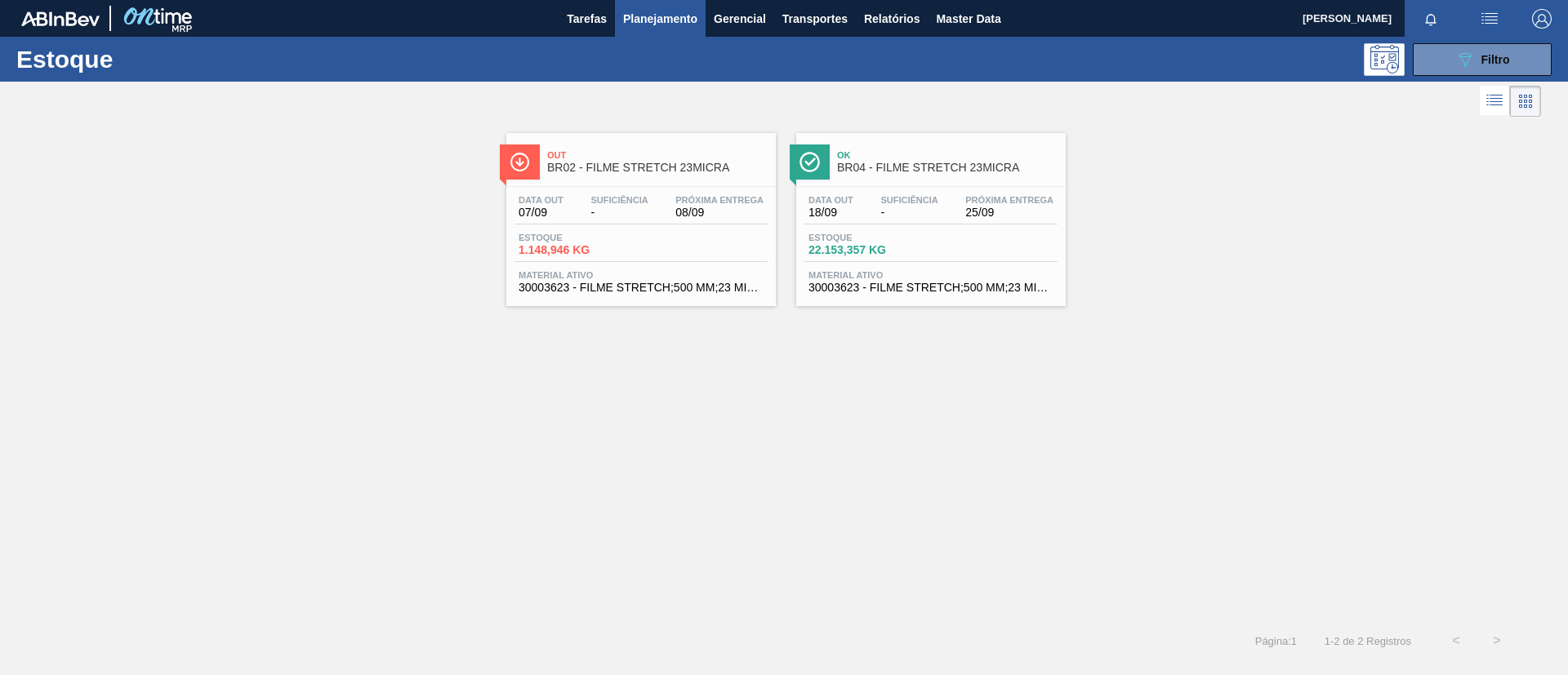
click at [437, 105] on div at bounding box center [770, 101] width 1541 height 39
click at [1346, 333] on div "Out BR02 - FILME STRETCH 23MICRA Data out 07/09 Suficiência - Próxima Entrega 0…" at bounding box center [784, 371] width 1568 height 500
drag, startPoint x: 890, startPoint y: 474, endPoint x: 488, endPoint y: 381, distance: 412.6
click at [488, 381] on div "Out BR02 - FILME STRETCH 23MICRA Data out 07/09 Suficiência - Próxima Entrega 0…" at bounding box center [784, 371] width 1568 height 500
drag, startPoint x: 423, startPoint y: 124, endPoint x: 333, endPoint y: 83, distance: 98.9
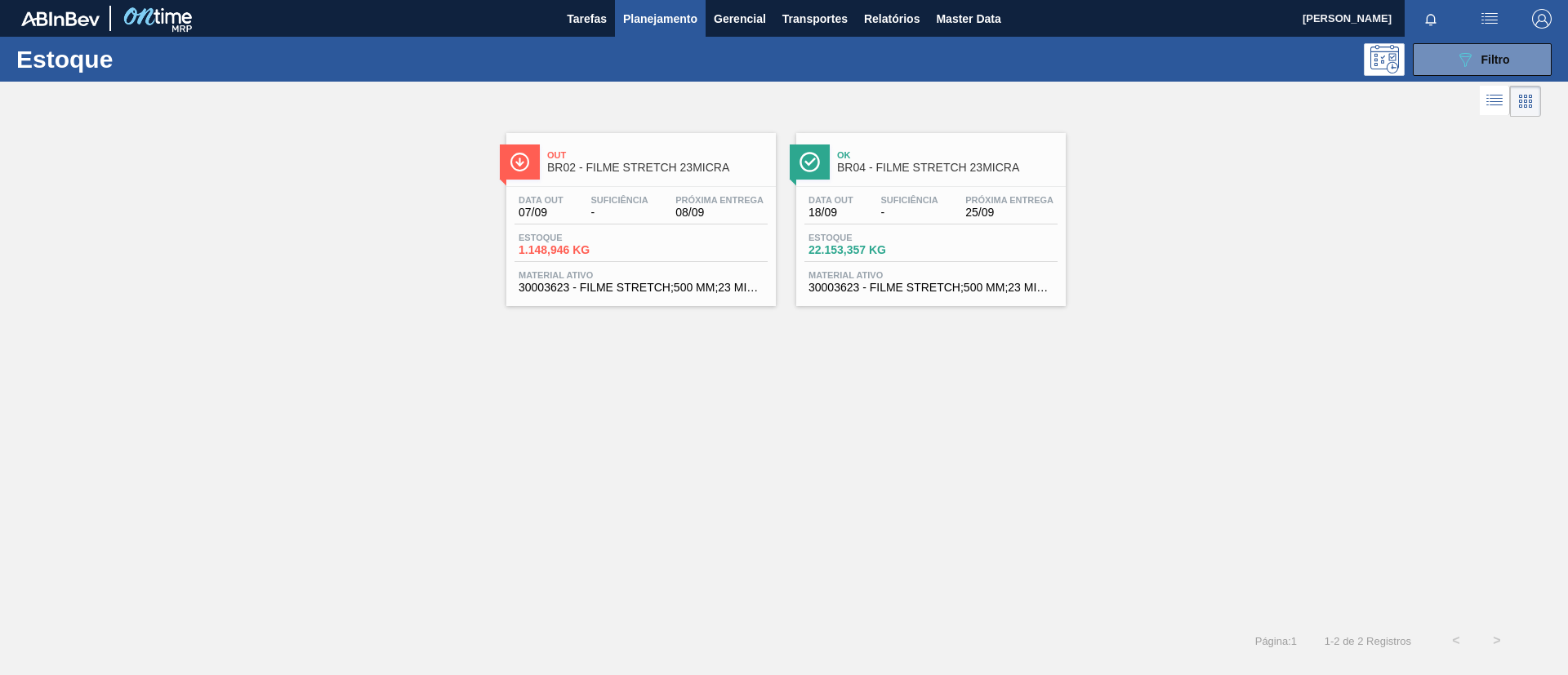
click at [333, 83] on div at bounding box center [770, 101] width 1541 height 39
drag, startPoint x: 463, startPoint y: 82, endPoint x: 407, endPoint y: 75, distance: 56.4
click at [407, 75] on div "Estoque 089F7B8B-B2A5-4AFE-B5C0-19BA573D28AC Filtro" at bounding box center [784, 59] width 1568 height 45
drag, startPoint x: 407, startPoint y: 75, endPoint x: 403, endPoint y: 67, distance: 8.9
click at [403, 67] on div "089F7B8B-B2A5-4AFE-B5C0-19BA573D28AC Filtro" at bounding box center [910, 59] width 1299 height 33
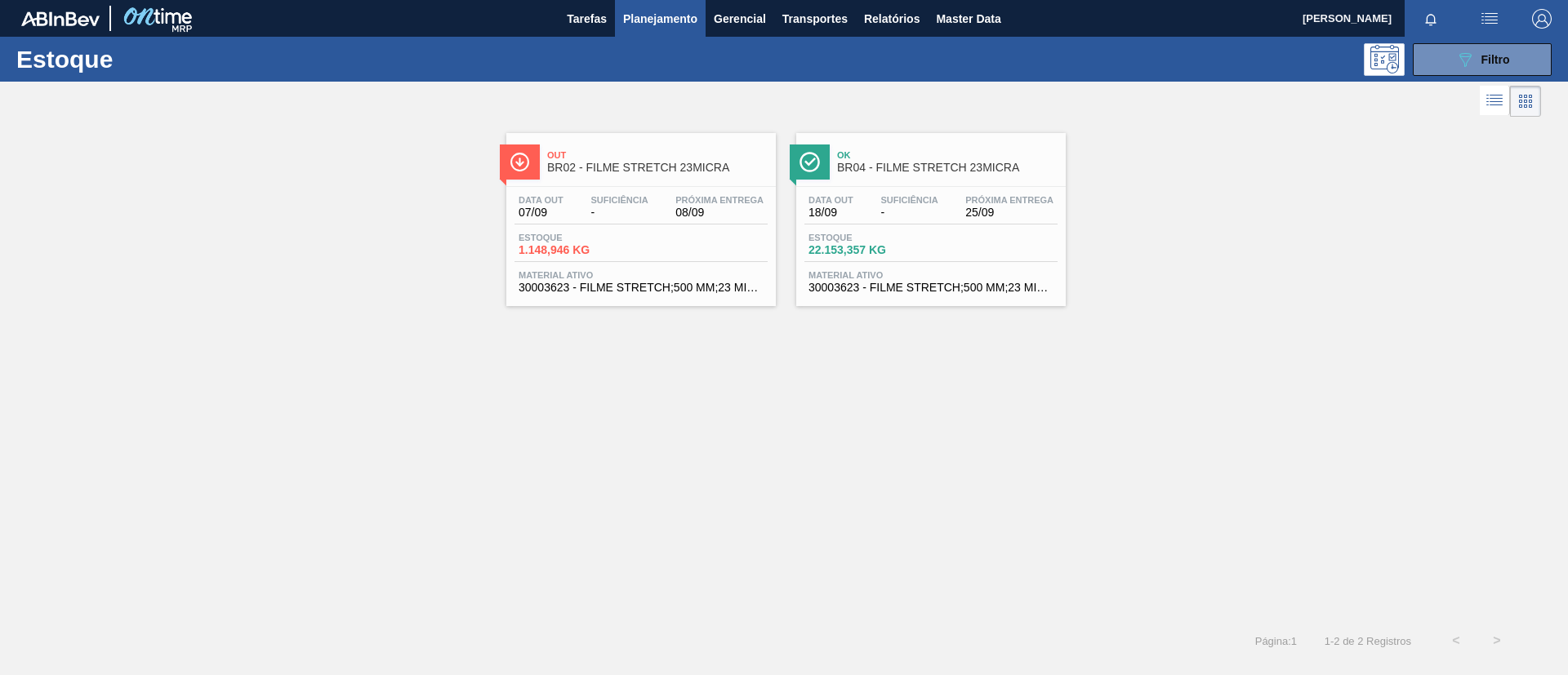
drag, startPoint x: 424, startPoint y: 43, endPoint x: 390, endPoint y: 54, distance: 35.7
click at [390, 54] on div "089F7B8B-B2A5-4AFE-B5C0-19BA573D28AC Filtro" at bounding box center [910, 59] width 1299 height 33
drag, startPoint x: 418, startPoint y: 24, endPoint x: 379, endPoint y: 42, distance: 43.0
click at [379, 42] on div "Estoque 089F7B8B-B2A5-4AFE-B5C0-19BA573D28AC Filtro" at bounding box center [784, 59] width 1568 height 45
drag, startPoint x: 426, startPoint y: 21, endPoint x: 406, endPoint y: 15, distance: 20.9
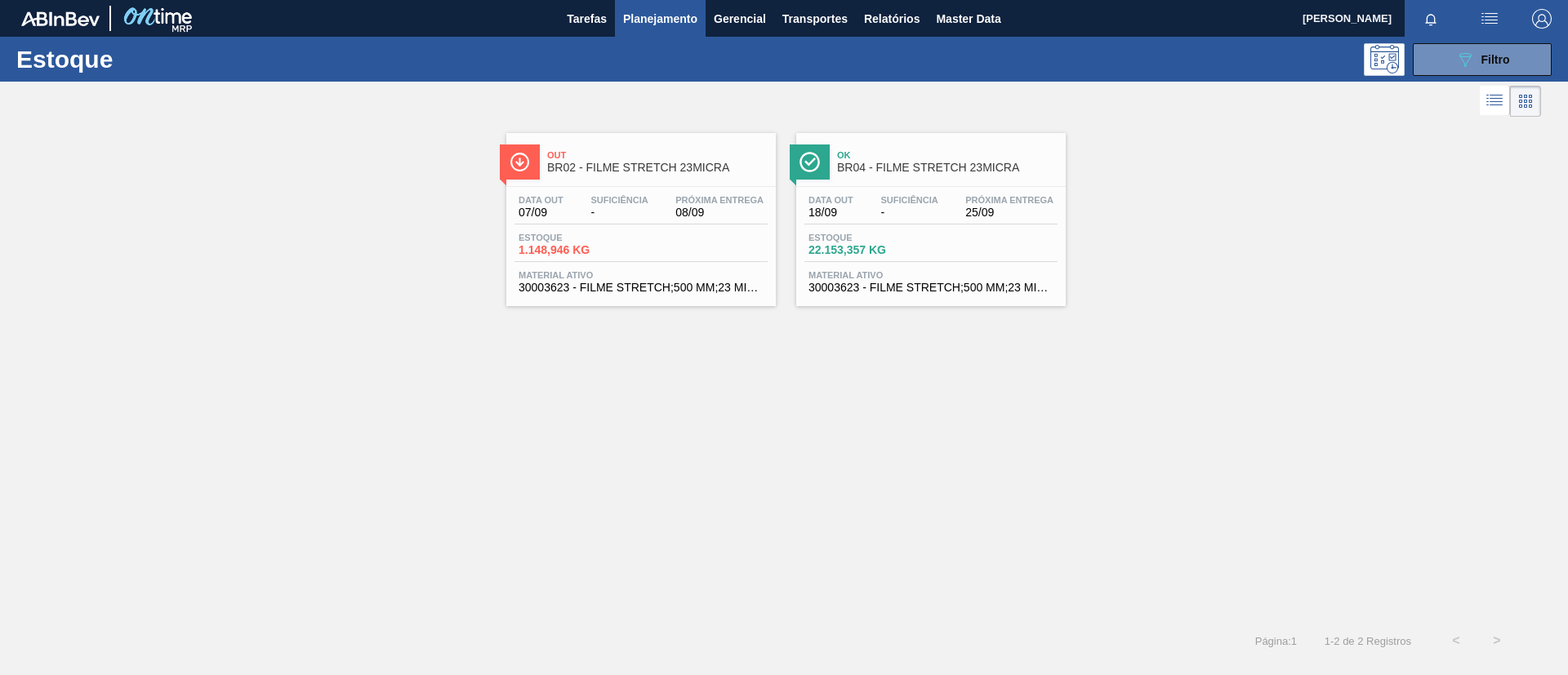
click at [406, 15] on div "Tarefas Planejamento Gerencial Transportes Relatórios Master Data" at bounding box center [784, 18] width 1568 height 37
drag, startPoint x: 413, startPoint y: 11, endPoint x: 391, endPoint y: 25, distance: 26.1
click at [391, 25] on div "Tarefas Planejamento Gerencial Transportes Relatórios Master Data" at bounding box center [784, 18] width 1568 height 37
drag, startPoint x: 417, startPoint y: 9, endPoint x: 395, endPoint y: 23, distance: 26.1
click at [395, 23] on div "Tarefas Planejamento Gerencial Transportes Relatórios Master Data" at bounding box center [784, 18] width 1568 height 37
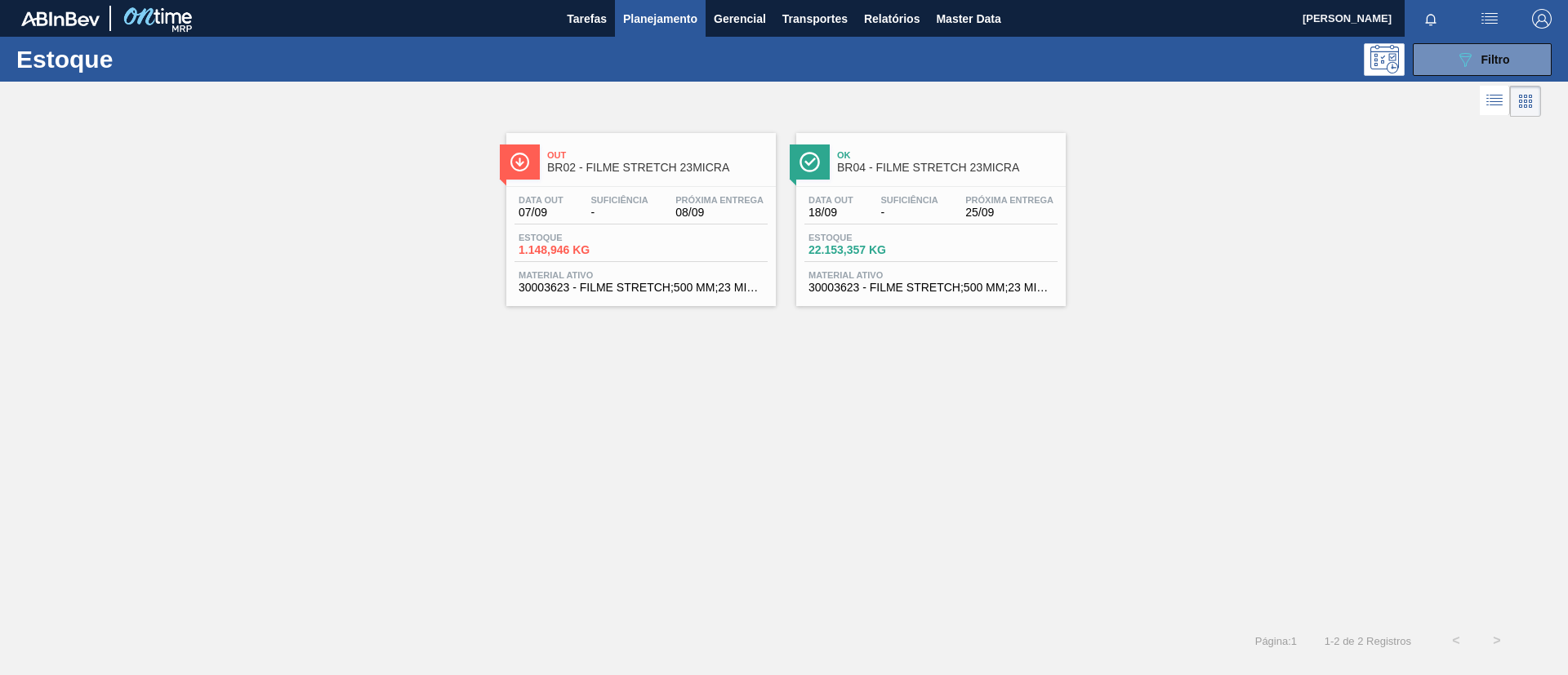
drag, startPoint x: 395, startPoint y: 23, endPoint x: 391, endPoint y: 12, distance: 11.7
click at [391, 12] on div "Tarefas Planejamento Gerencial Transportes Relatórios Master Data" at bounding box center [784, 18] width 1568 height 37
drag, startPoint x: 431, startPoint y: 11, endPoint x: 364, endPoint y: 26, distance: 68.7
click at [364, 26] on div "Tarefas Planejamento Gerencial Transportes Relatórios Master Data" at bounding box center [784, 18] width 1568 height 37
drag, startPoint x: 778, startPoint y: 42, endPoint x: 592, endPoint y: 51, distance: 186.2
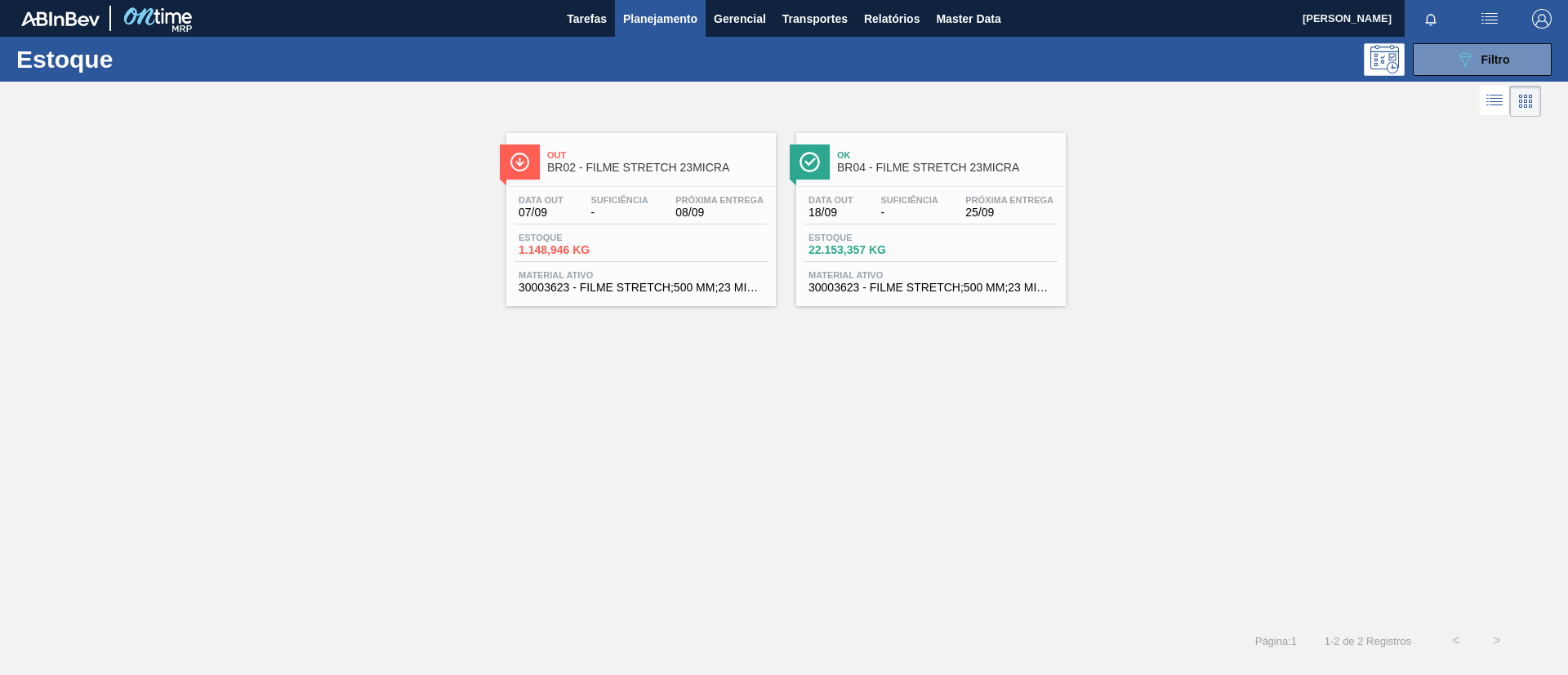
click at [592, 51] on div "089F7B8B-B2A5-4AFE-B5C0-19BA573D28AC Filtro" at bounding box center [910, 59] width 1299 height 33
drag, startPoint x: 450, startPoint y: 44, endPoint x: 389, endPoint y: 36, distance: 61.5
click at [389, 36] on div "Tarefas Planejamento Gerencial Transportes Relatórios Master Data" at bounding box center [784, 18] width 1568 height 37
drag, startPoint x: 401, startPoint y: 28, endPoint x: 63, endPoint y: 93, distance: 344.2
click at [63, 93] on div at bounding box center [770, 101] width 1541 height 39
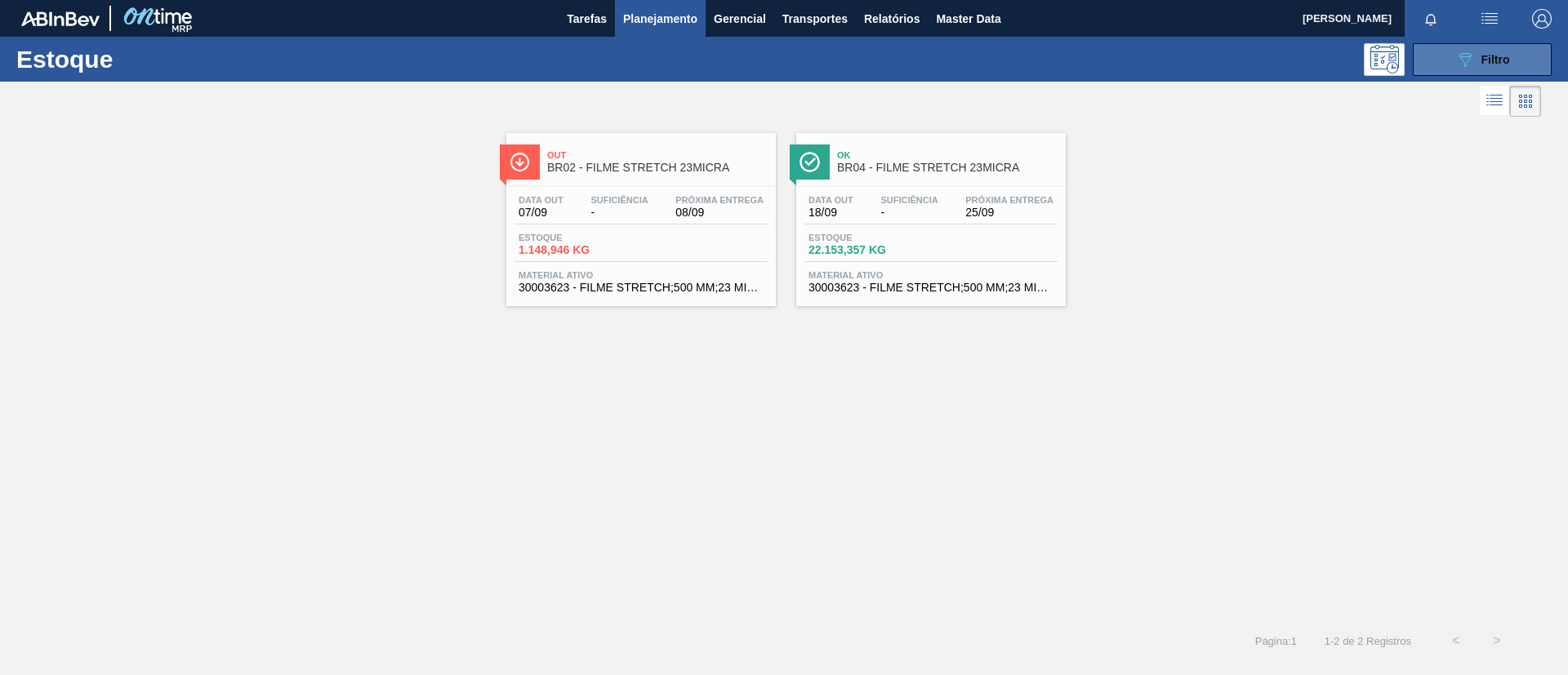
click at [1466, 59] on icon "089F7B8B-B2A5-4AFE-B5C0-19BA573D28AC" at bounding box center [1464, 59] width 20 height 20
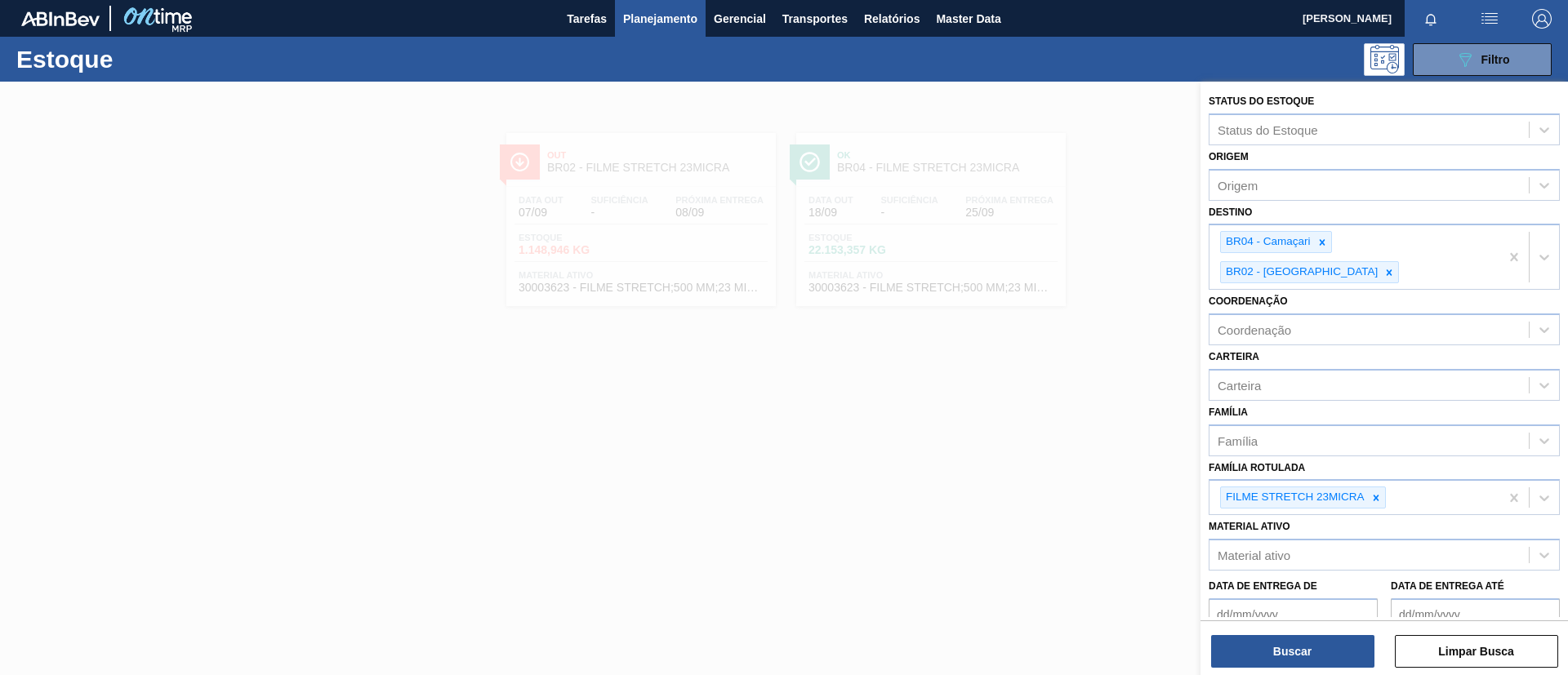
drag, startPoint x: 889, startPoint y: 124, endPoint x: 763, endPoint y: 98, distance: 128.7
click at [889, 124] on div at bounding box center [784, 419] width 1568 height 675
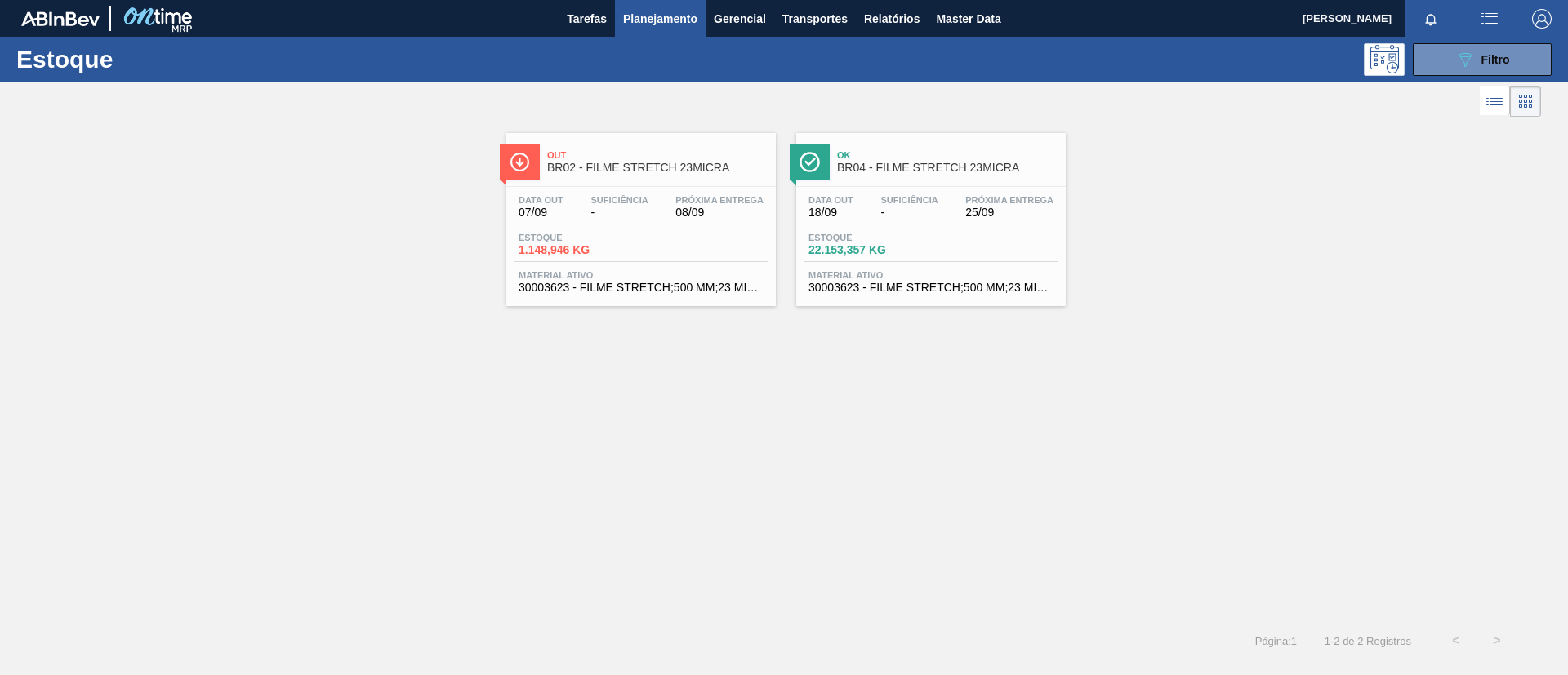
click at [658, 25] on span "Planejamento" at bounding box center [660, 18] width 75 height 20
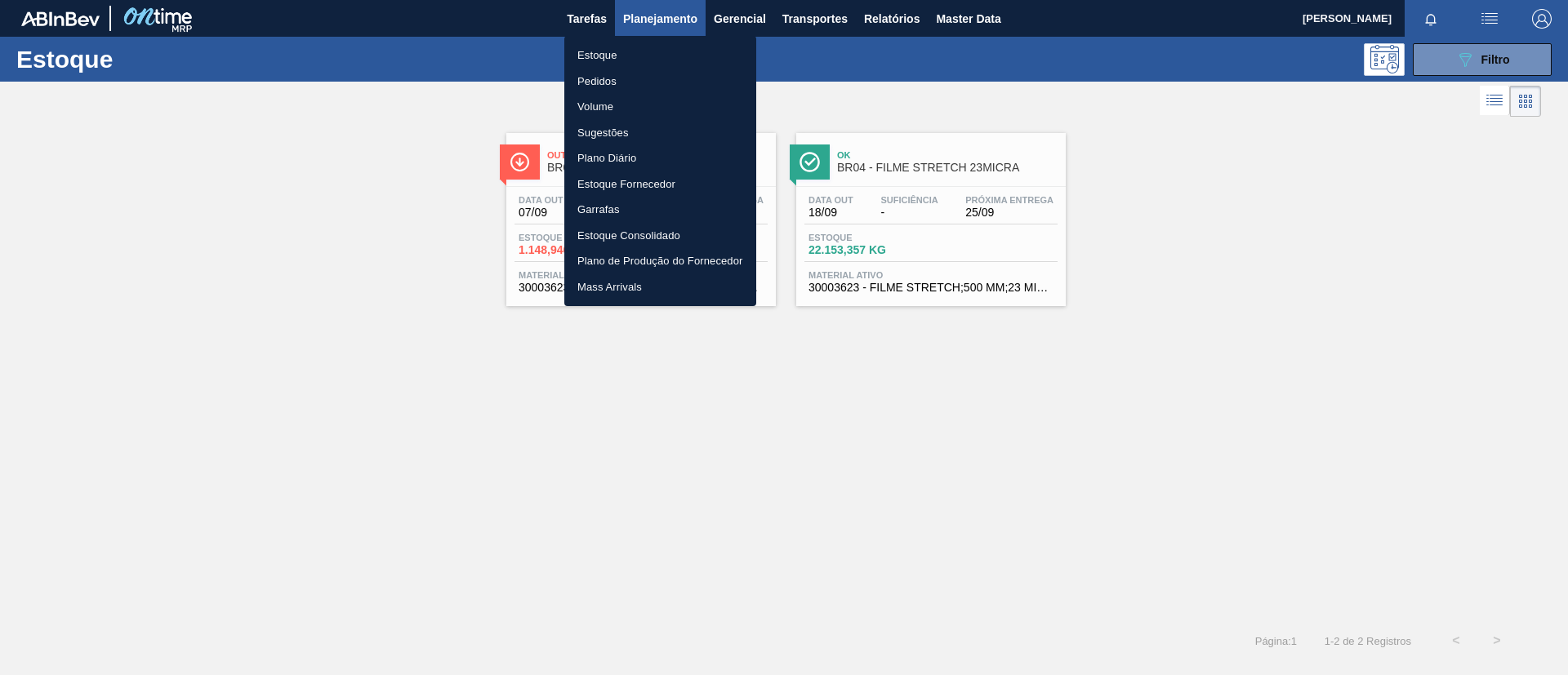
click at [642, 93] on li "Volume" at bounding box center [660, 106] width 192 height 26
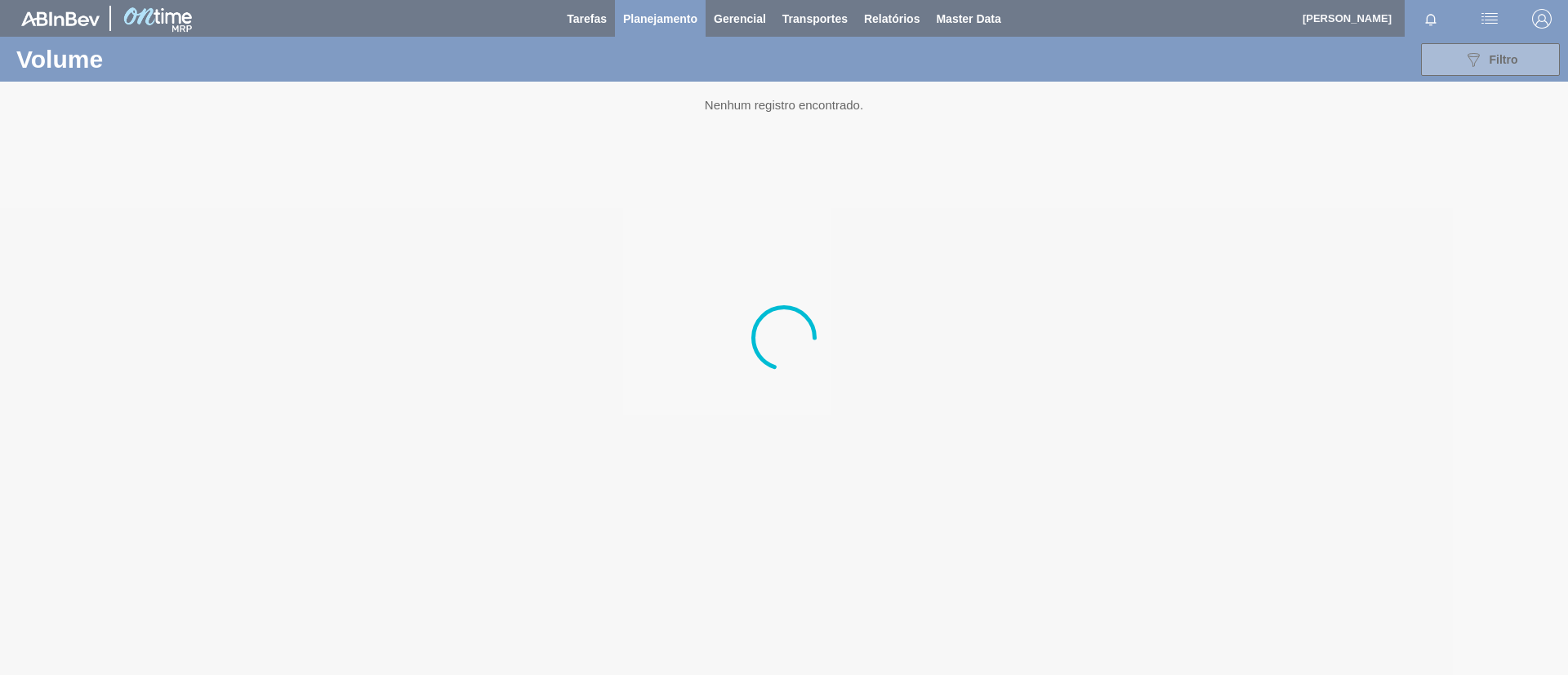
click at [671, 3] on div at bounding box center [784, 337] width 1568 height 675
click at [674, 17] on div at bounding box center [784, 337] width 1568 height 675
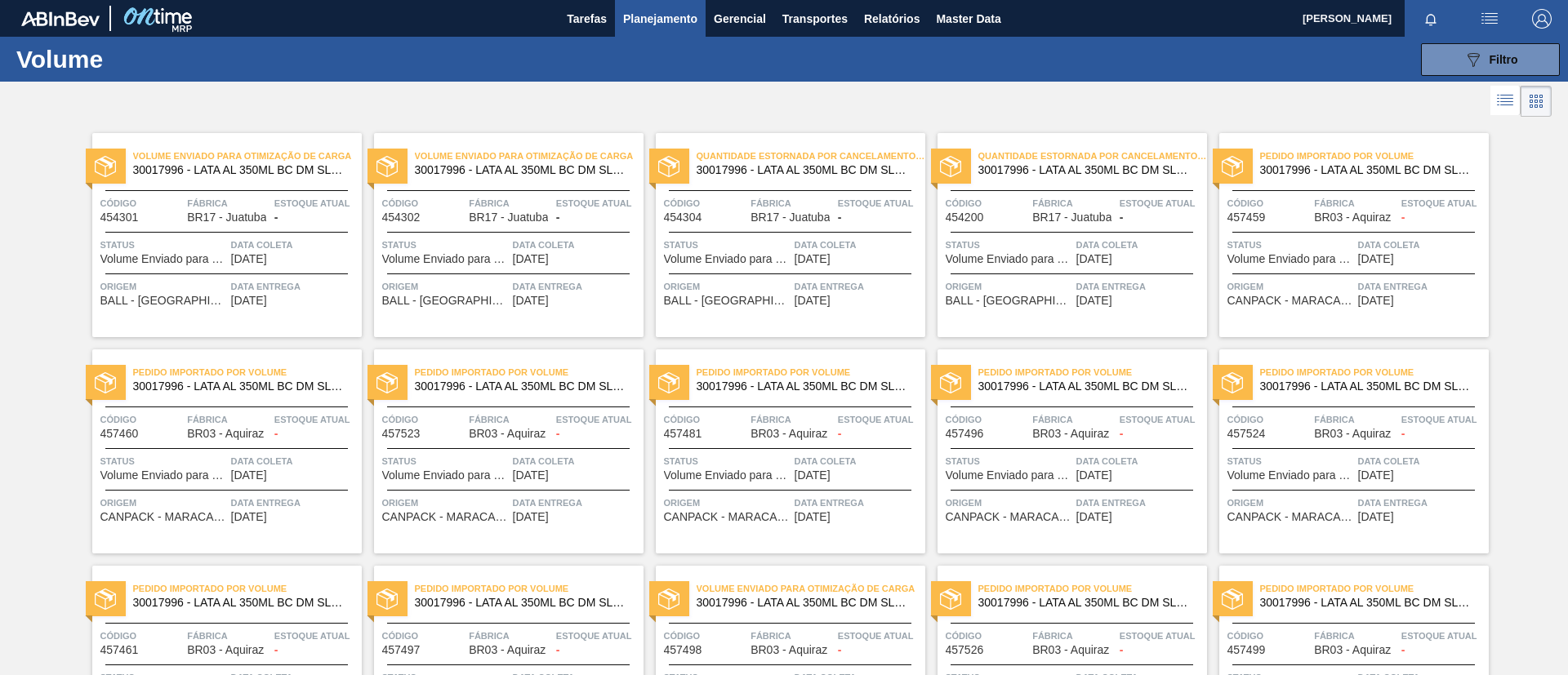
click at [674, 17] on span "Planejamento" at bounding box center [660, 18] width 75 height 20
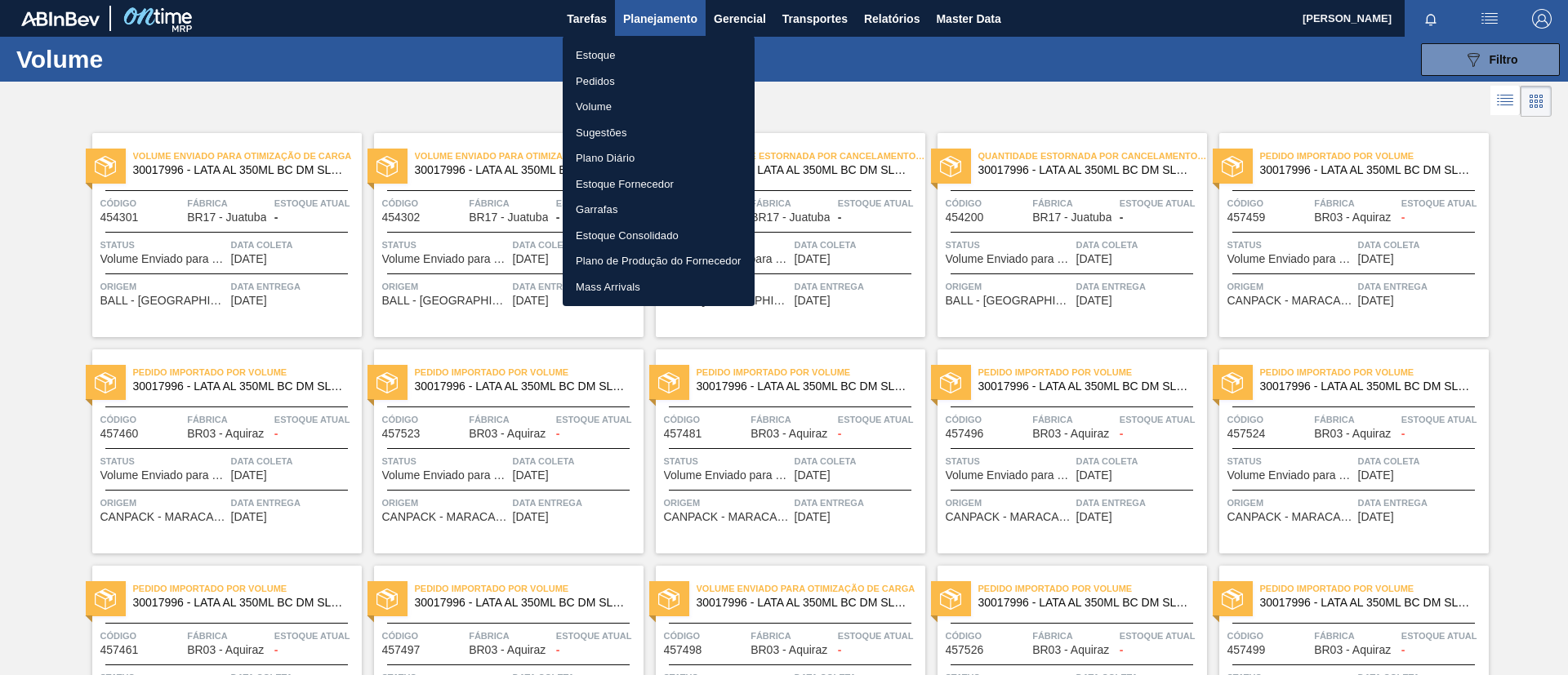
click at [631, 82] on li "Pedidos" at bounding box center [659, 81] width 192 height 26
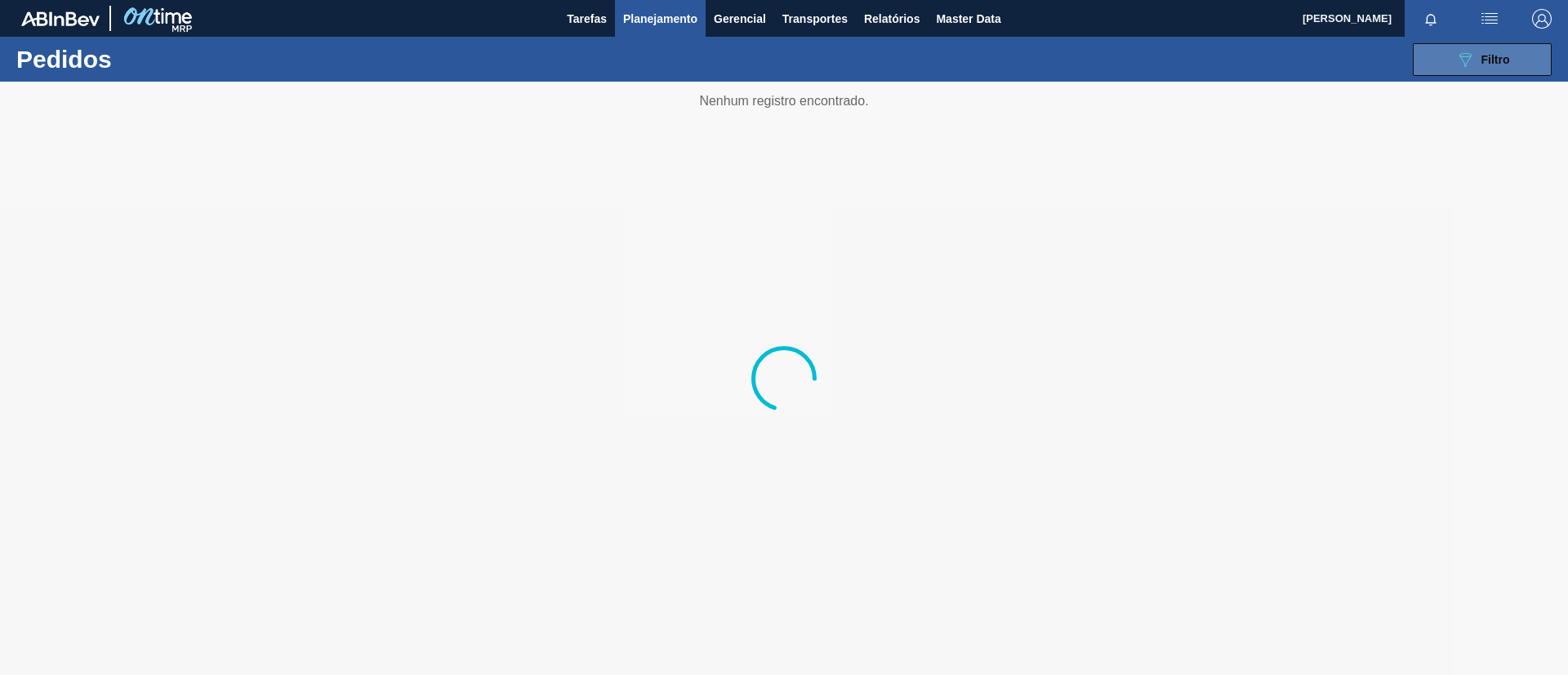
click at [1481, 51] on div "089F7B8B-B2A5-4AFE-B5C0-19BA573D28AC Filtro" at bounding box center [1482, 59] width 55 height 20
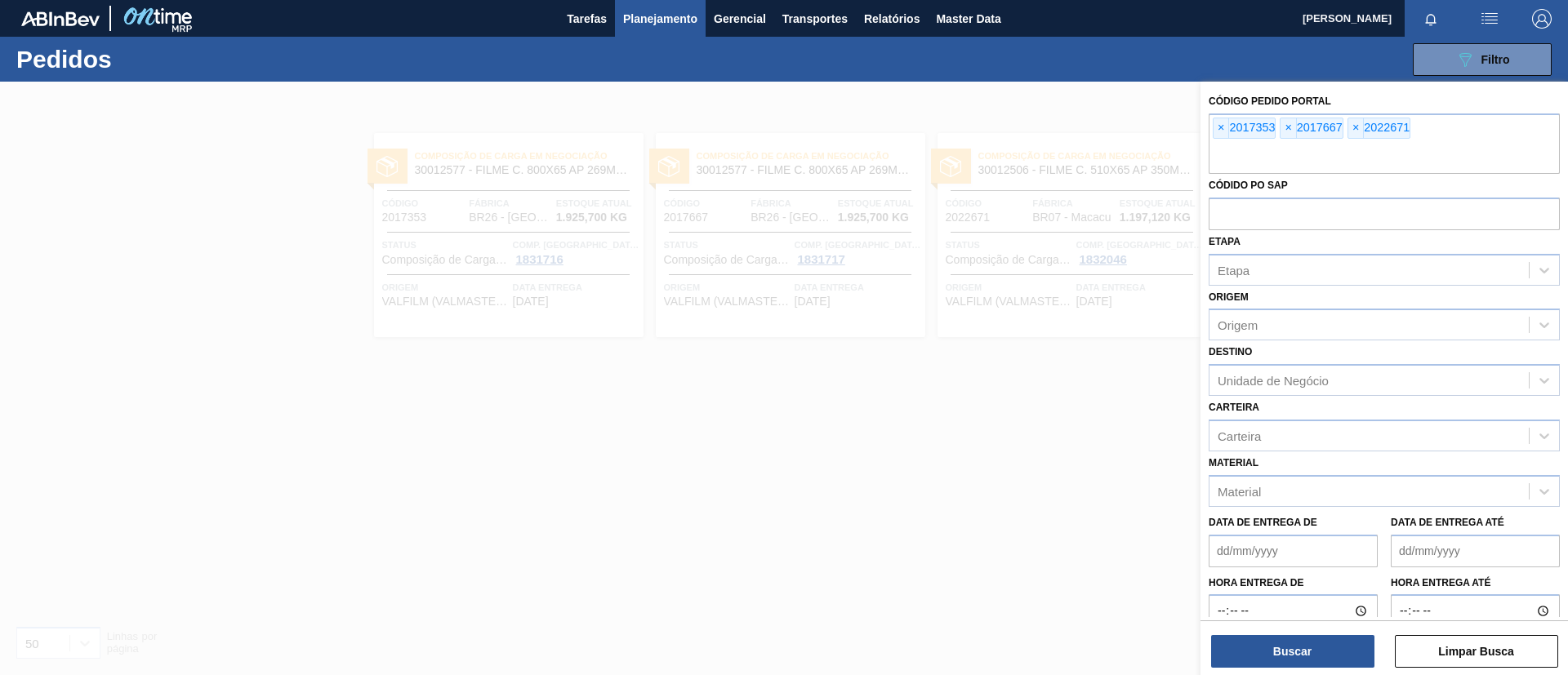
click at [1219, 126] on span "×" at bounding box center [1221, 128] width 15 height 20
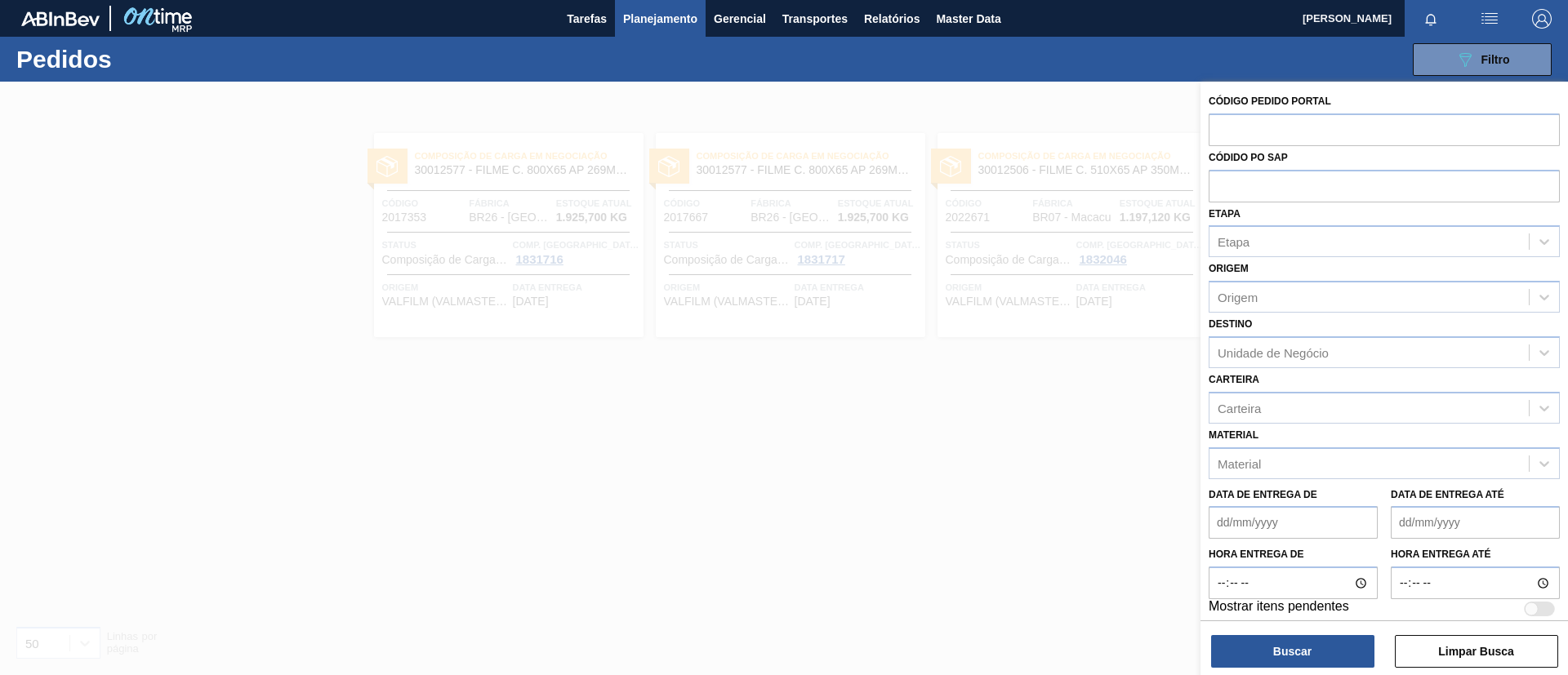
paste input "text"
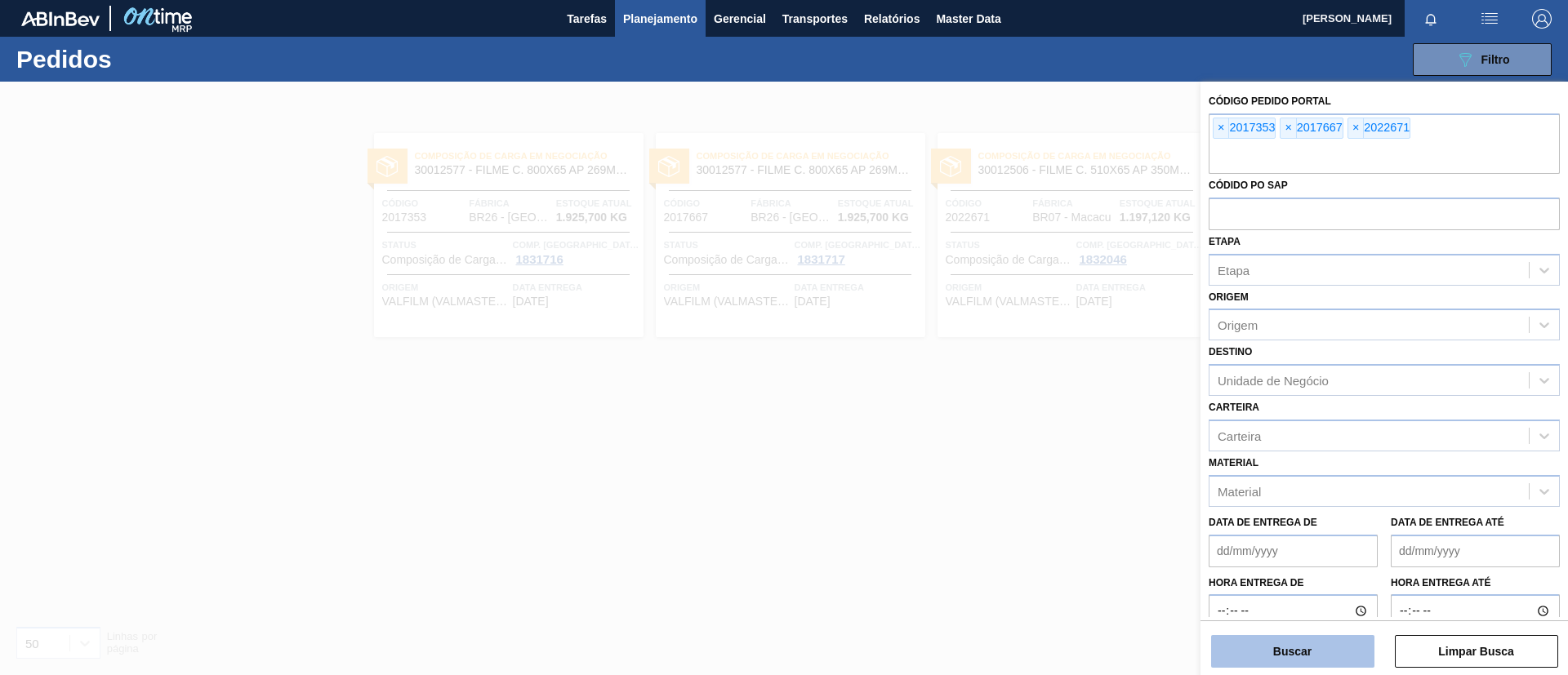
click at [1336, 636] on button "Buscar" at bounding box center [1293, 652] width 163 height 33
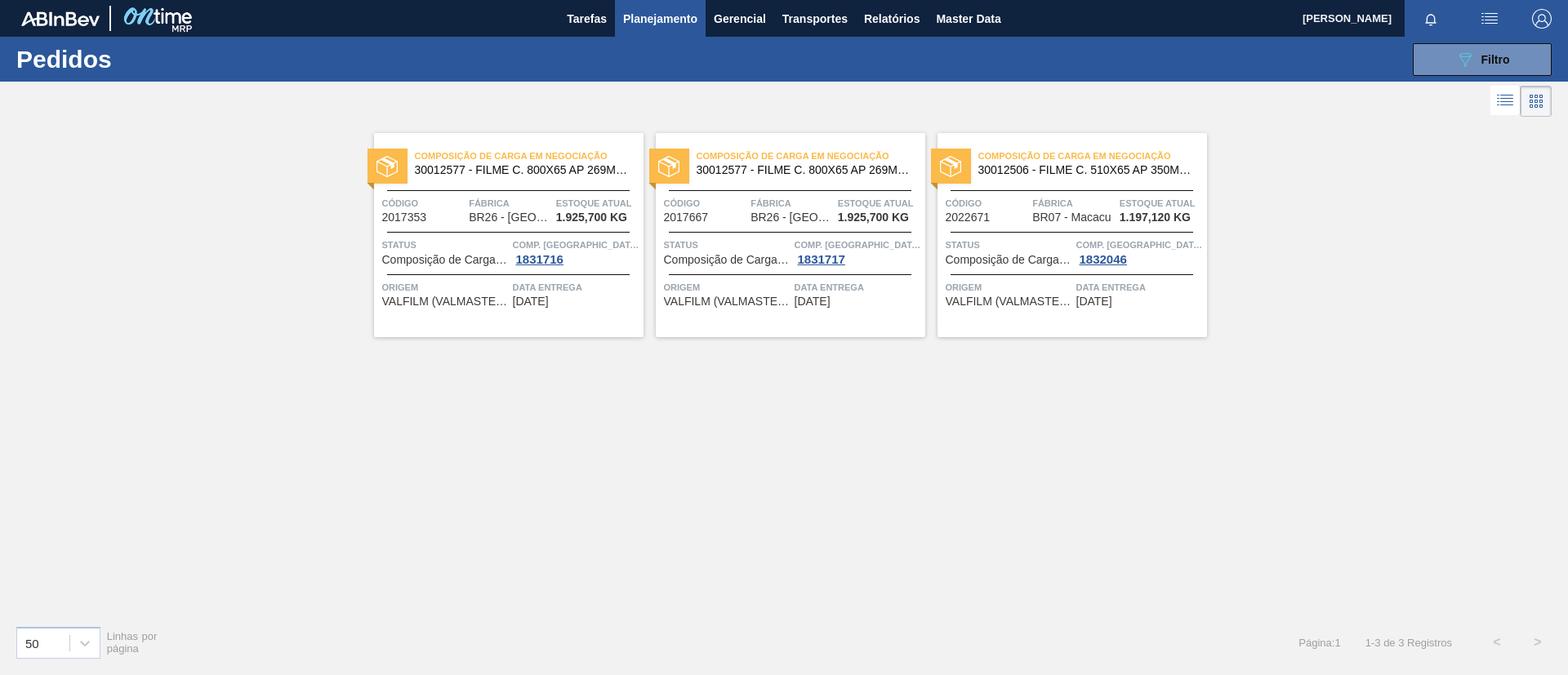
click at [855, 166] on span "30012577 - FILME C. 800X65 AP 269ML MP C15 429" at bounding box center [804, 170] width 215 height 12
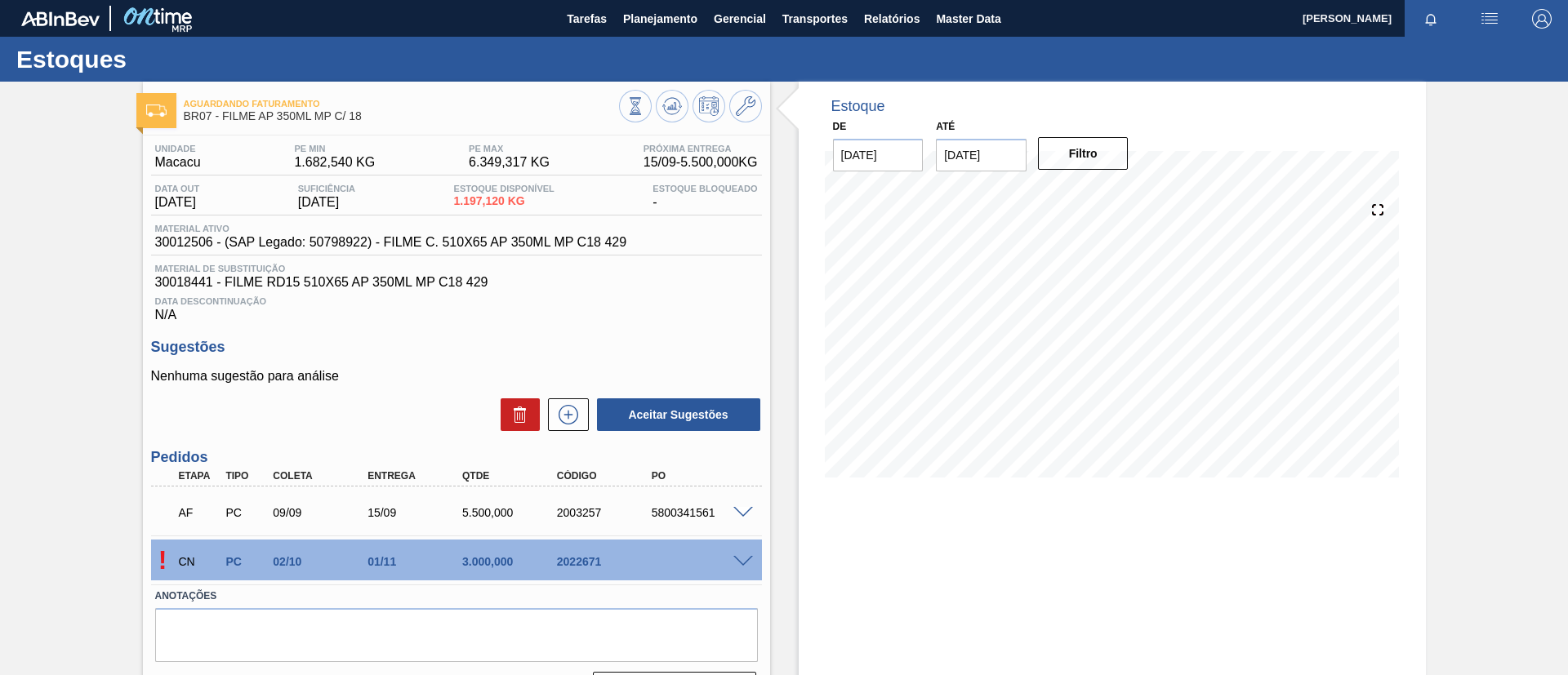
click at [986, 159] on input "21/09/2025" at bounding box center [981, 155] width 91 height 33
click at [1115, 190] on button "Next Month" at bounding box center [1118, 194] width 11 height 11
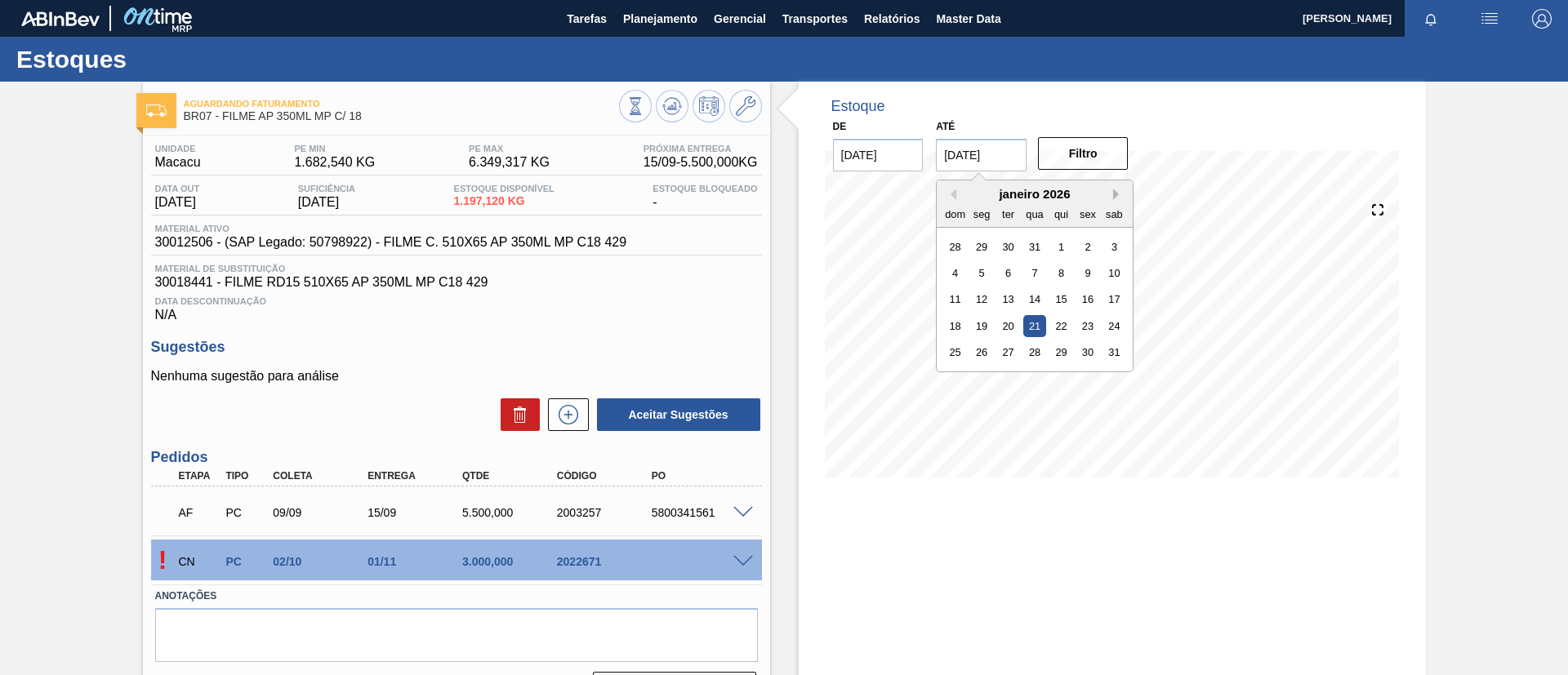
click at [1115, 190] on button "Next Month" at bounding box center [1118, 194] width 11 height 11
click at [1090, 355] on div "3" at bounding box center [1089, 353] width 22 height 22
type input "03/04/2026"
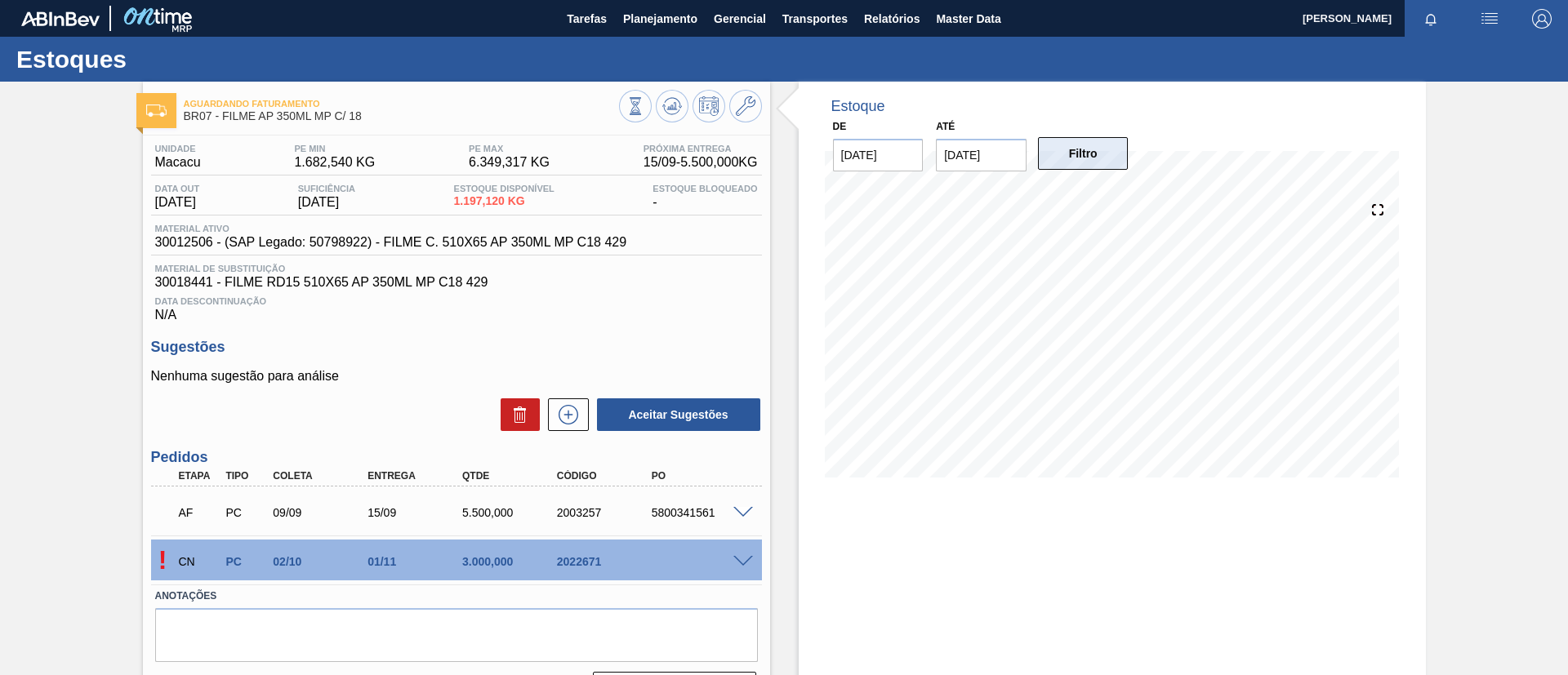
click at [1081, 156] on button "Filtro" at bounding box center [1083, 154] width 91 height 33
drag, startPoint x: 309, startPoint y: 246, endPoint x: 365, endPoint y: 246, distance: 56.0
click at [365, 246] on span "30012506 - (SAP Legado: 50798922) - FILME C. 510X65 AP 350ML MP C18 429" at bounding box center [391, 242] width 472 height 15
drag, startPoint x: 162, startPoint y: 244, endPoint x: 211, endPoint y: 245, distance: 49.0
click at [211, 245] on div "Material ativo 30012506 - (SAP Legado: 50798922) - FILME C. 510X65 AP 350ML MP …" at bounding box center [391, 237] width 480 height 26
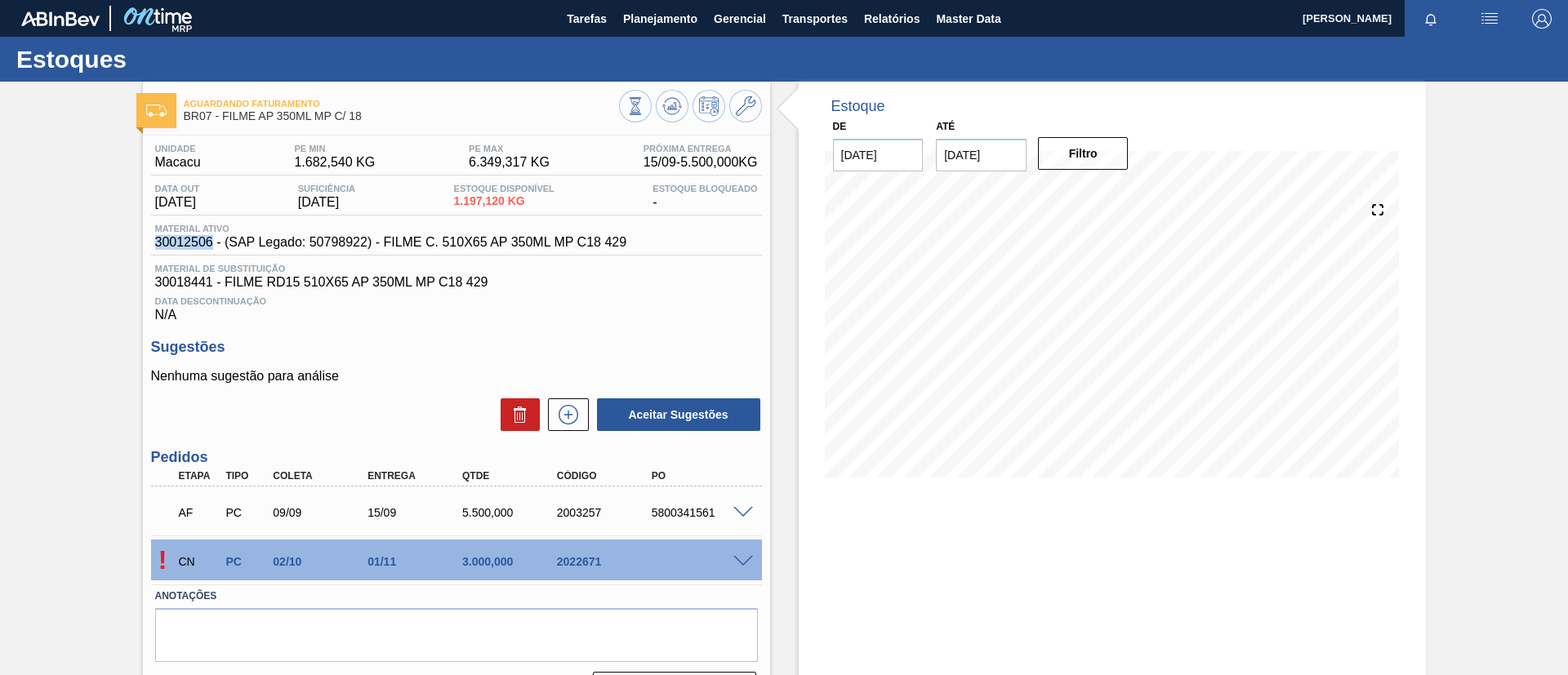
copy span "30012506"
drag, startPoint x: 176, startPoint y: 114, endPoint x: 386, endPoint y: 118, distance: 210.0
click at [386, 118] on div "Aguardando Faturamento BR07 - FILME AP 350ML MP C/ 18" at bounding box center [456, 108] width 627 height 37
click at [386, 118] on span "BR07 - FILME AP 350ML MP C/ 18" at bounding box center [401, 117] width 435 height 12
drag, startPoint x: 374, startPoint y: 119, endPoint x: 184, endPoint y: 124, distance: 190.1
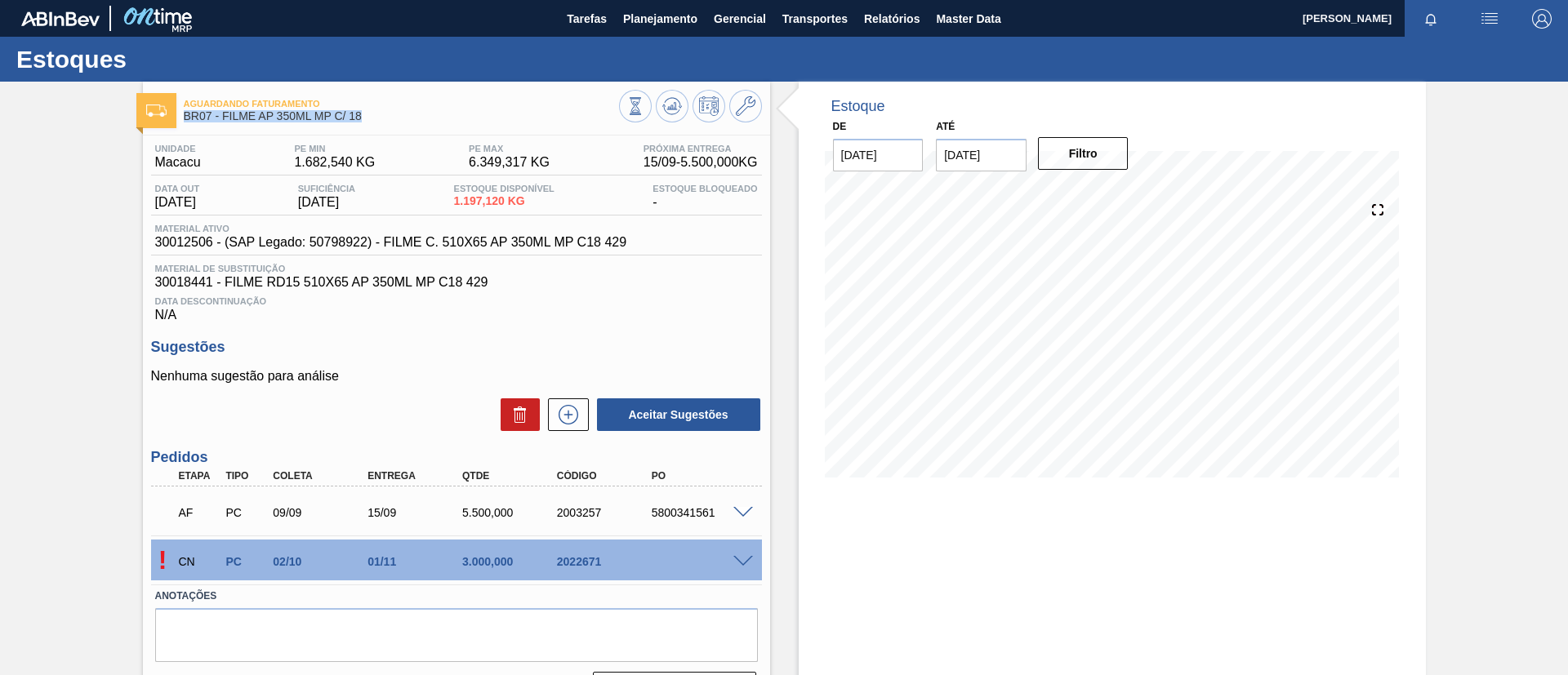
click at [184, 124] on div "Aguardando Faturamento BR07 - FILME AP 350ML MP C/ 18" at bounding box center [401, 111] width 435 height 37
copy span "BR07 - FILME AP 350ML MP C/ 18"
click at [642, 35] on button "Planejamento" at bounding box center [660, 18] width 91 height 37
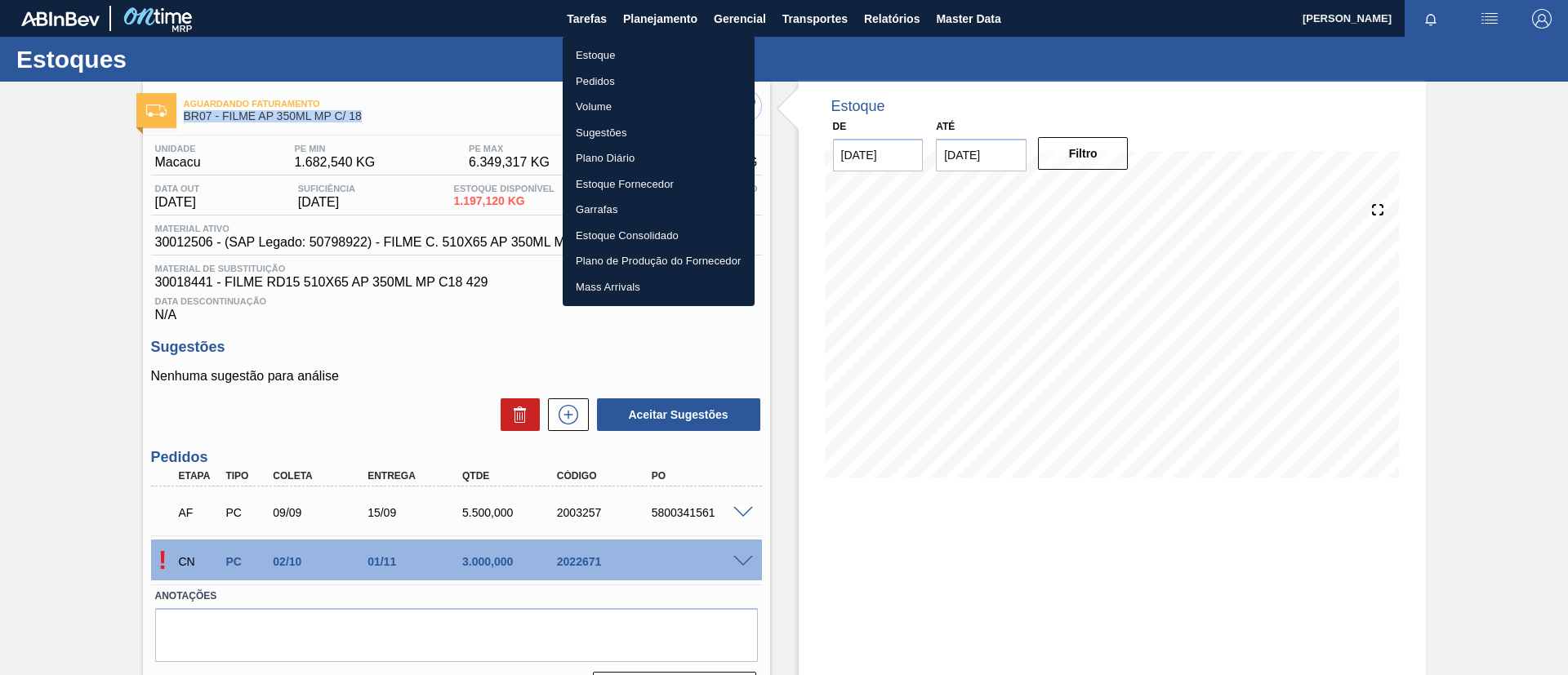
click at [658, 45] on li "Estoque" at bounding box center [659, 55] width 192 height 26
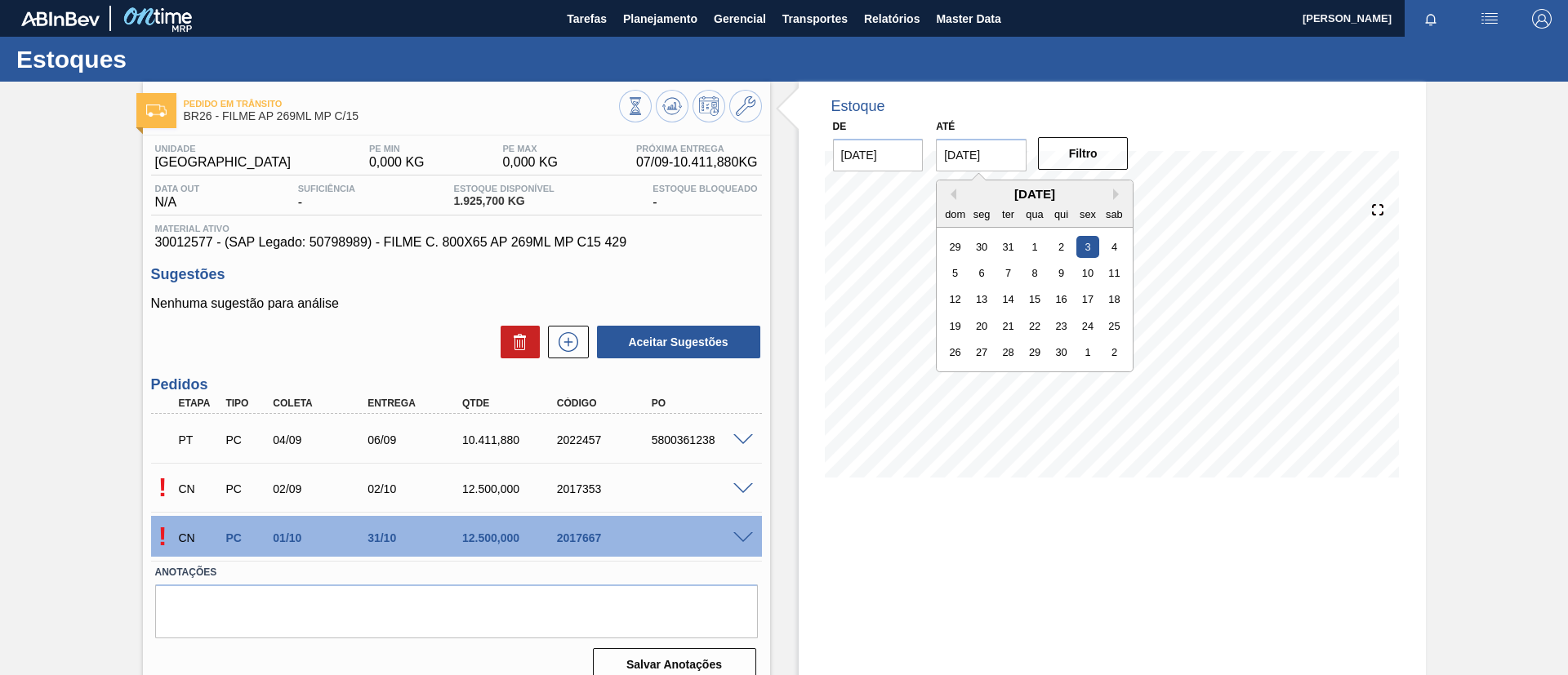
click at [975, 161] on input "03/04/2026" at bounding box center [981, 155] width 91 height 33
click at [1119, 196] on button "Next Month" at bounding box center [1118, 194] width 11 height 11
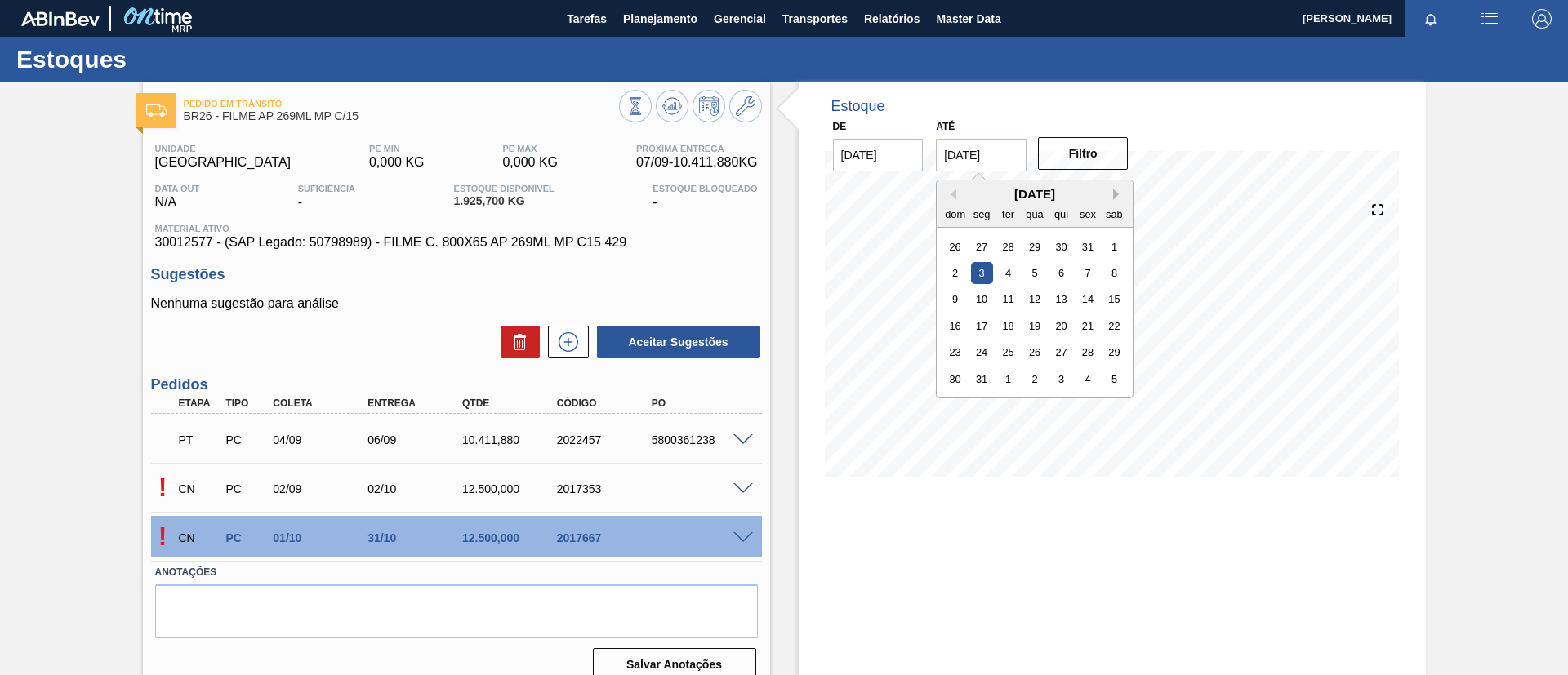
click at [1119, 196] on button "Next Month" at bounding box center [1118, 194] width 11 height 11
click at [1042, 355] on div "30" at bounding box center [1035, 353] width 22 height 22
type input "30/09/2026"
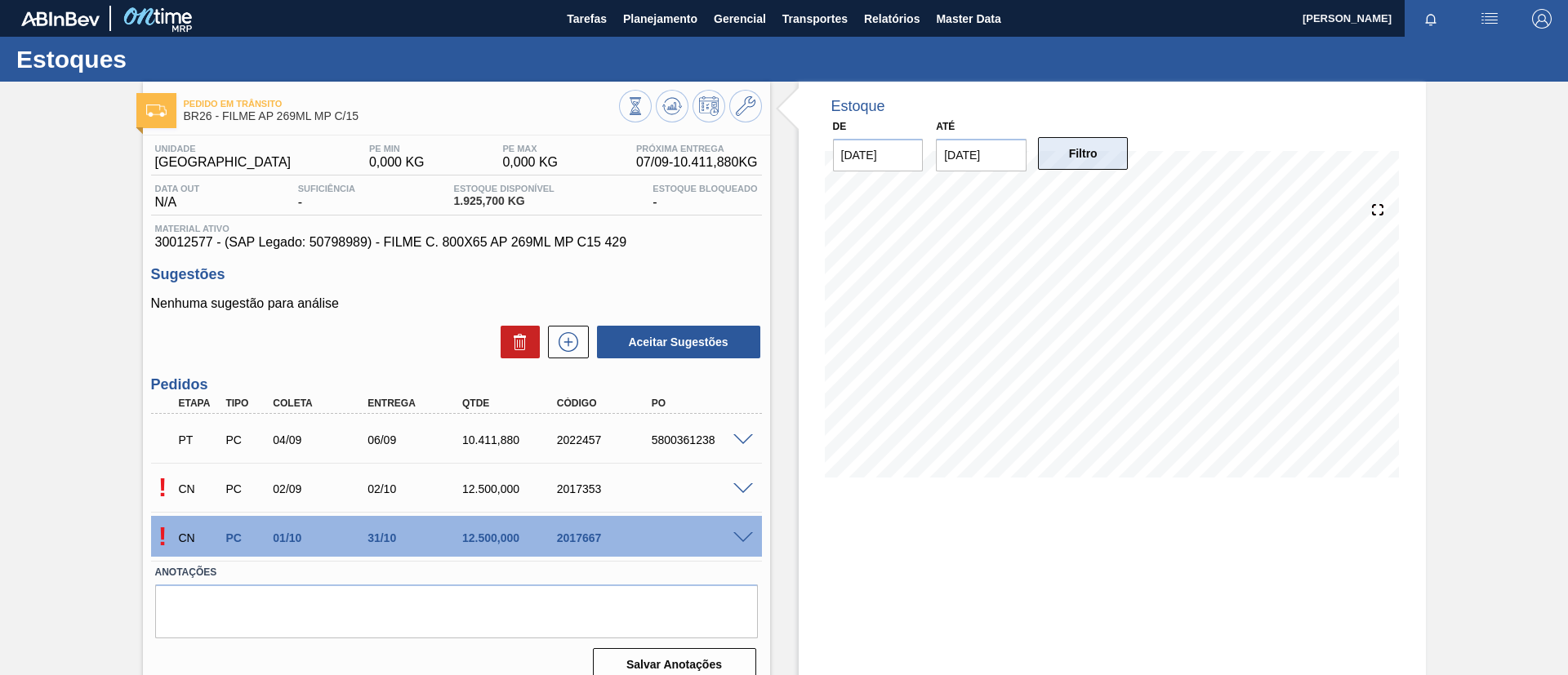
click at [1096, 154] on button "Filtro" at bounding box center [1083, 154] width 91 height 33
drag, startPoint x: 311, startPoint y: 252, endPoint x: 350, endPoint y: 244, distance: 39.8
click at [350, 244] on div "Unidade Uberlândia PE MIN 0,000 KG PE MAX 0,000 KG Próxima Entrega 07/09 - 10.4…" at bounding box center [456, 411] width 627 height 551
click at [329, 244] on span "30012577 - (SAP Legado: 50798989) - FILME C. 800X65 AP 269ML MP C15 429" at bounding box center [456, 242] width 602 height 15
drag, startPoint x: 310, startPoint y: 245, endPoint x: 365, endPoint y: 243, distance: 55.0
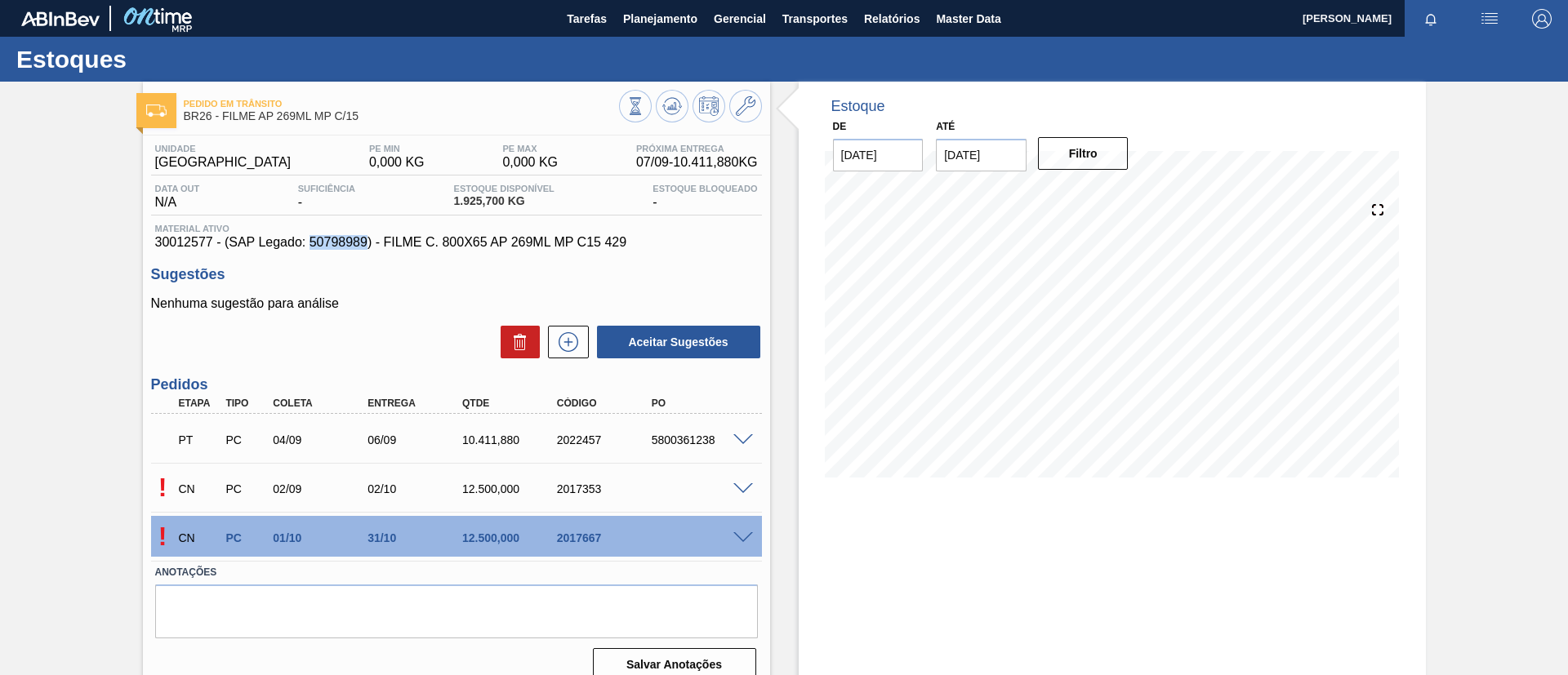
click at [365, 243] on span "30012577 - (SAP Legado: 50798989) - FILME C. 800X65 AP 269ML MP C15 429" at bounding box center [456, 242] width 602 height 15
copy span "50798989"
drag, startPoint x: 131, startPoint y: 249, endPoint x: 216, endPoint y: 244, distance: 85.1
click at [217, 244] on div "Pedido em Trânsito BR26 - FILME AP 269ML MP C/15 Unidade Uberlândia PE MIN 0,00…" at bounding box center [784, 391] width 1568 height 620
click at [205, 236] on span "30012577 - (SAP Legado: 50798989) - FILME C. 800X65 AP 269ML MP C15 429" at bounding box center [456, 242] width 602 height 15
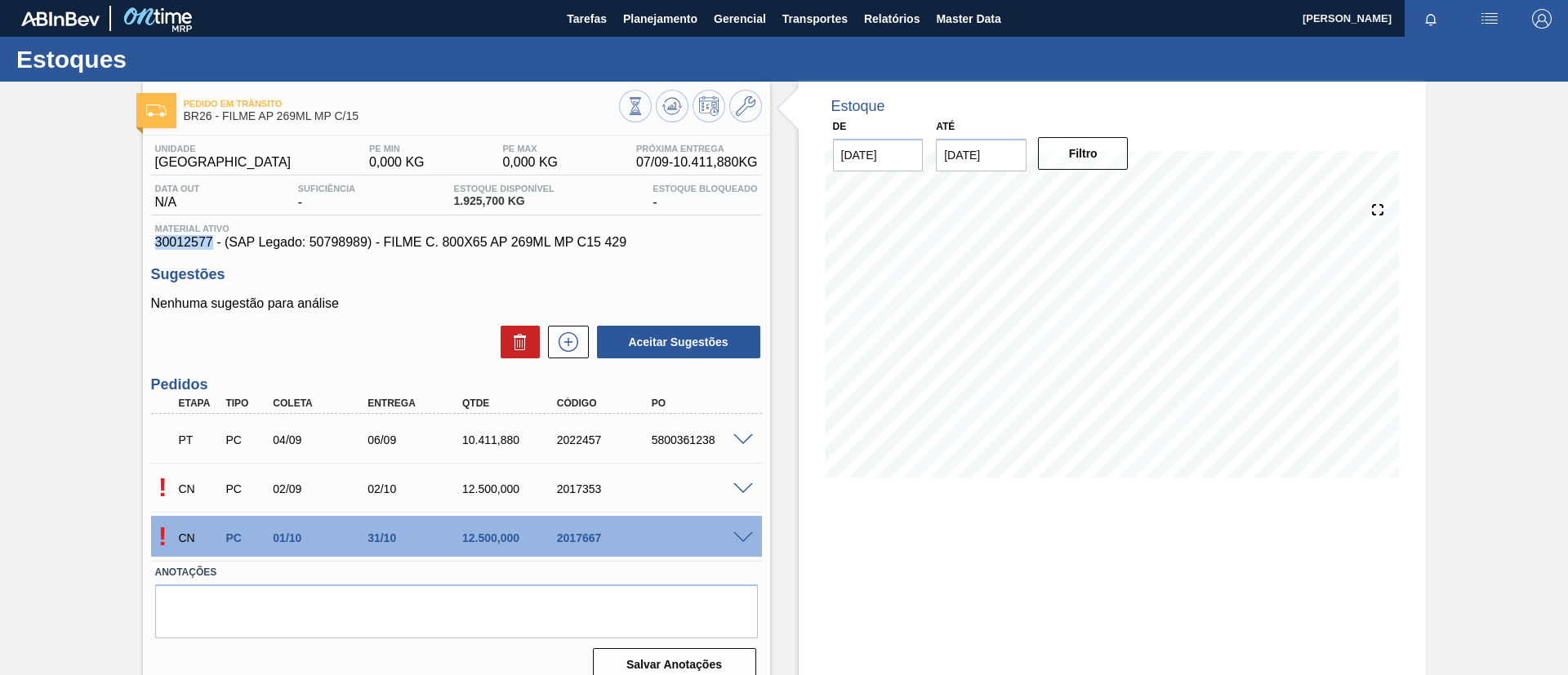
drag, startPoint x: 153, startPoint y: 244, endPoint x: 210, endPoint y: 246, distance: 57.0
click at [210, 246] on div "Material ativo 30012577 - (SAP Legado: 50798989) - FILME C. 800X65 AP 269ML MP …" at bounding box center [456, 237] width 611 height 26
copy span "30012577"
drag, startPoint x: 185, startPoint y: 123, endPoint x: 388, endPoint y: 112, distance: 203.3
click at [388, 112] on div "Pedido em Trânsito BR26 - FILME AP 269ML MP C/15" at bounding box center [401, 111] width 435 height 37
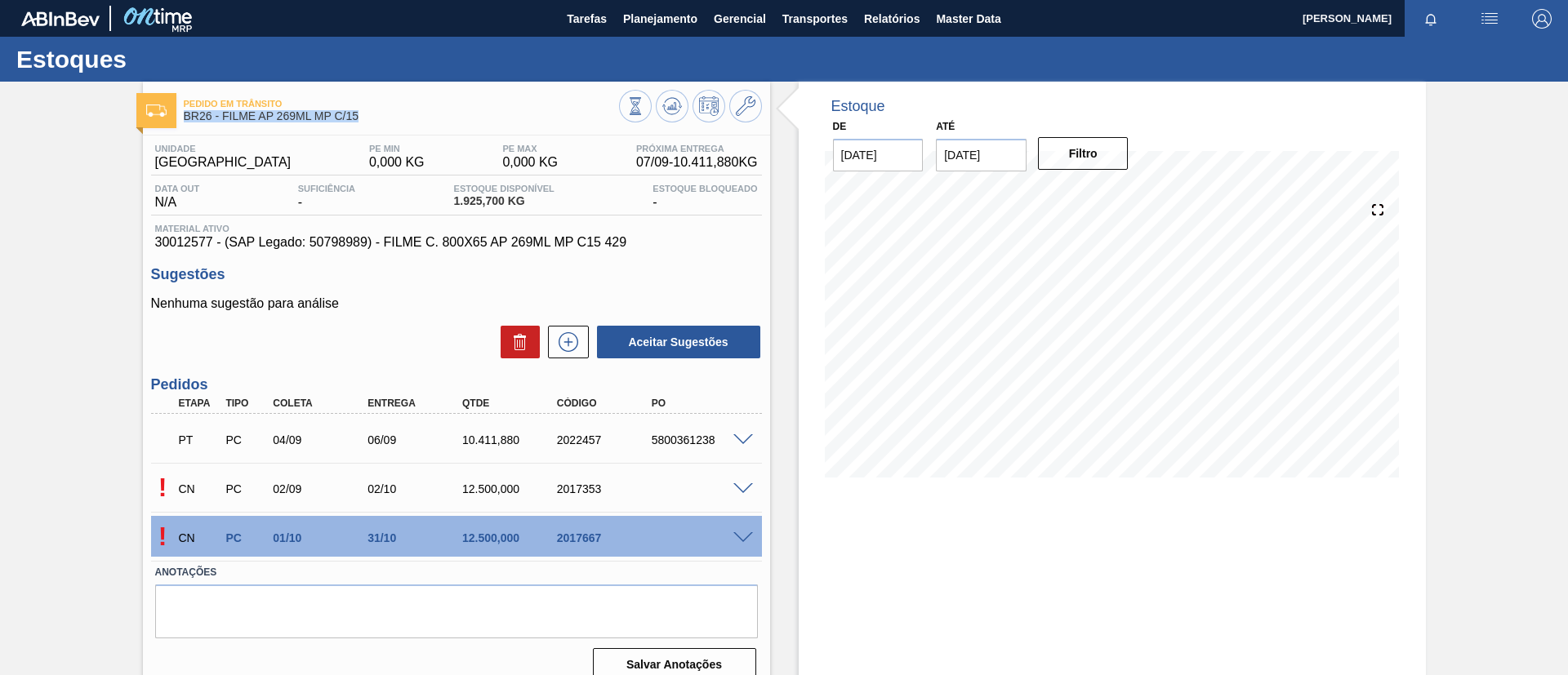
copy span "BR26 - FILME AP 269ML MP C/15"
click at [670, 20] on span "Planejamento" at bounding box center [660, 18] width 75 height 20
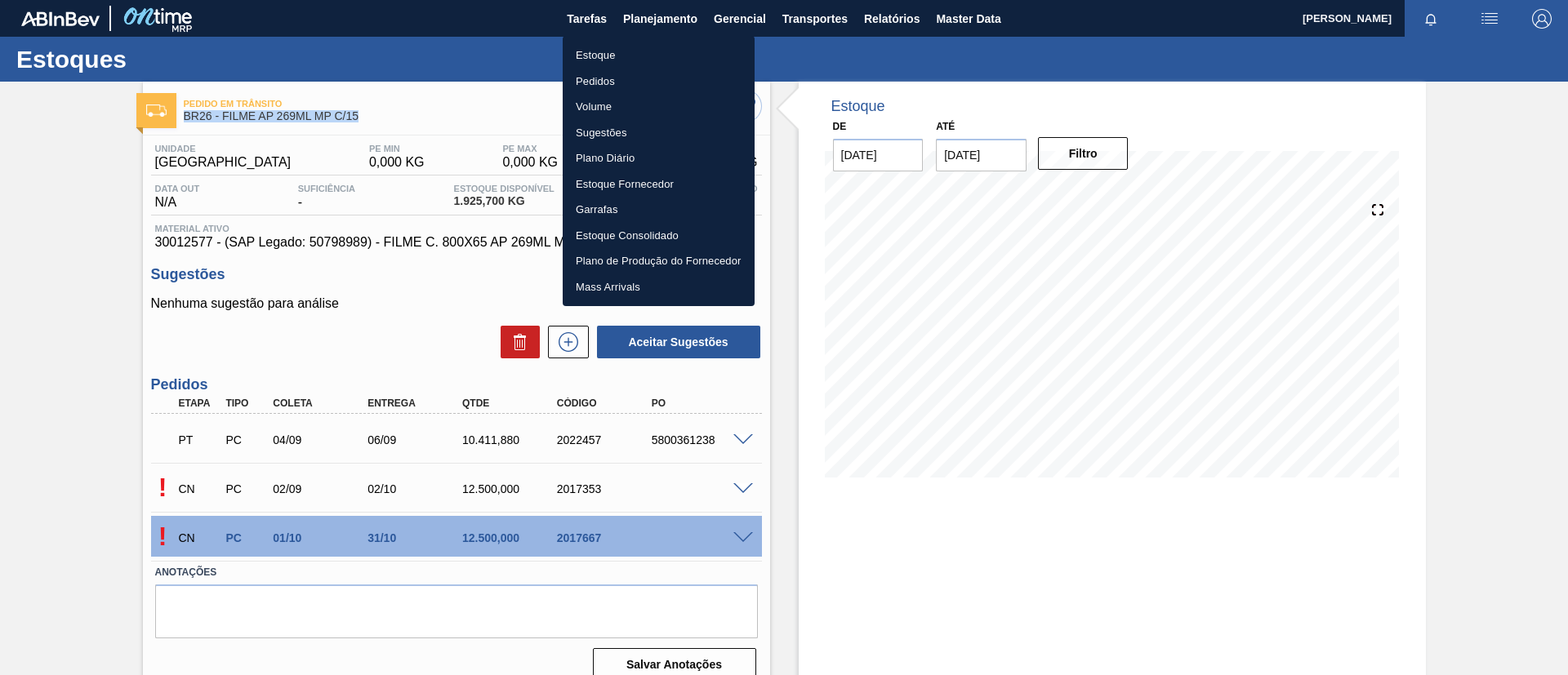
click at [661, 57] on li "Estoque" at bounding box center [659, 55] width 192 height 26
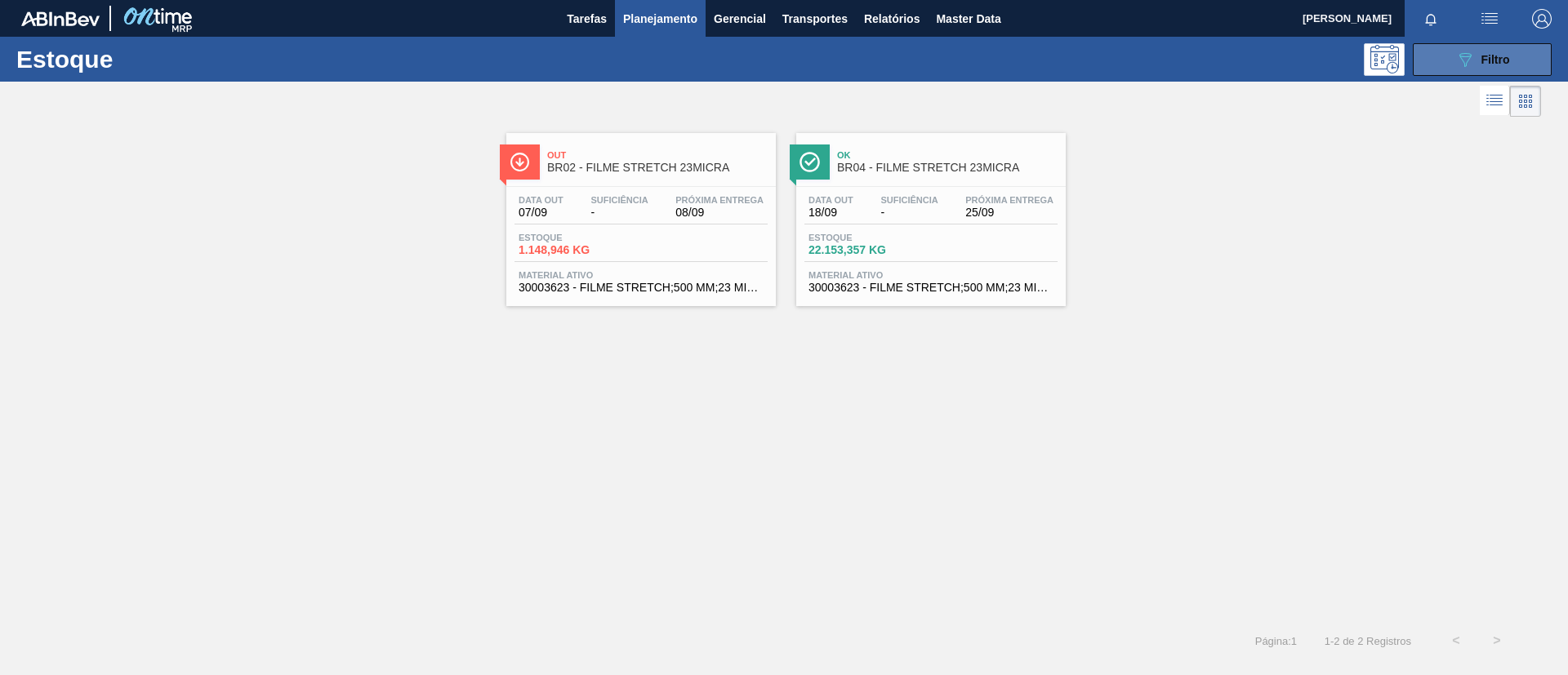
click at [1468, 51] on icon "089F7B8B-B2A5-4AFE-B5C0-19BA573D28AC" at bounding box center [1464, 59] width 20 height 20
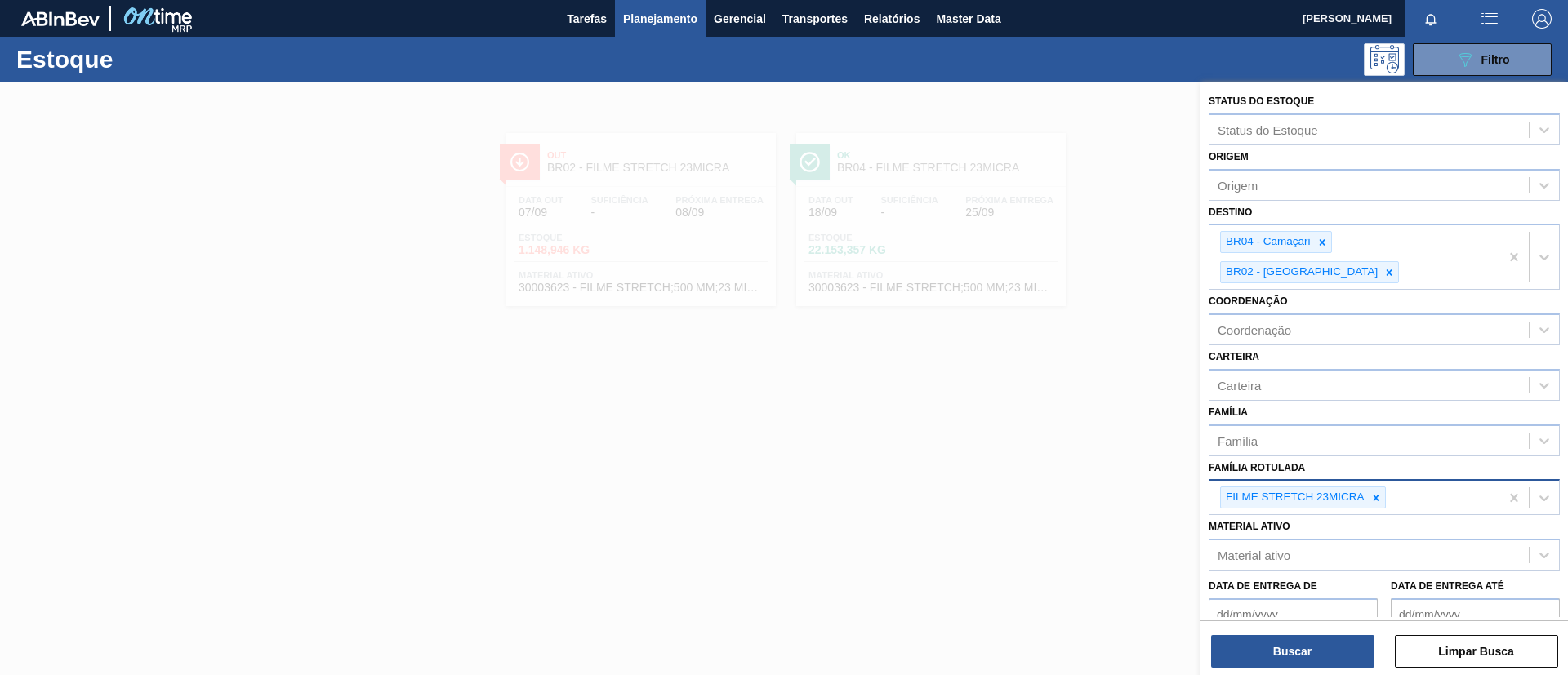
click at [1381, 492] on icon at bounding box center [1375, 497] width 11 height 11
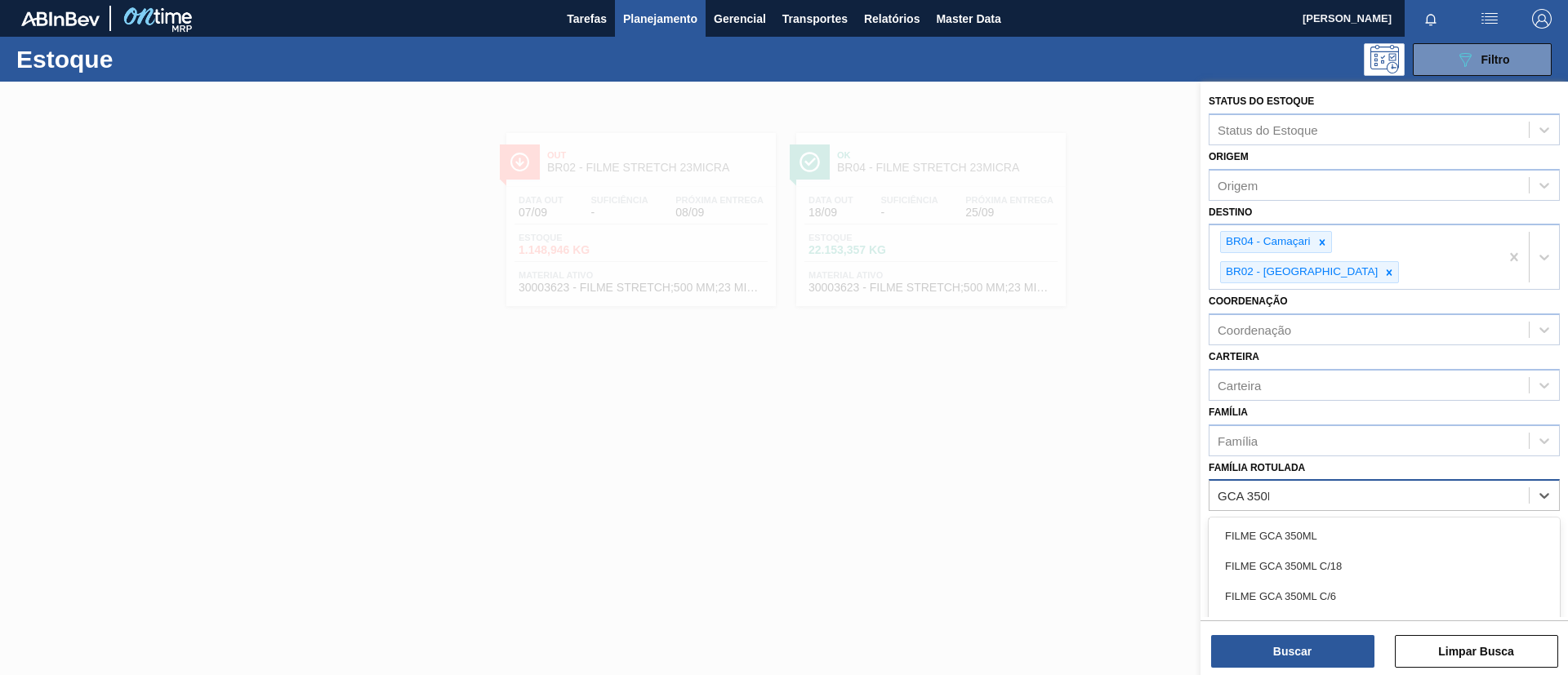
type Rotulada "GCA 350ML"
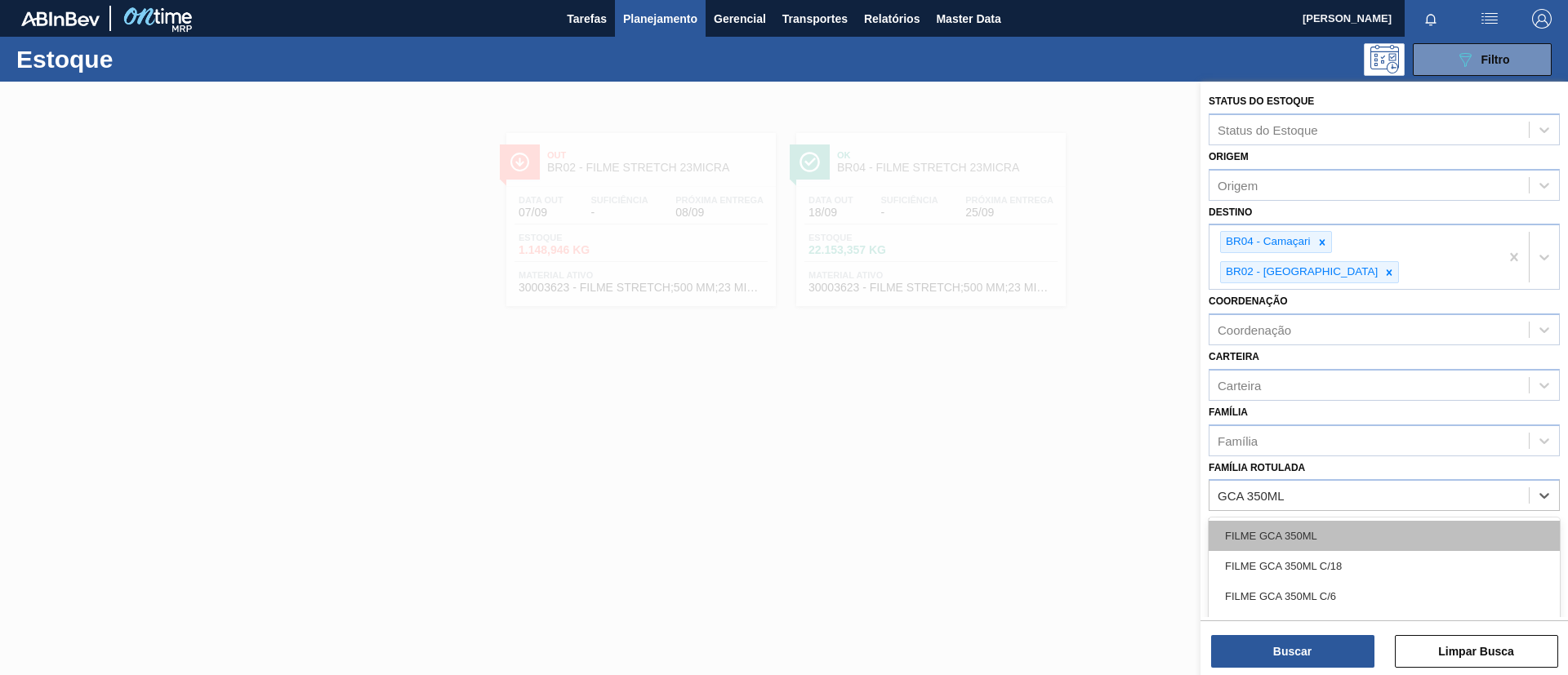
click at [1370, 521] on div "FILME GCA 350ML" at bounding box center [1384, 535] width 351 height 30
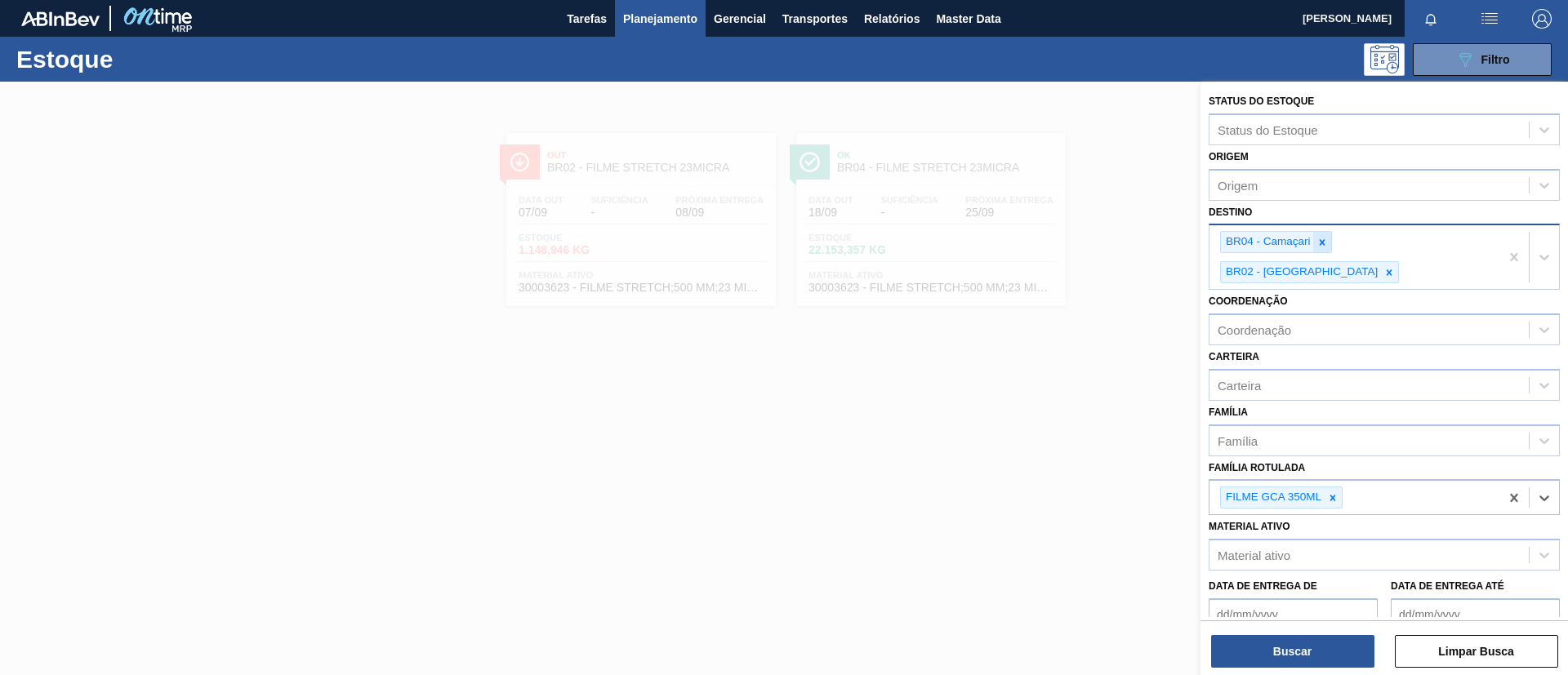
click at [1320, 241] on icon at bounding box center [1321, 242] width 11 height 11
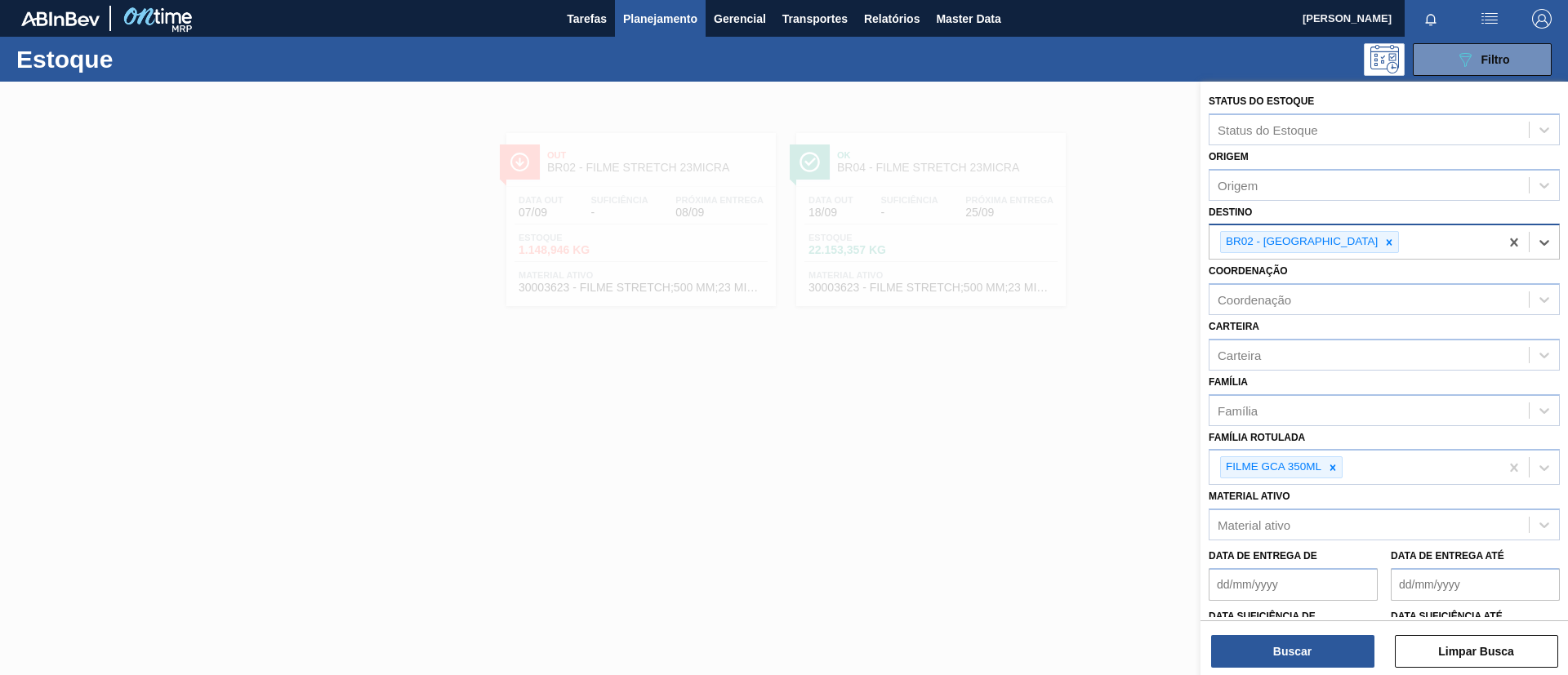
click at [1380, 242] on div at bounding box center [1389, 242] width 18 height 21
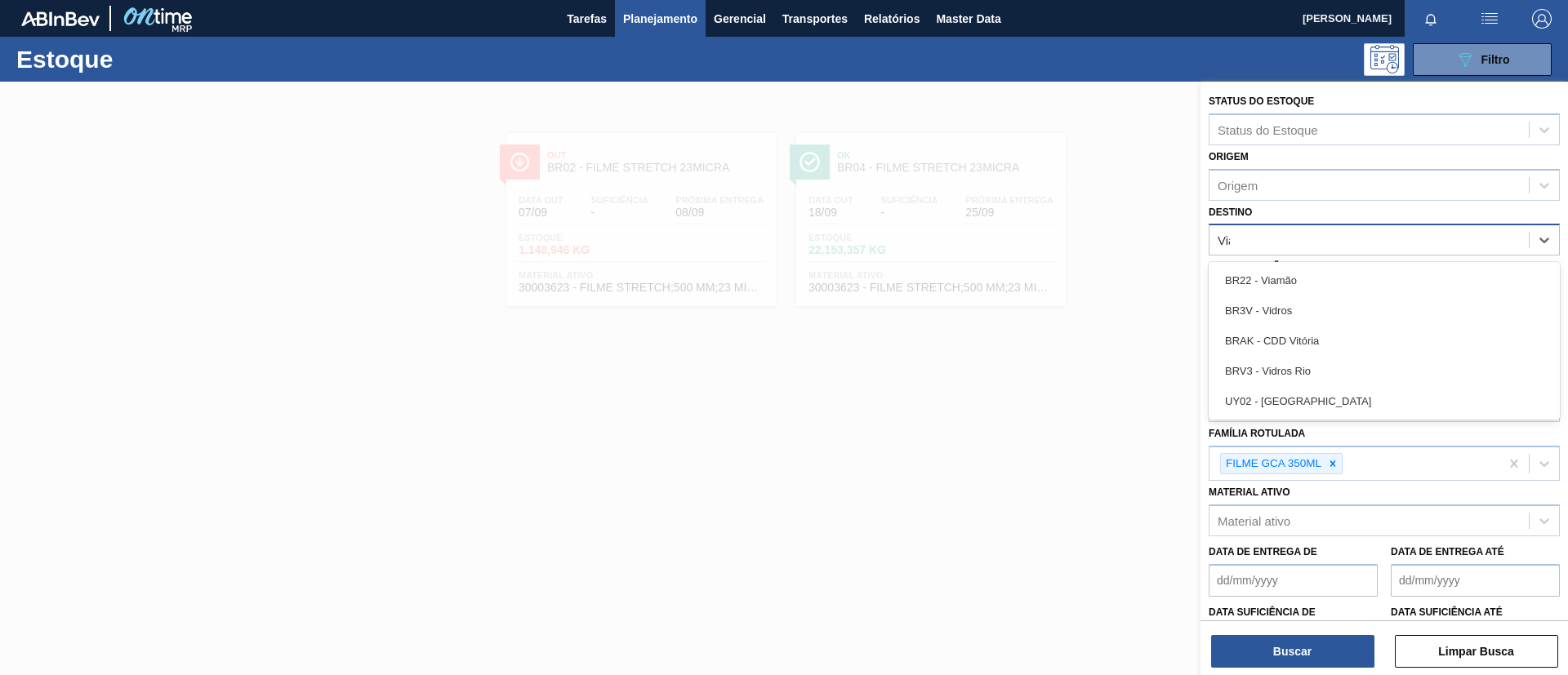
type input "Viam"
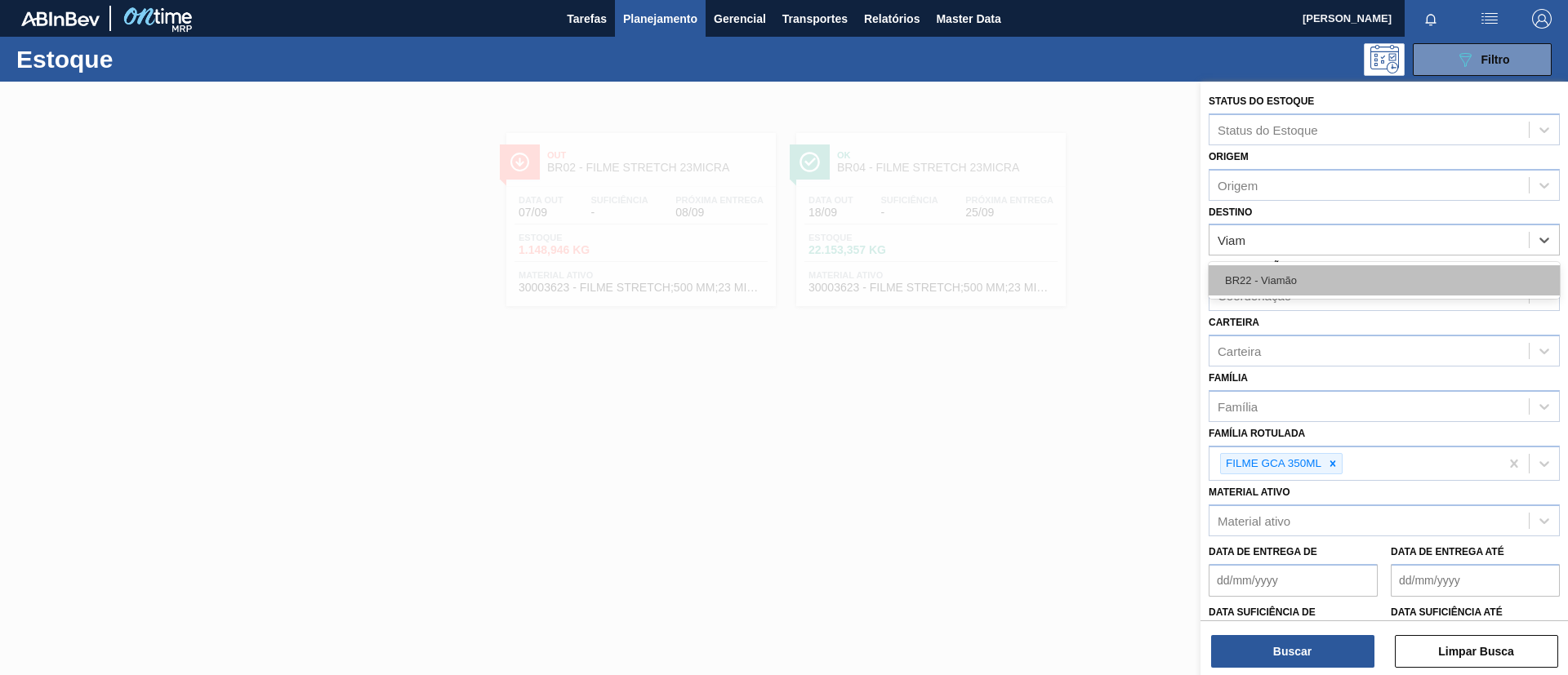
click at [1326, 280] on div "BR22 - Viamão" at bounding box center [1384, 280] width 351 height 30
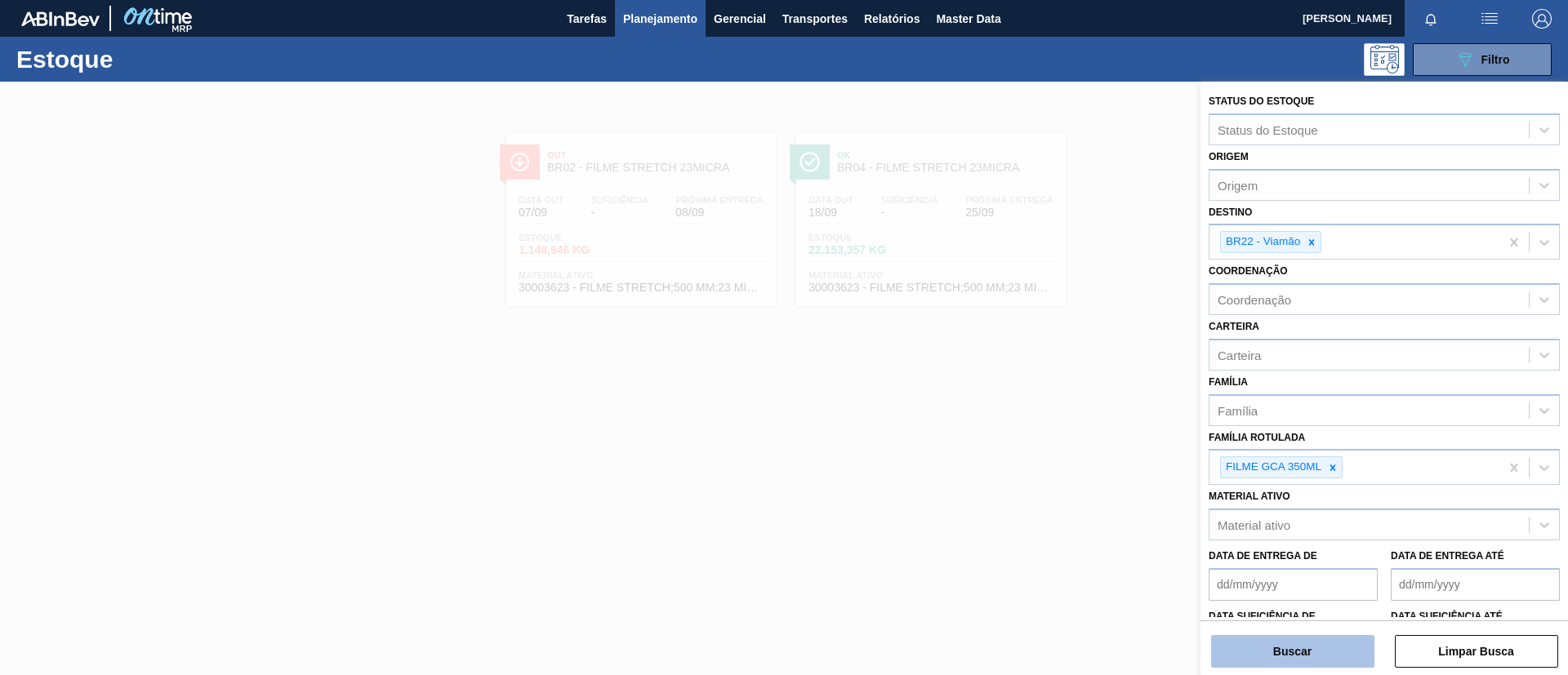
click at [1307, 636] on button "Buscar" at bounding box center [1293, 652] width 163 height 33
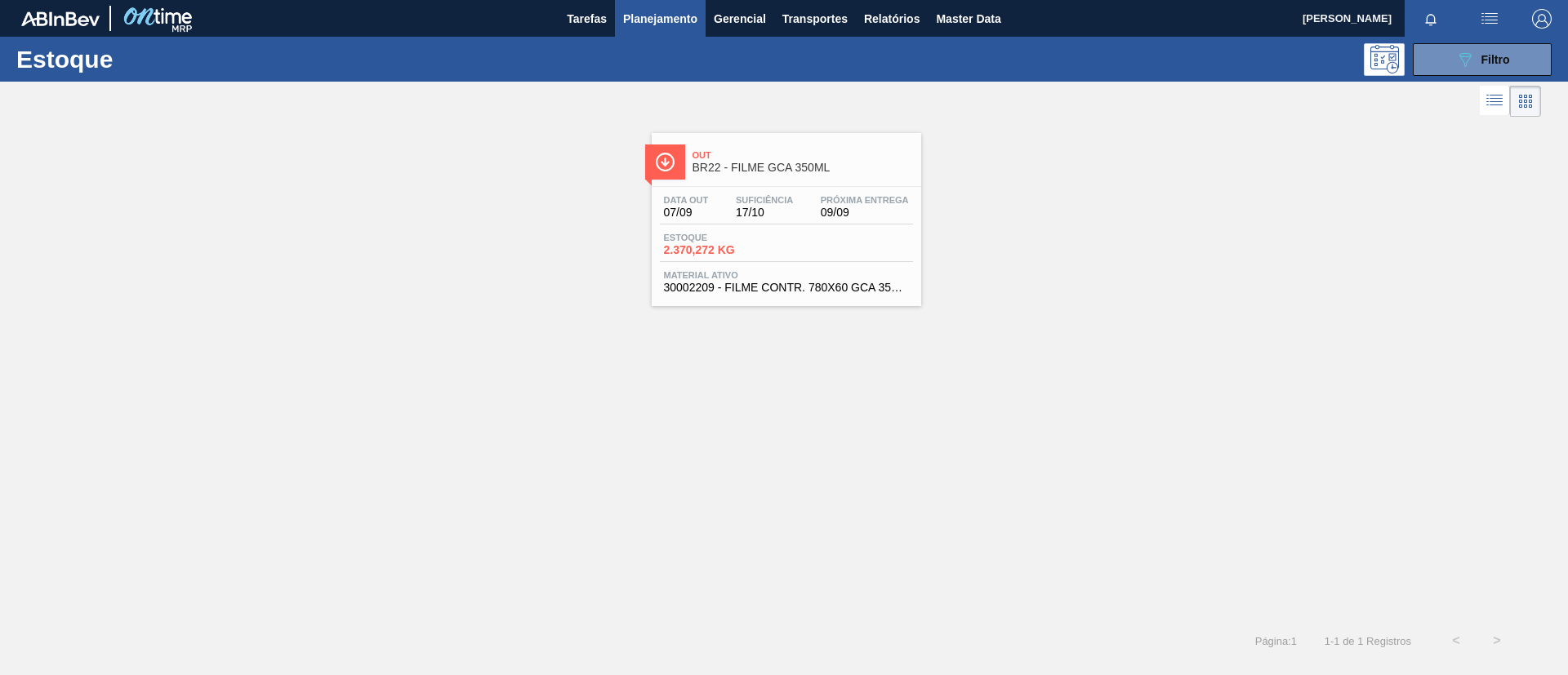
click at [1312, 648] on div at bounding box center [784, 419] width 1568 height 675
click at [837, 187] on div "Data out 07/09 Suficiência 17/10 Próxima Entrega 09/09 Estoque 2.370,272 KG Mat…" at bounding box center [787, 242] width 269 height 111
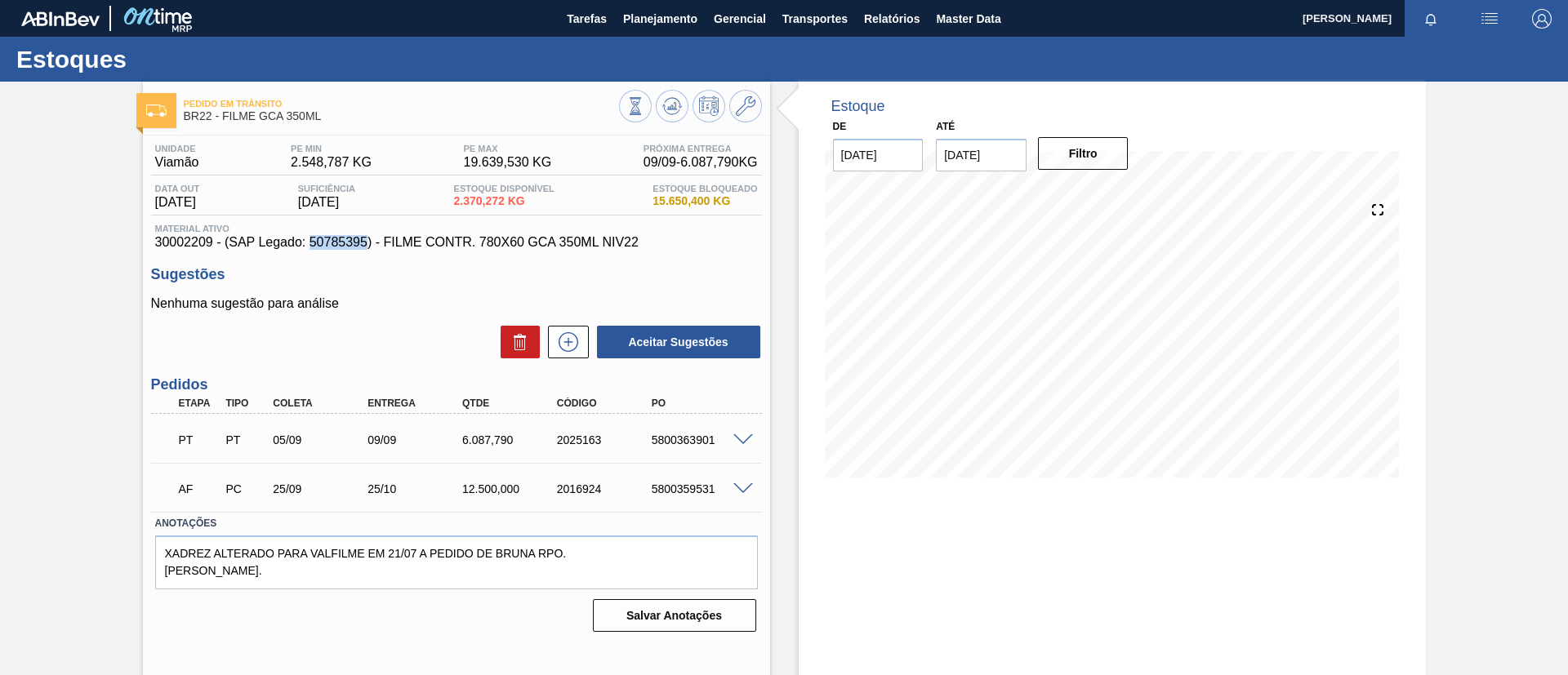
drag, startPoint x: 320, startPoint y: 246, endPoint x: 365, endPoint y: 245, distance: 45.0
click at [365, 245] on span "30002209 - (SAP Legado: 50785395) - FILME CONTR. 780X60 GCA 350ML NIV22" at bounding box center [456, 242] width 602 height 15
copy span "50785395"
drag, startPoint x: 686, startPoint y: 246, endPoint x: 385, endPoint y: 245, distance: 301.0
click at [385, 245] on span "30002209 - (SAP Legado: 50785395) - FILME CONTR. 780X60 GCA 350ML NIV22" at bounding box center [456, 242] width 602 height 15
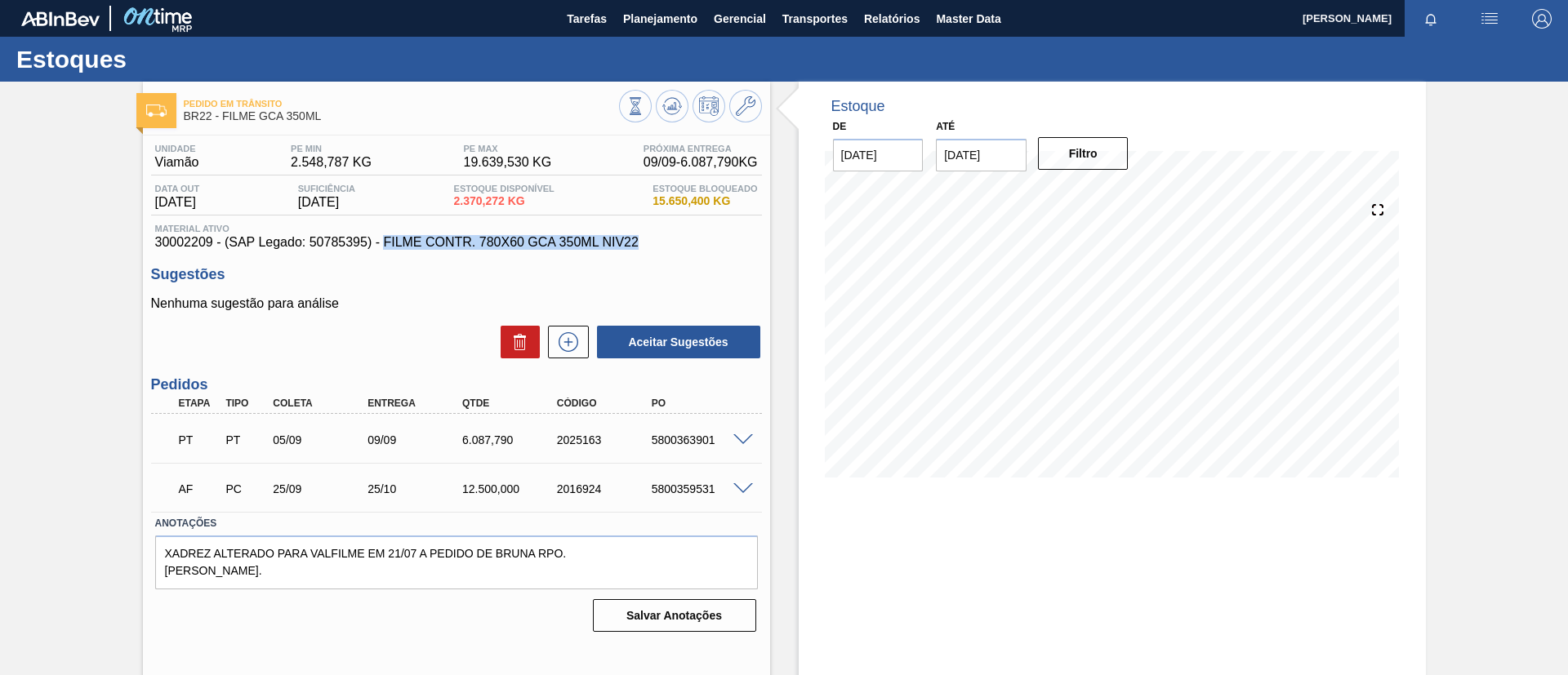
copy span "FILME CONTR. 780X60 GCA 350ML NIV22"
drag, startPoint x: 146, startPoint y: 249, endPoint x: 211, endPoint y: 244, distance: 65.2
click at [211, 244] on div "Unidade Viamão PE MIN 2.548,787 KG PE MAX 19.639,530 KG Próxima Entrega 09/09 -…" at bounding box center [456, 386] width 627 height 502
copy span "30002209"
drag, startPoint x: 193, startPoint y: 233, endPoint x: 137, endPoint y: 236, distance: 56.1
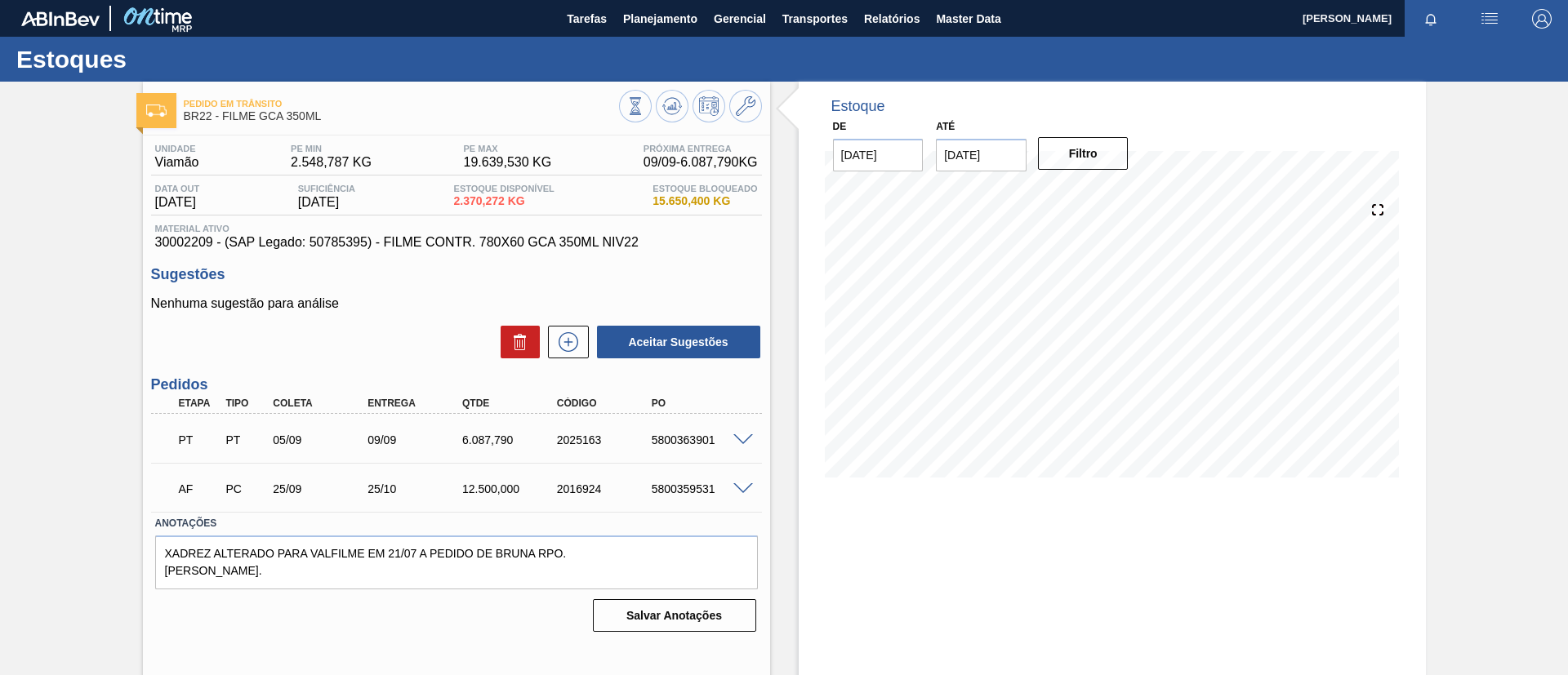
click at [136, 235] on div "Pedido em Trânsito BR22 - FILME GCA 350ML Unidade Viamão PE MIN 2.548,787 KG PE…" at bounding box center [784, 391] width 1568 height 620
click at [148, 241] on div "Unidade Viamão PE MIN 2.548,787 KG PE MAX 19.639,530 KG Próxima Entrega 09/09 -…" at bounding box center [456, 386] width 627 height 502
click at [155, 246] on span "30002209 - (SAP Legado: 50785395) - FILME CONTR. 780X60 GCA 350ML NIV22" at bounding box center [456, 242] width 602 height 15
drag, startPoint x: 154, startPoint y: 246, endPoint x: 206, endPoint y: 247, distance: 52.0
click at [206, 247] on span "30002209 - (SAP Legado: 50785395) - FILME CONTR. 780X60 GCA 350ML NIV22" at bounding box center [456, 242] width 602 height 15
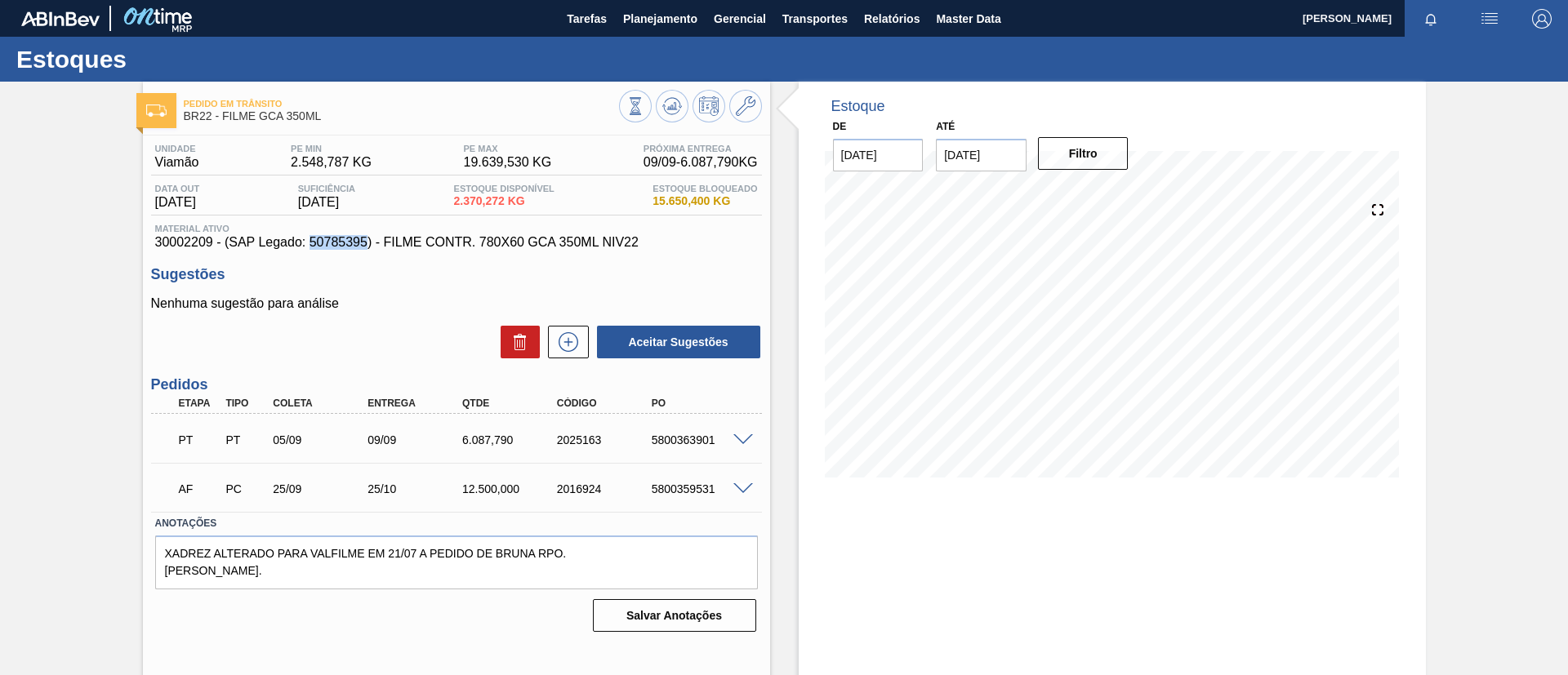
drag, startPoint x: 311, startPoint y: 249, endPoint x: 368, endPoint y: 248, distance: 57.0
click at [368, 248] on span "30002209 - (SAP Legado: 50785395) - FILME CONTR. 780X60 GCA 350ML NIV22" at bounding box center [456, 242] width 602 height 15
copy span "50785395"
drag, startPoint x: 329, startPoint y: 119, endPoint x: 185, endPoint y: 120, distance: 144.0
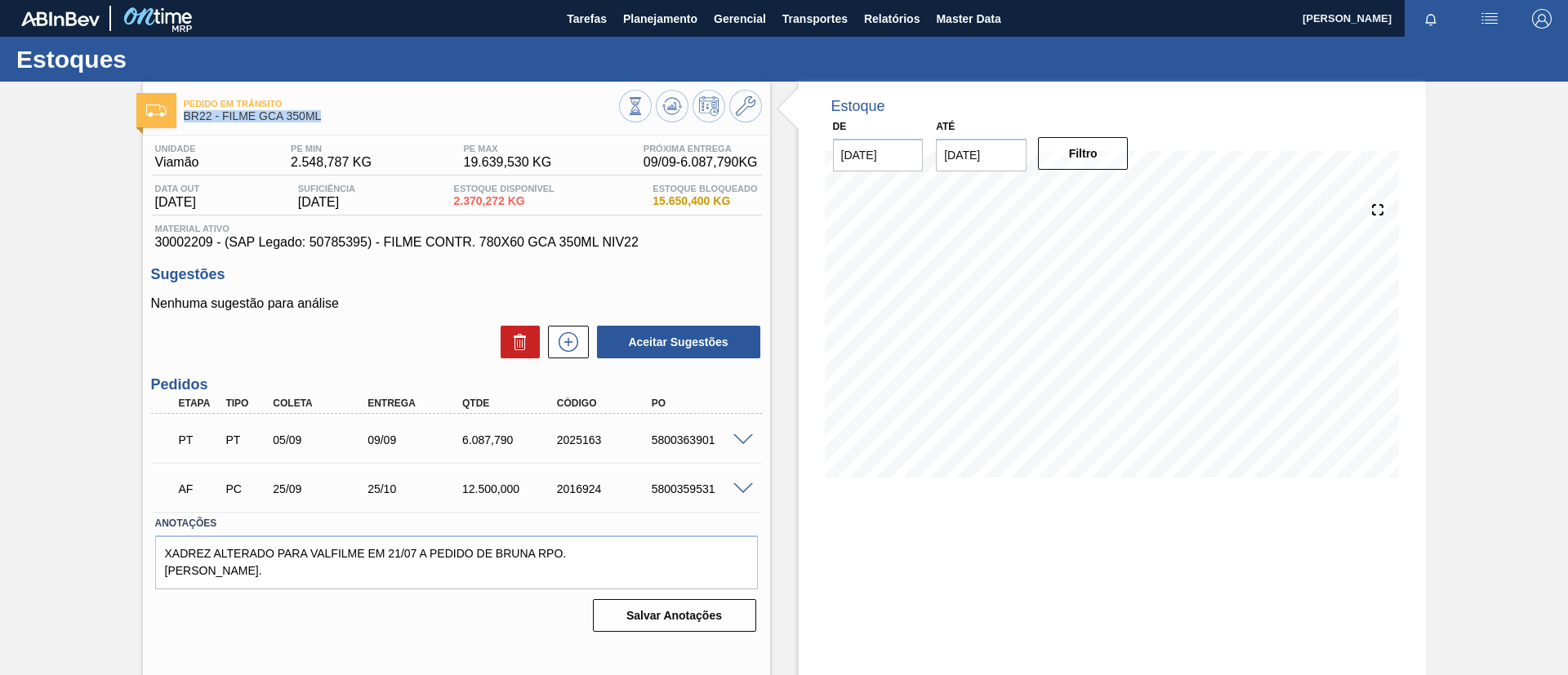
click at [185, 120] on span "BR22 - FILME GCA 350ML" at bounding box center [401, 117] width 435 height 12
copy span "BR22 - FILME GCA 350ML"
click at [101, 161] on div "Pedido em Trânsito BR22 - FILME GCA 350ML Unidade Viamão PE MIN 2.548,787 KG PE…" at bounding box center [784, 391] width 1568 height 620
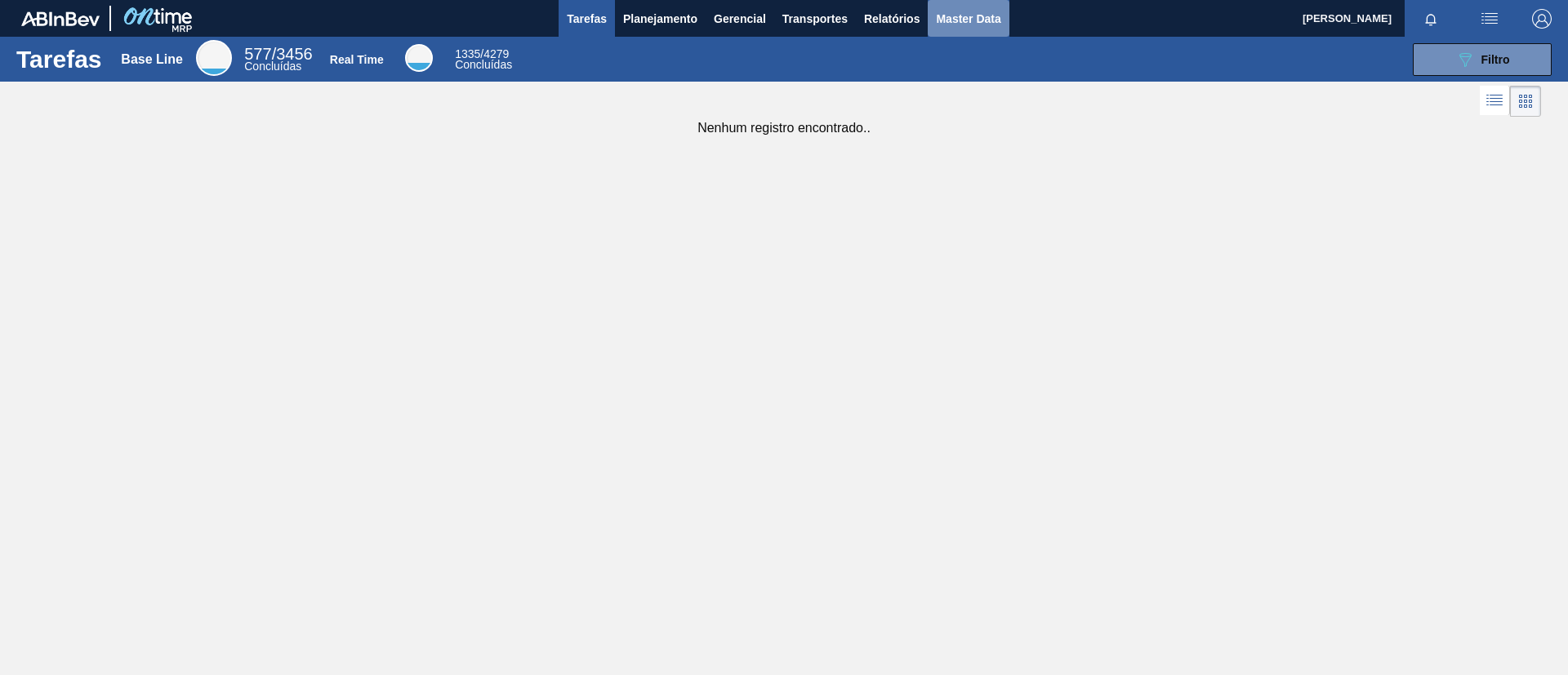
click at [958, 19] on span "Master Data" at bounding box center [968, 18] width 64 height 20
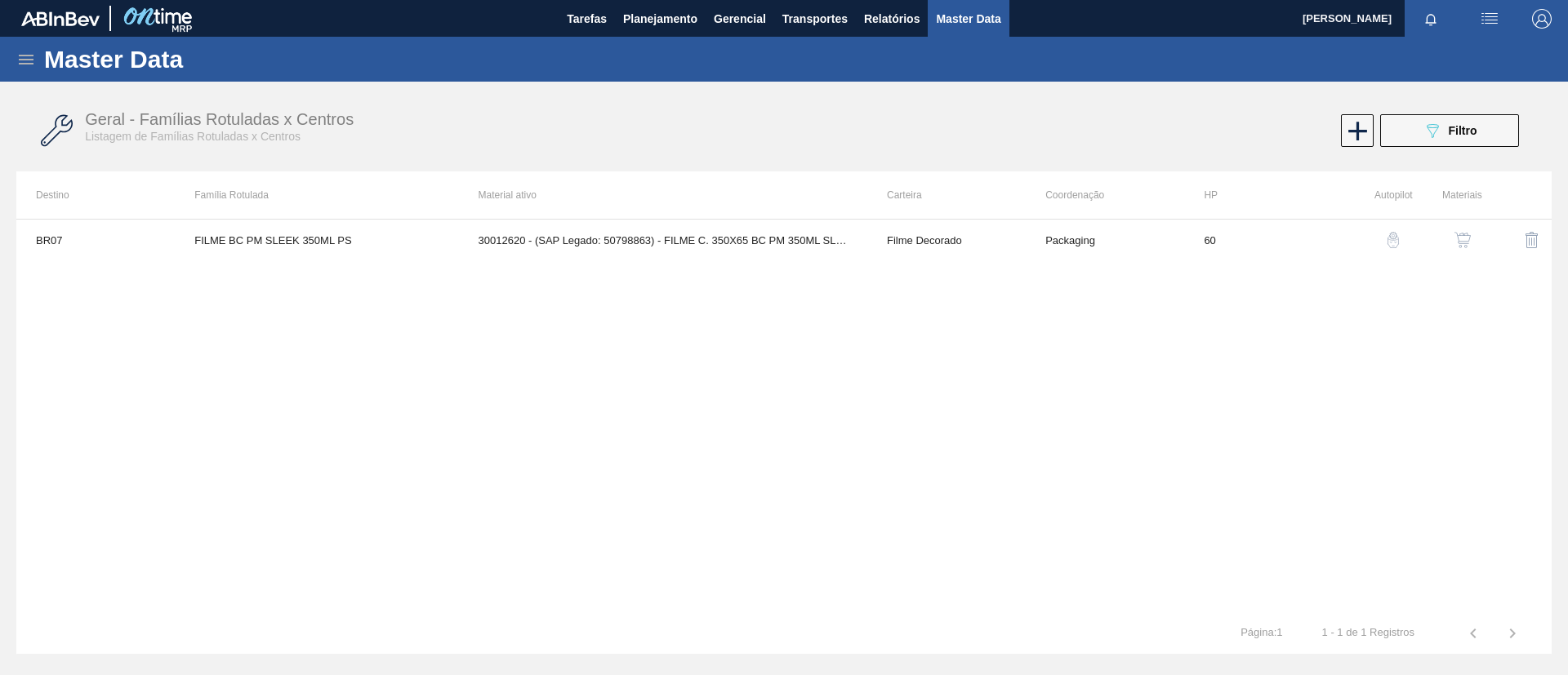
click at [21, 46] on div "Master Data" at bounding box center [784, 59] width 1568 height 45
click at [28, 55] on icon at bounding box center [26, 59] width 15 height 9
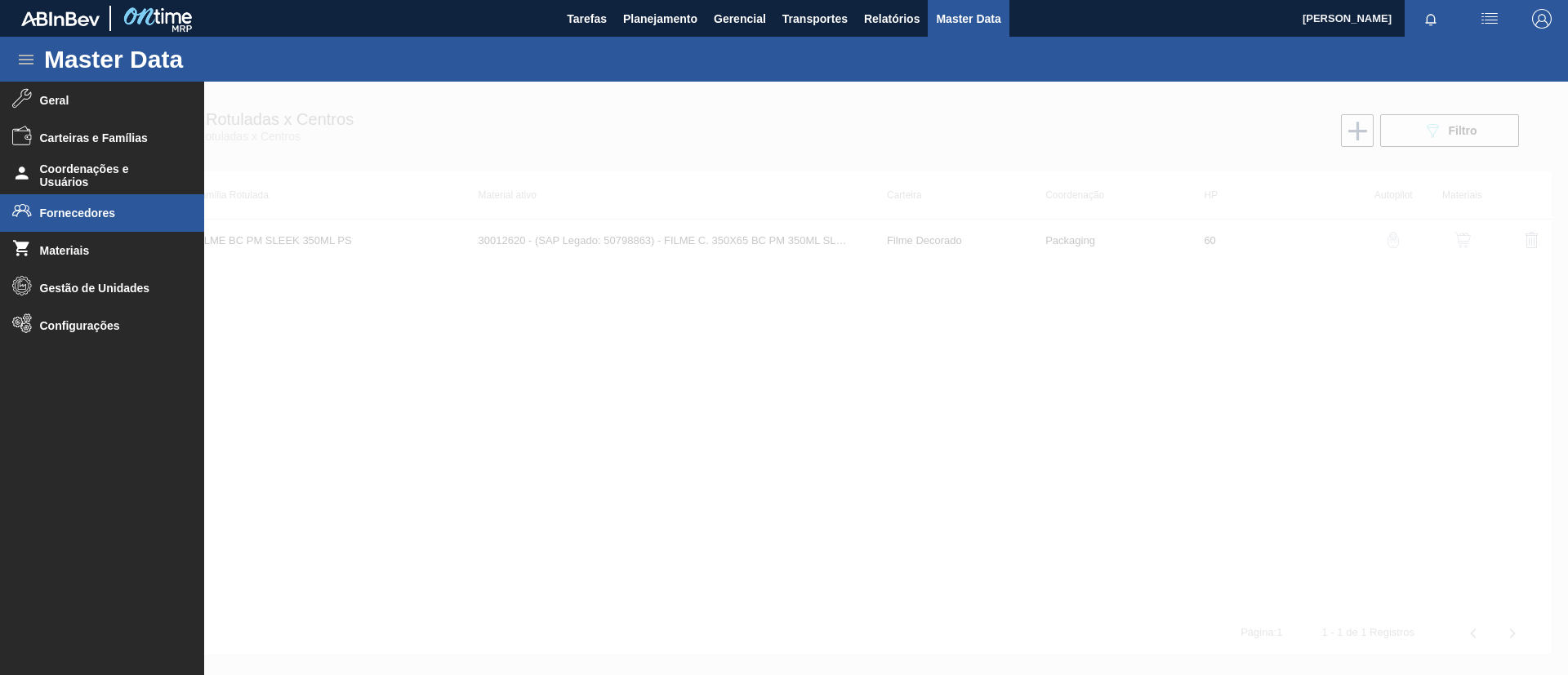
click at [133, 208] on span "Fornecedores" at bounding box center [107, 213] width 135 height 13
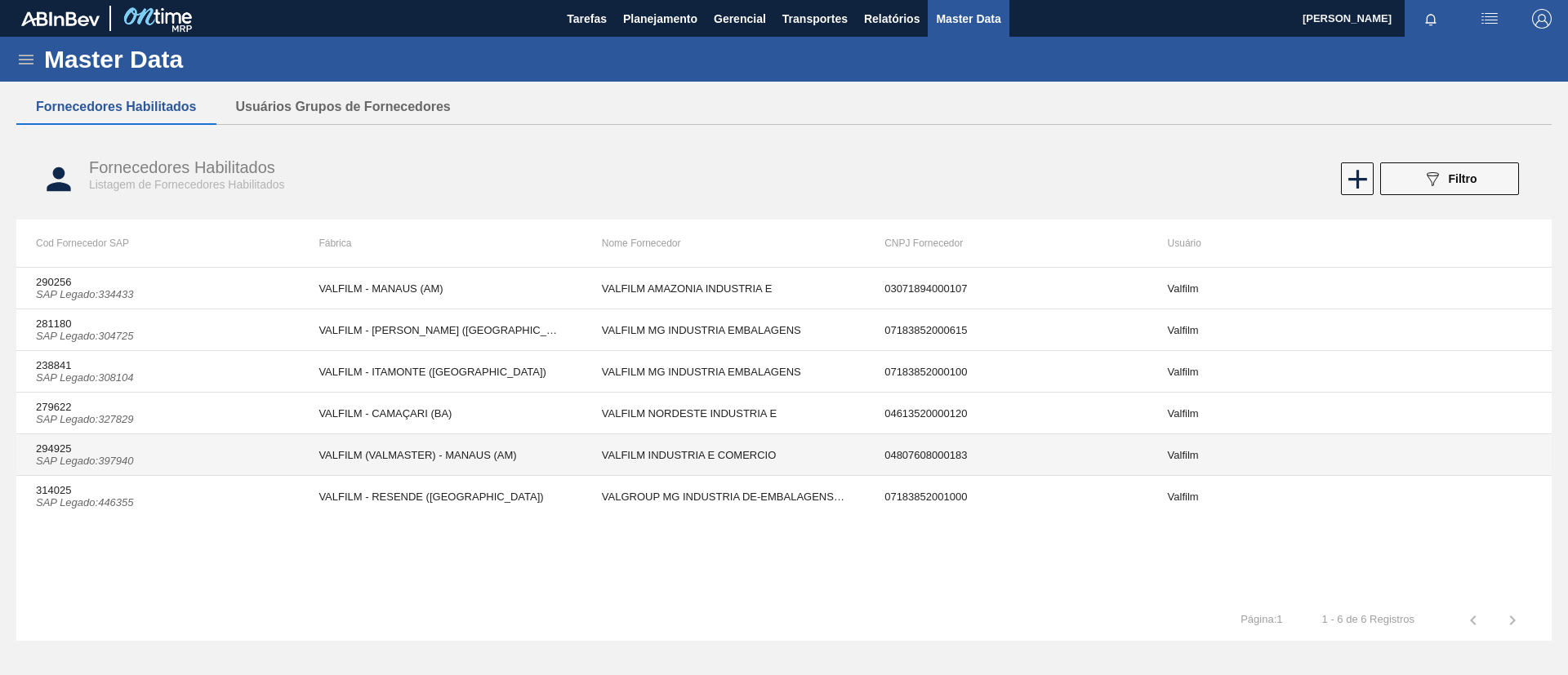
click at [470, 461] on td "VALFILM (VALMASTER) - MANAUS (AM)" at bounding box center [439, 455] width 282 height 42
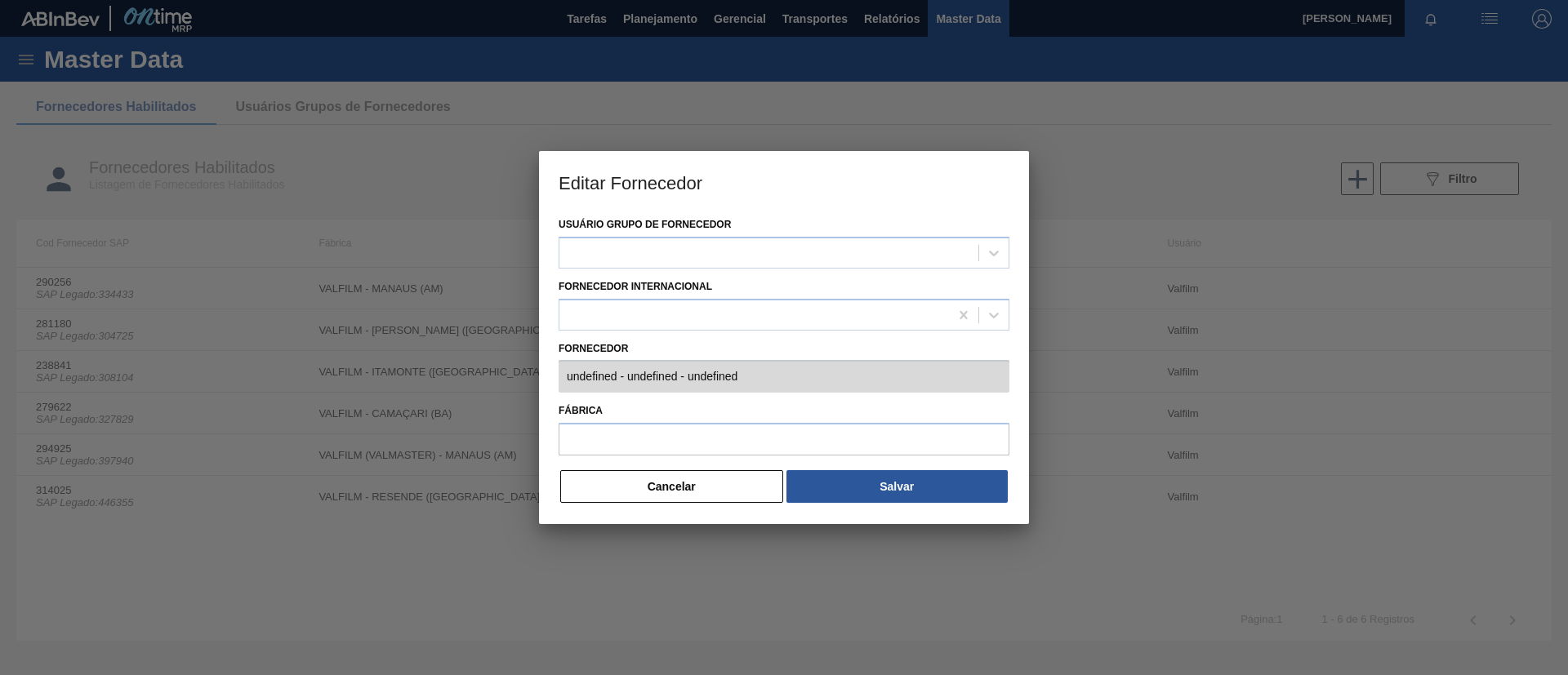
type input "294925 (SAP Legado: 397940) - VALFILM INDUSTRIA E COMERCIO - 04807608000183"
type input "VALFILM (VALMASTER) - MANAUS (AM)"
click at [597, 382] on div "Usuário Grupo de Fornecedor Valfilm Fornecedor Internacional Fornecedor 294925 …" at bounding box center [783, 368] width 490 height 311
